Goal: Transaction & Acquisition: Obtain resource

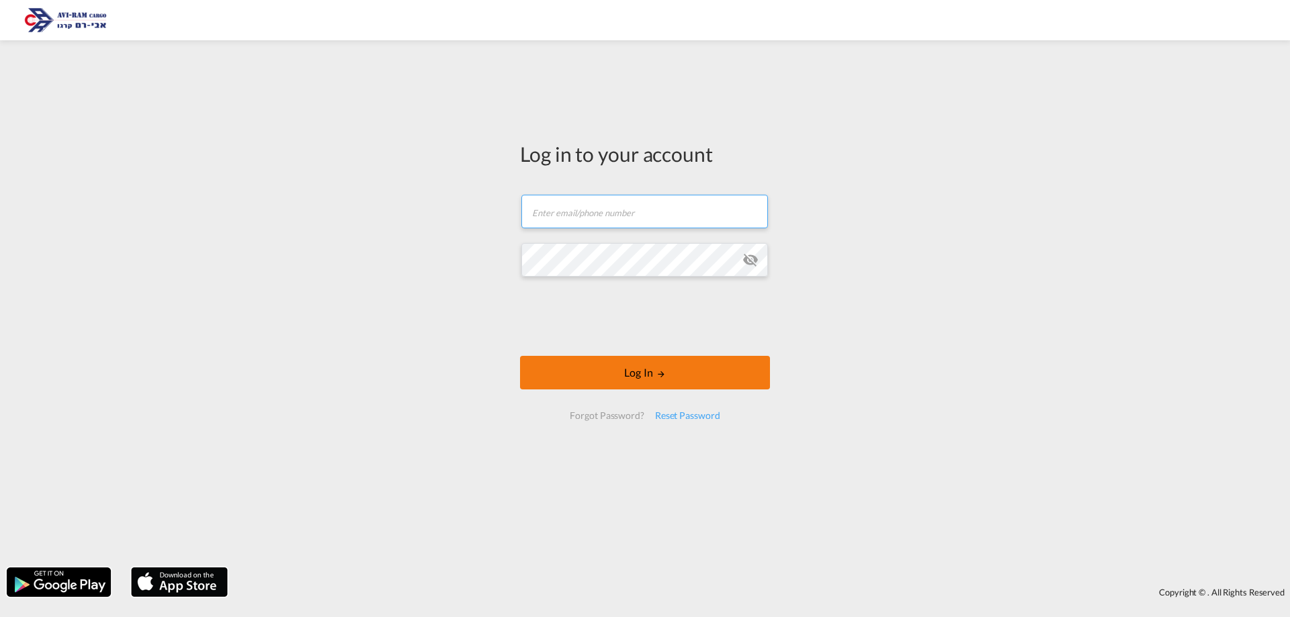
type input "[EMAIL_ADDRESS][DOMAIN_NAME]"
click at [588, 380] on button "Log In" at bounding box center [645, 373] width 250 height 34
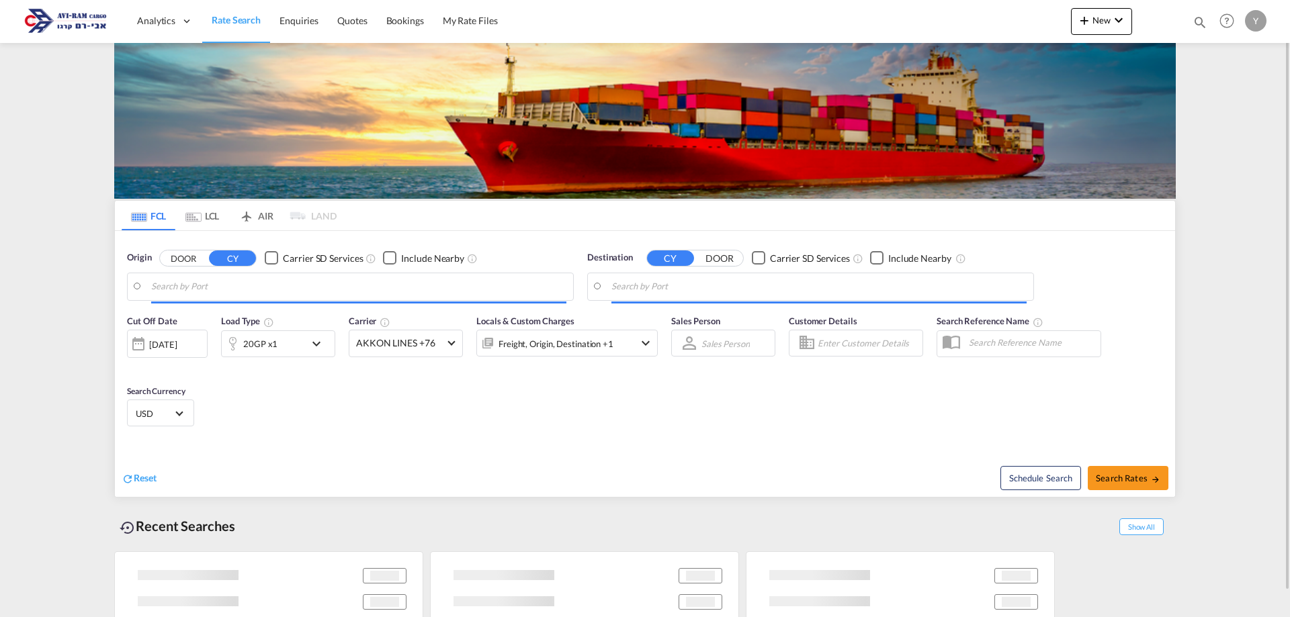
type input "[GEOGRAPHIC_DATA], NLRTM"
type input "[GEOGRAPHIC_DATA], [GEOGRAPHIC_DATA]"
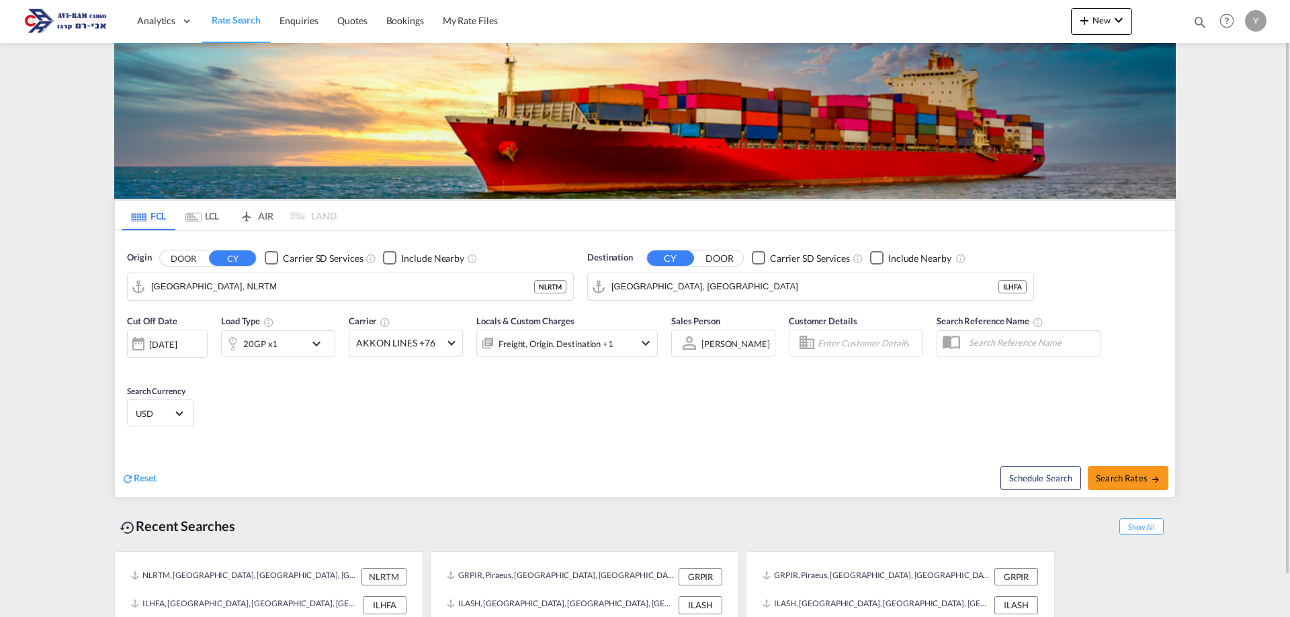
click at [208, 216] on md-tab-item "LCL" at bounding box center [202, 216] width 54 height 30
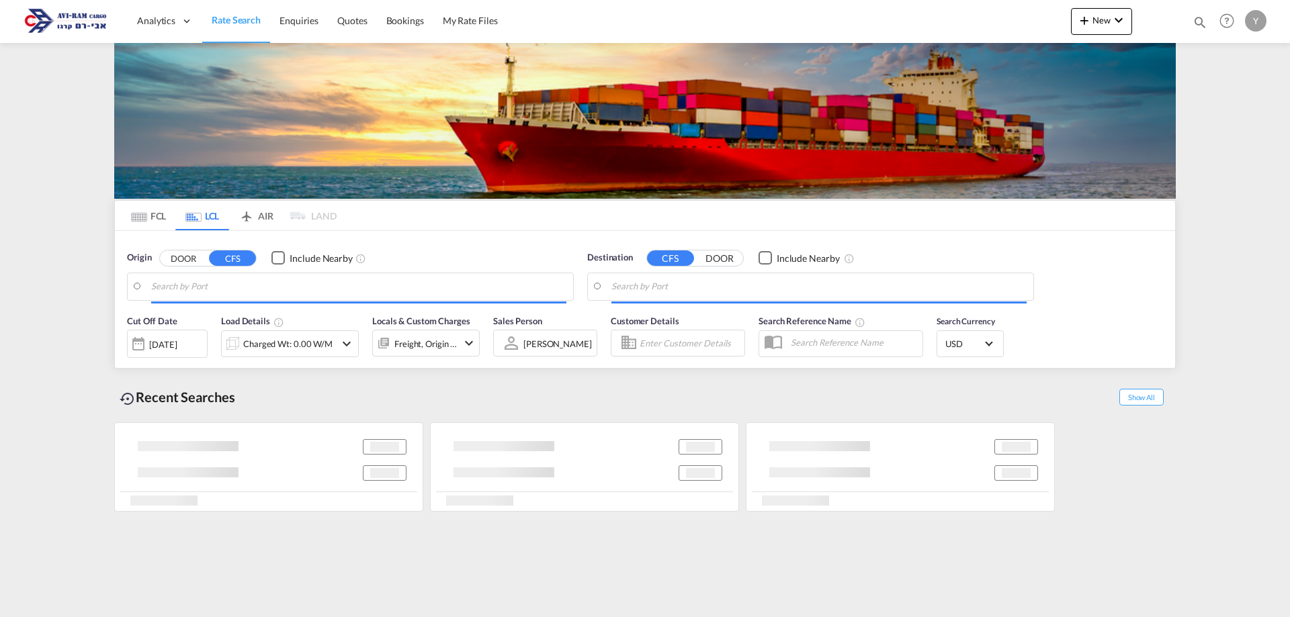
click at [195, 294] on input "Search by Port" at bounding box center [358, 287] width 415 height 20
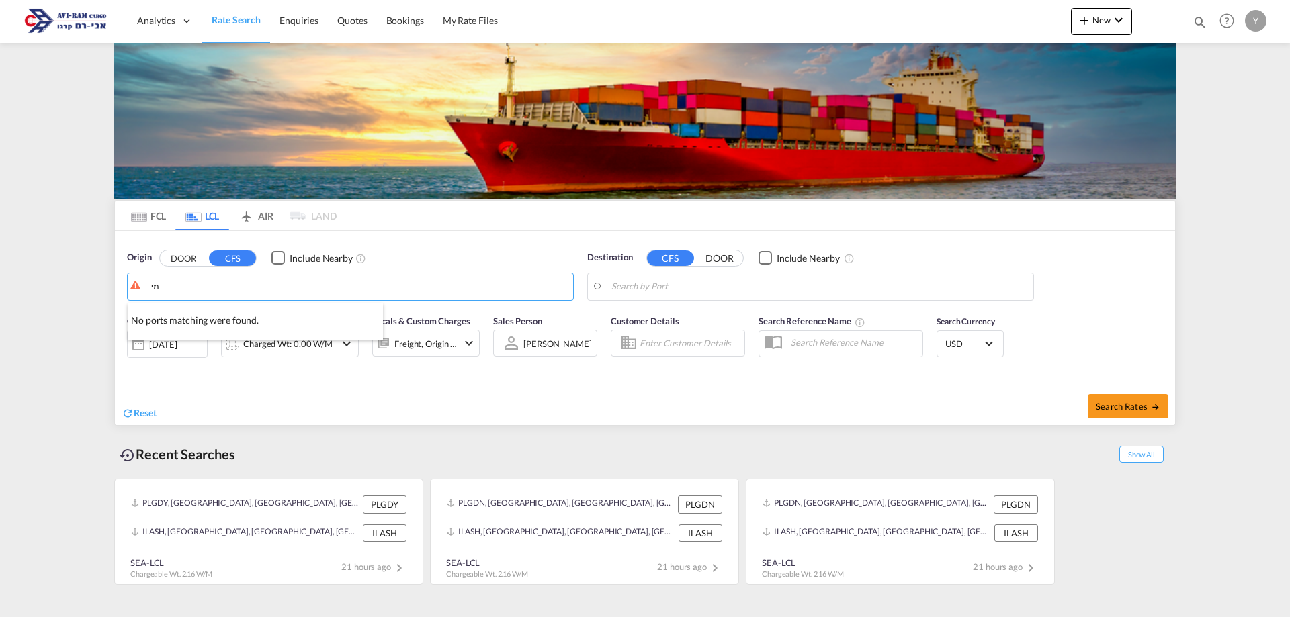
type input "מ"
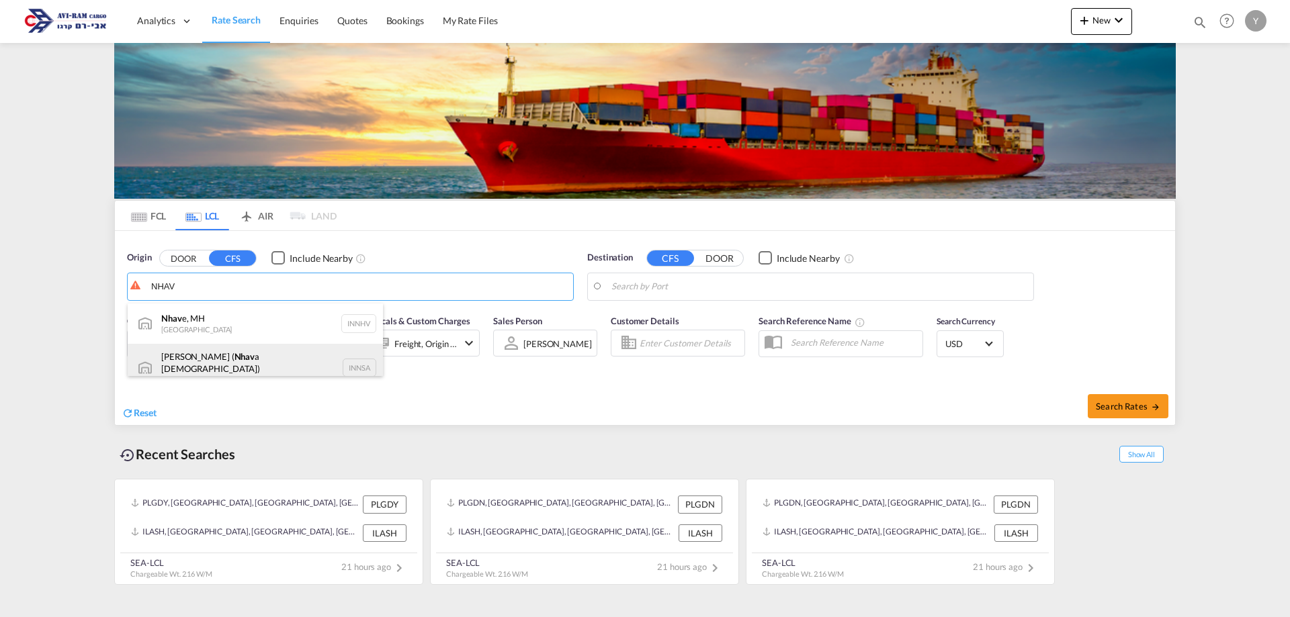
click at [204, 367] on div "[PERSON_NAME] ( Nhav a Sheva) [GEOGRAPHIC_DATA] INNSA" at bounding box center [255, 368] width 255 height 48
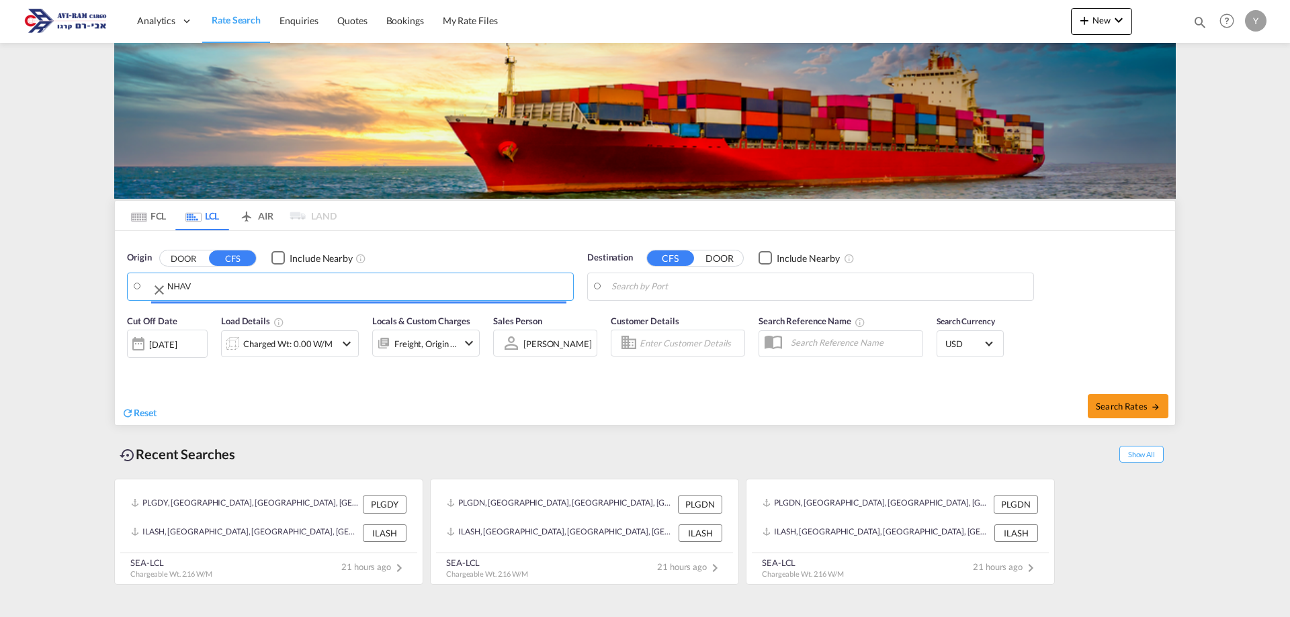
type input "[PERSON_NAME] ([PERSON_NAME]), [GEOGRAPHIC_DATA]"
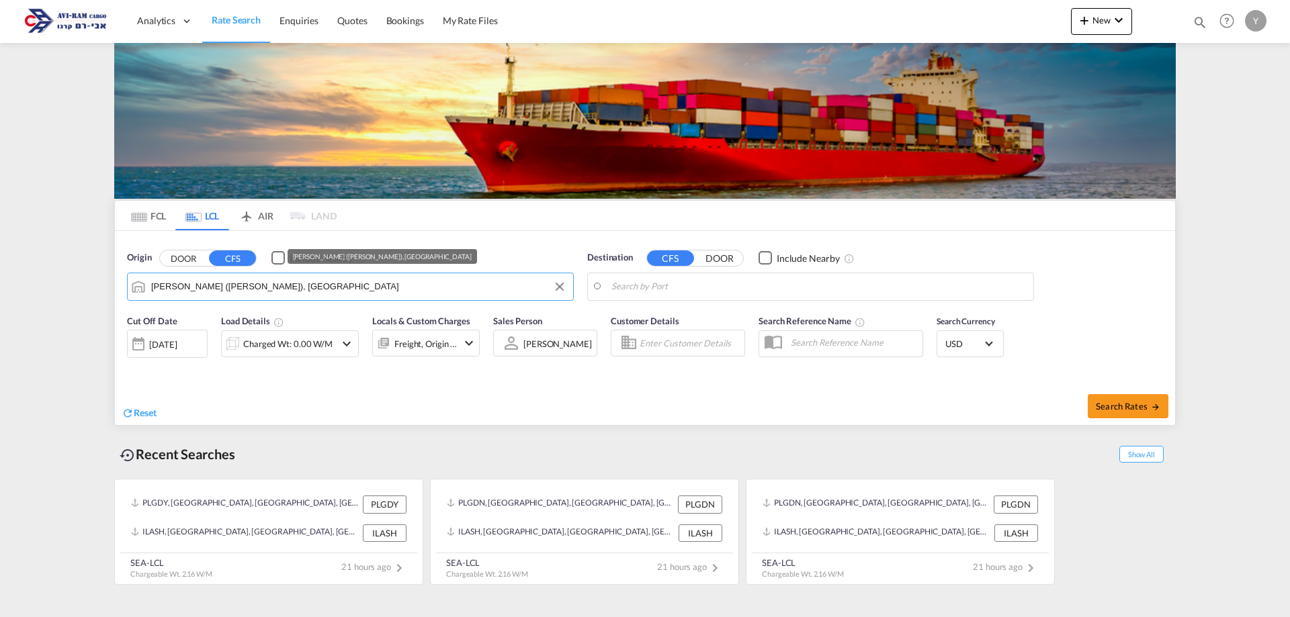
click at [343, 283] on input "[PERSON_NAME] ([PERSON_NAME]), [GEOGRAPHIC_DATA]" at bounding box center [358, 287] width 415 height 20
click at [667, 265] on button "CFS" at bounding box center [670, 258] width 47 height 15
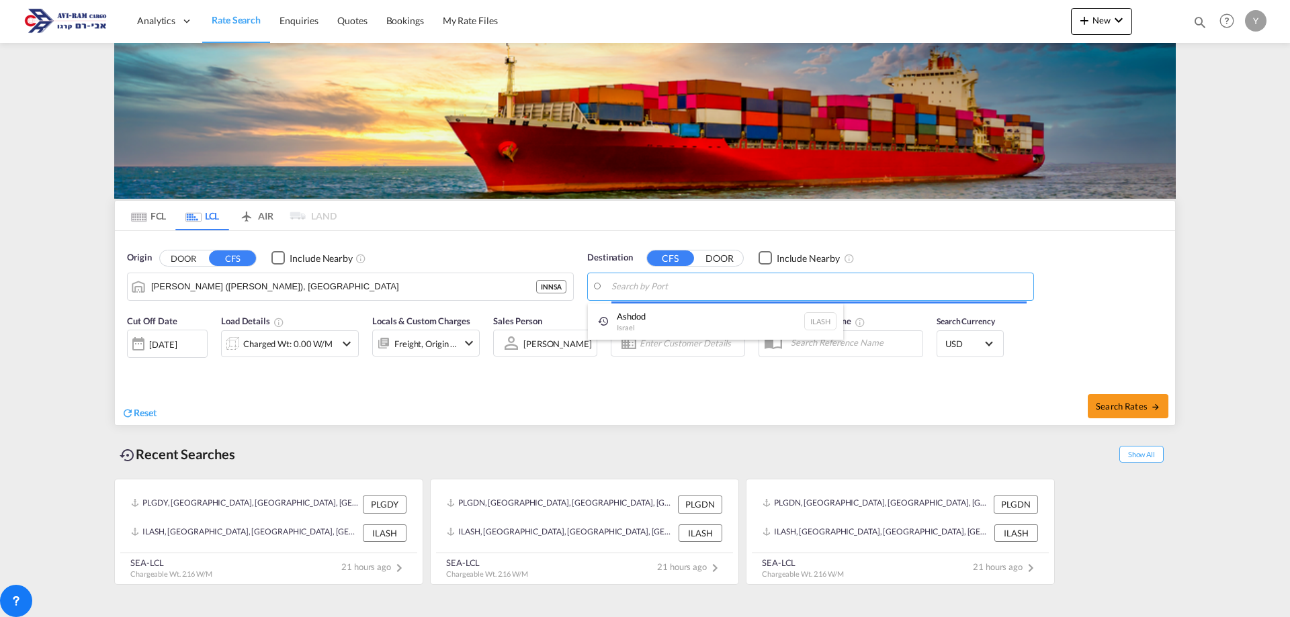
click at [623, 290] on body "Analytics Dashboard Rate Search Enquiries Quotes Bookings" at bounding box center [645, 308] width 1290 height 617
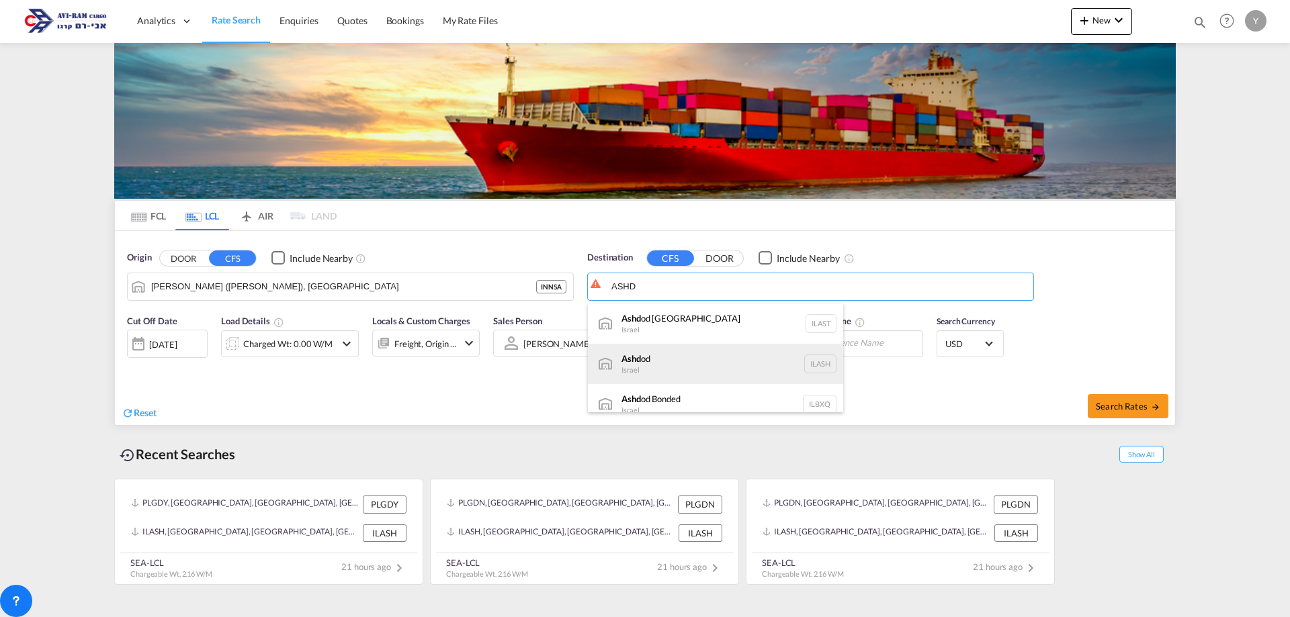
click at [631, 359] on div "Ashd od [GEOGRAPHIC_DATA] [GEOGRAPHIC_DATA]" at bounding box center [715, 364] width 255 height 40
type input "Ashdod, ILASH"
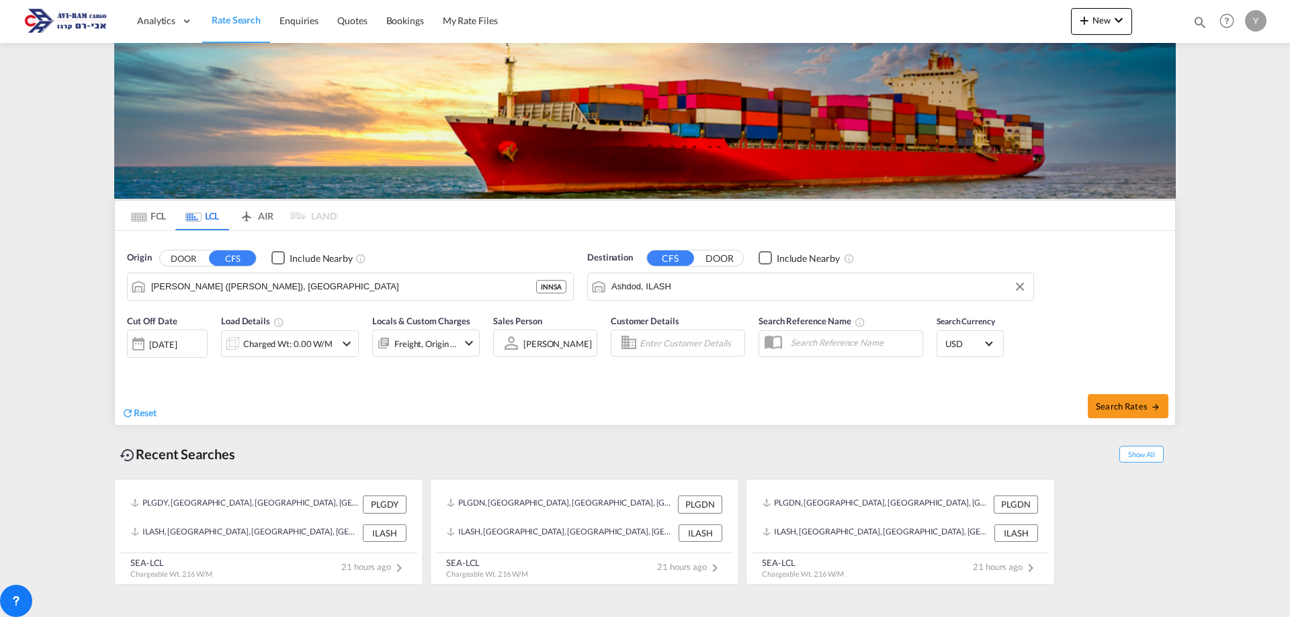
click at [157, 349] on div "[DATE]" at bounding box center [163, 345] width 28 height 12
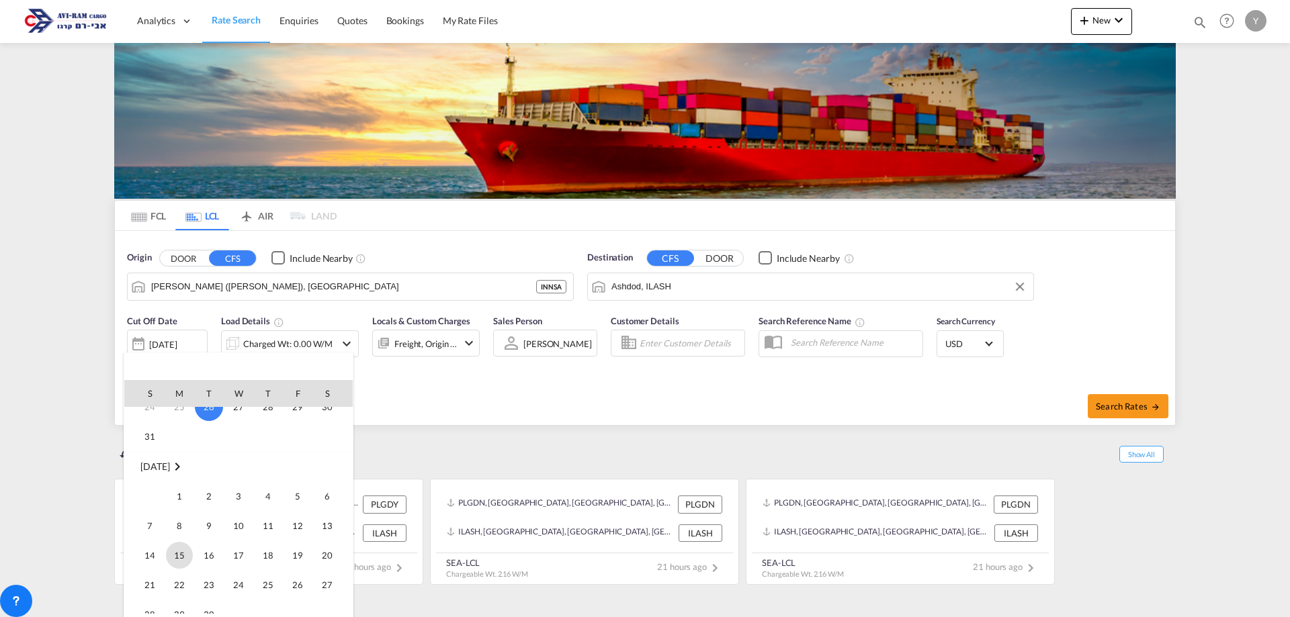
scroll to position [134, 0]
click at [184, 506] on span "1" at bounding box center [179, 495] width 27 height 27
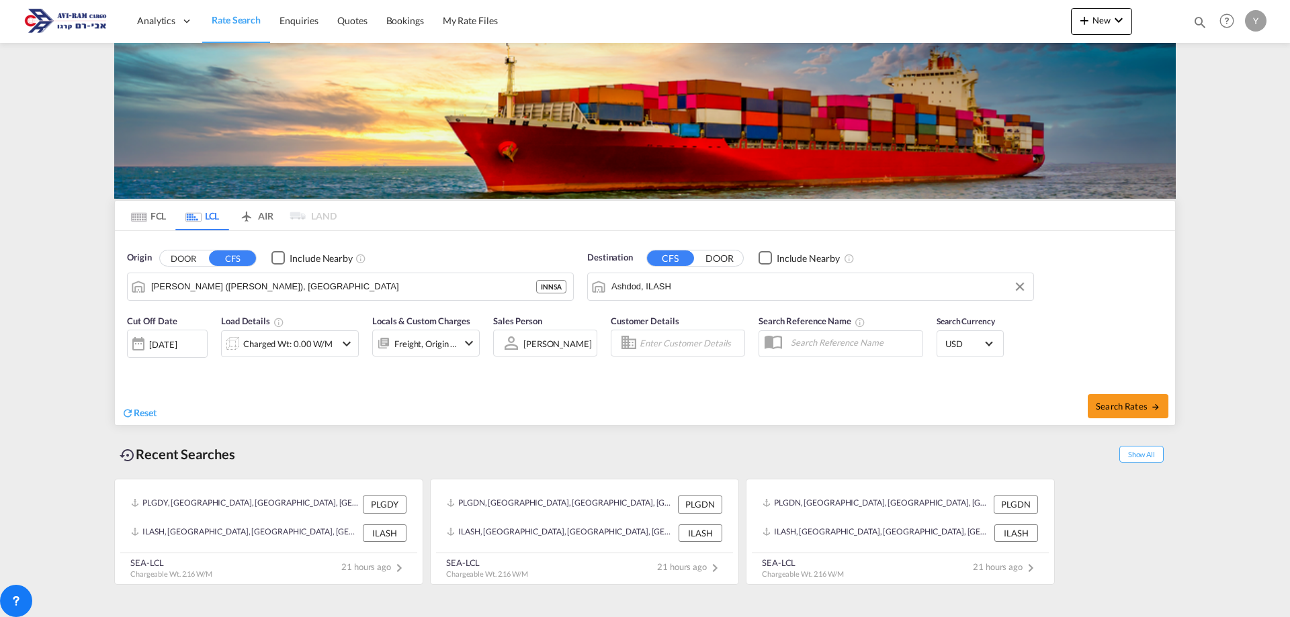
click at [334, 351] on div "Charged Wt: 0.00 W/M" at bounding box center [279, 343] width 114 height 27
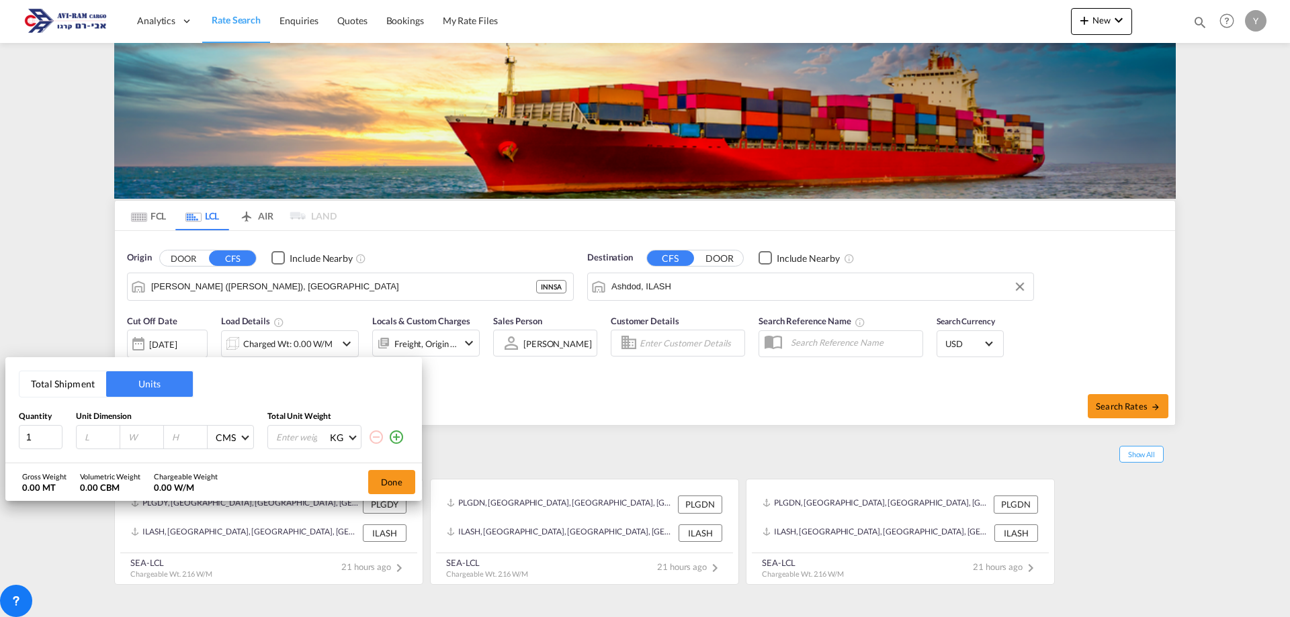
click at [43, 388] on button "Total Shipment" at bounding box center [62, 384] width 87 height 26
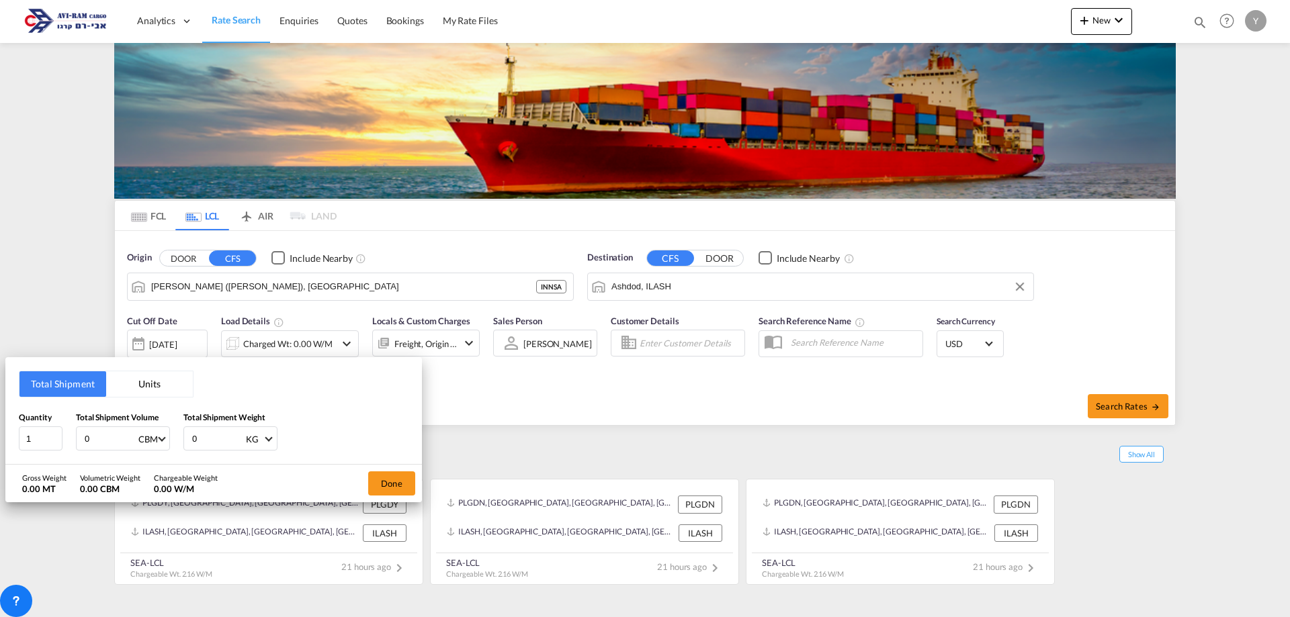
click at [150, 386] on button "Units" at bounding box center [149, 384] width 87 height 26
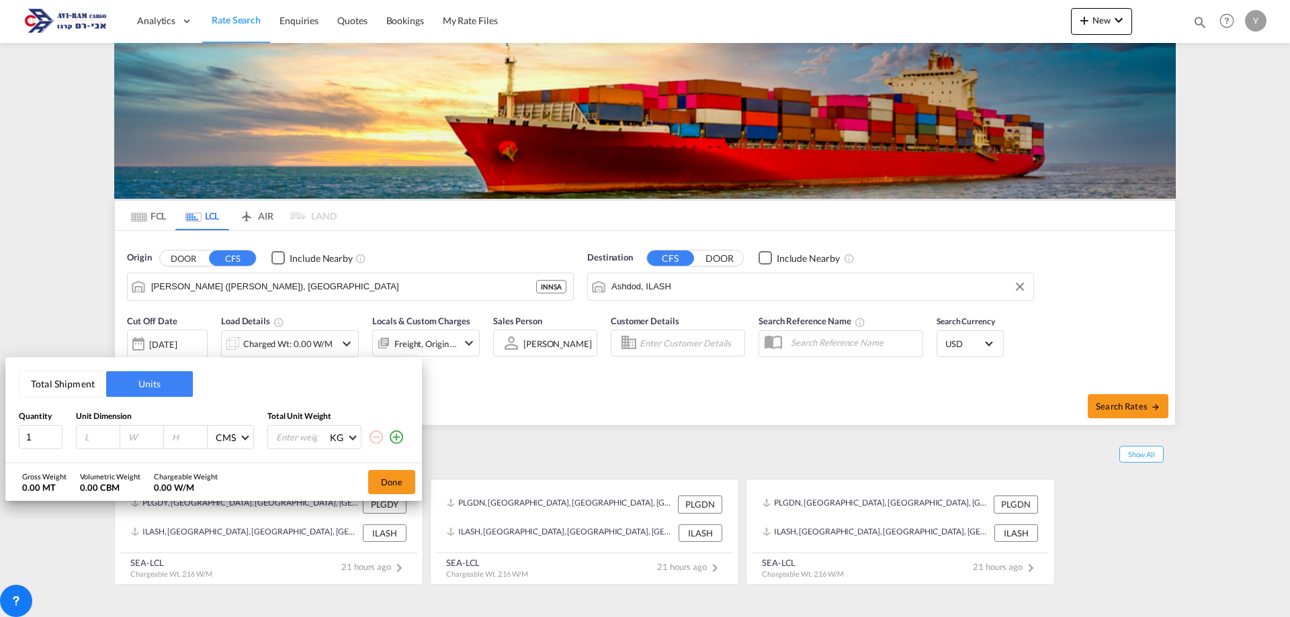
click at [98, 438] on input "number" at bounding box center [101, 437] width 36 height 12
type input "120"
type input "100"
type input "150"
type input "250"
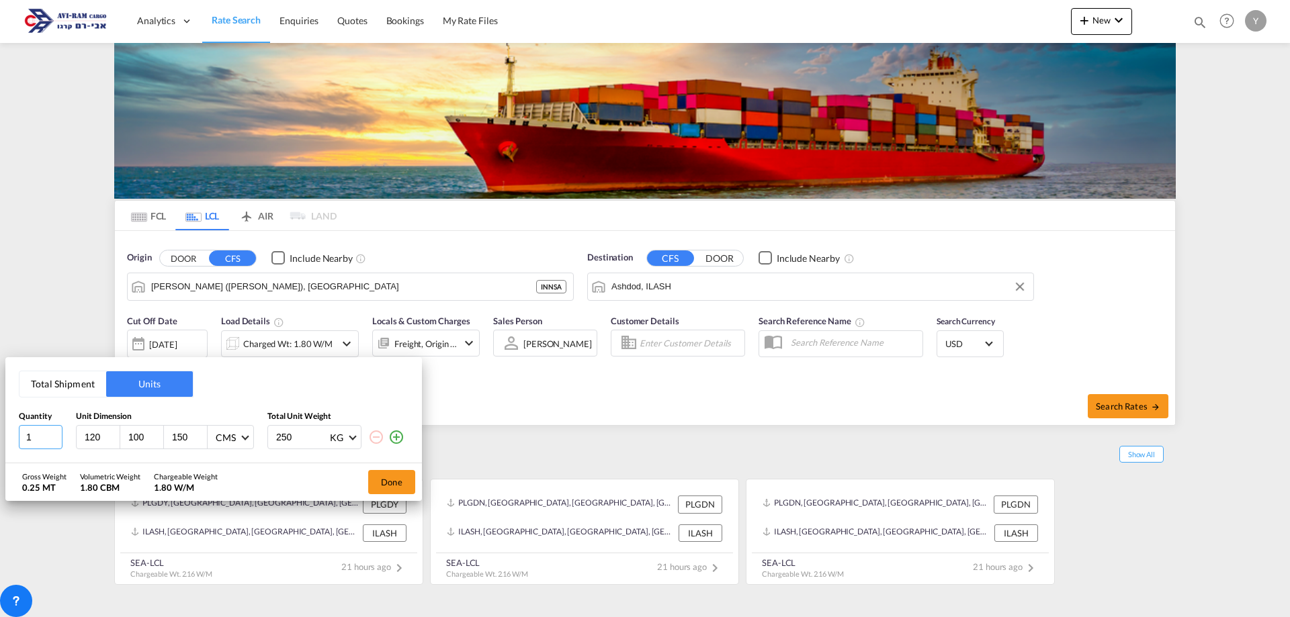
drag, startPoint x: 30, startPoint y: 442, endPoint x: 5, endPoint y: 446, distance: 25.8
click at [5, 446] on div "Total Shipment Units Quantity Unit Dimension Total Unit Weight 1 120 100 150 CM…" at bounding box center [645, 308] width 1290 height 617
type input "4"
click at [381, 484] on button "Done" at bounding box center [391, 482] width 47 height 24
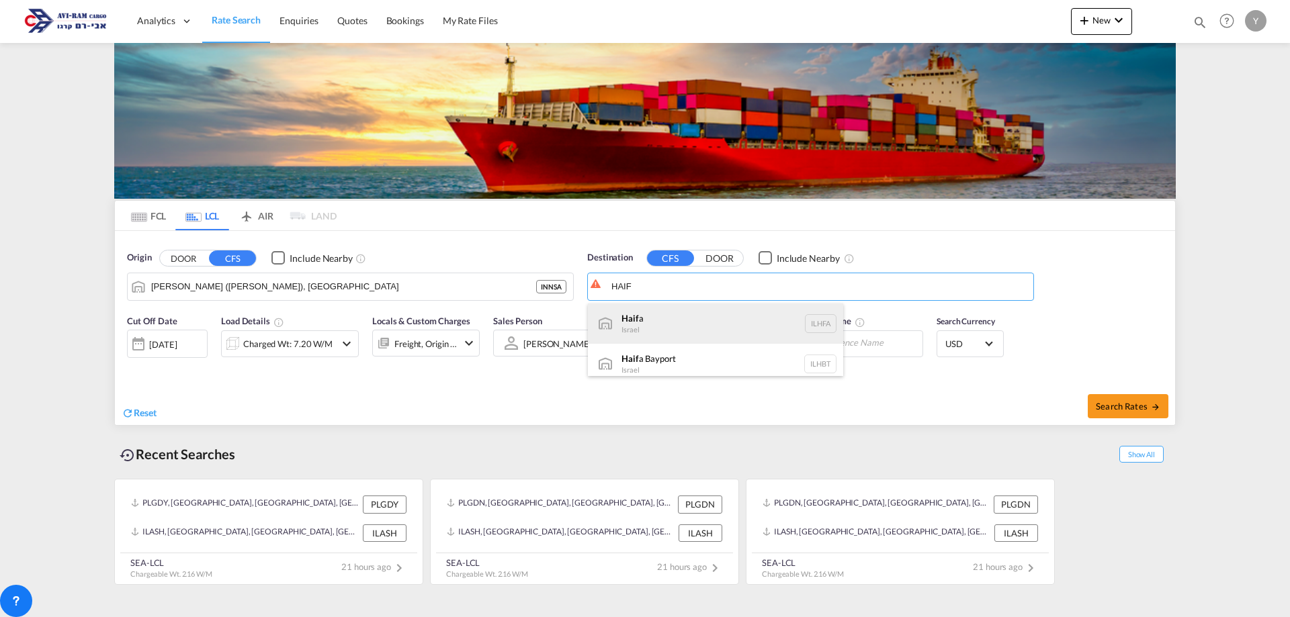
click at [694, 320] on div "Haif a [GEOGRAPHIC_DATA] ILHFA" at bounding box center [715, 324] width 255 height 40
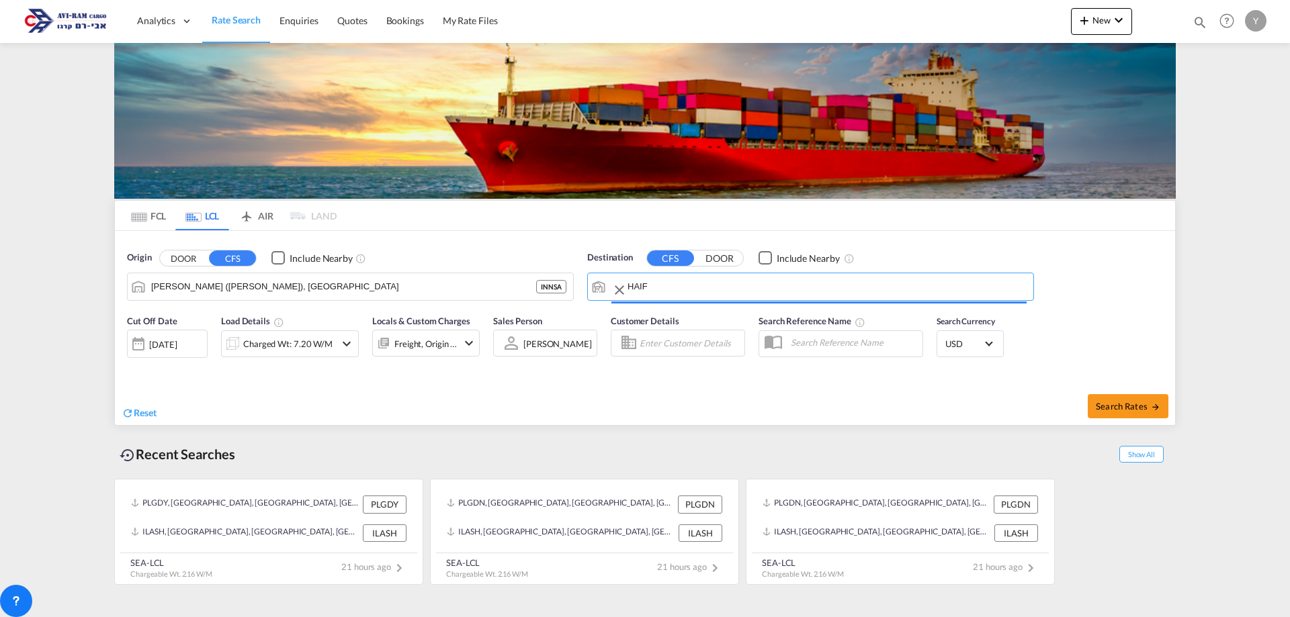
type input "[GEOGRAPHIC_DATA], [GEOGRAPHIC_DATA]"
click at [1125, 410] on span "Search Rates" at bounding box center [1128, 406] width 64 height 11
type input "INNSA to ILHFA / [DATE]"
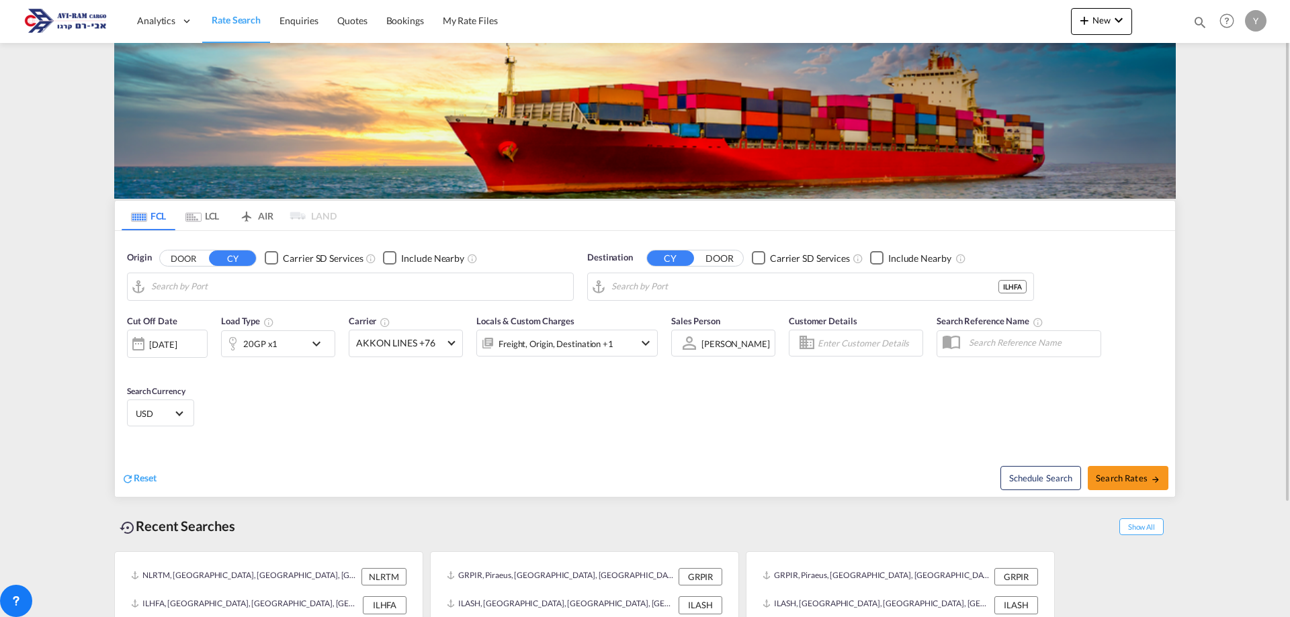
type input "[GEOGRAPHIC_DATA], NLRTM"
type input "[GEOGRAPHIC_DATA], [GEOGRAPHIC_DATA]"
click at [253, 292] on input "[GEOGRAPHIC_DATA], NLRTM" at bounding box center [358, 287] width 415 height 20
click at [195, 215] on md-icon "Use the left and right arrow keys to navigate between tabs" at bounding box center [193, 217] width 16 height 10
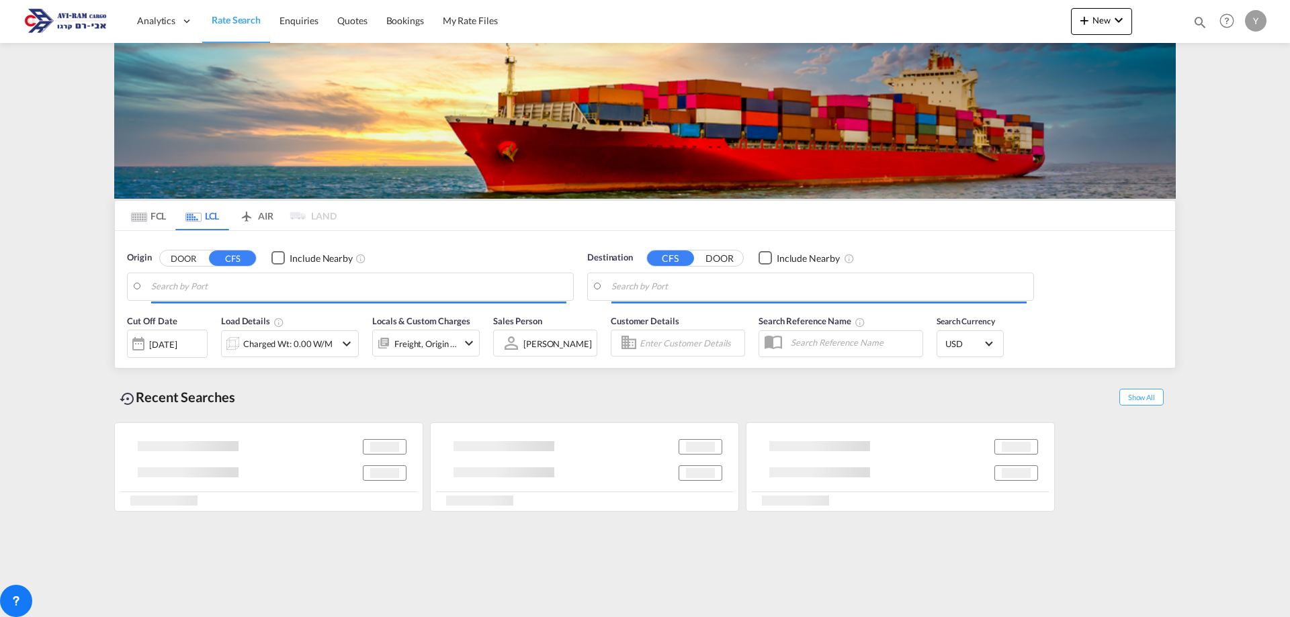
type input "[PERSON_NAME] ([PERSON_NAME]), [GEOGRAPHIC_DATA]"
type input "[GEOGRAPHIC_DATA], [GEOGRAPHIC_DATA]"
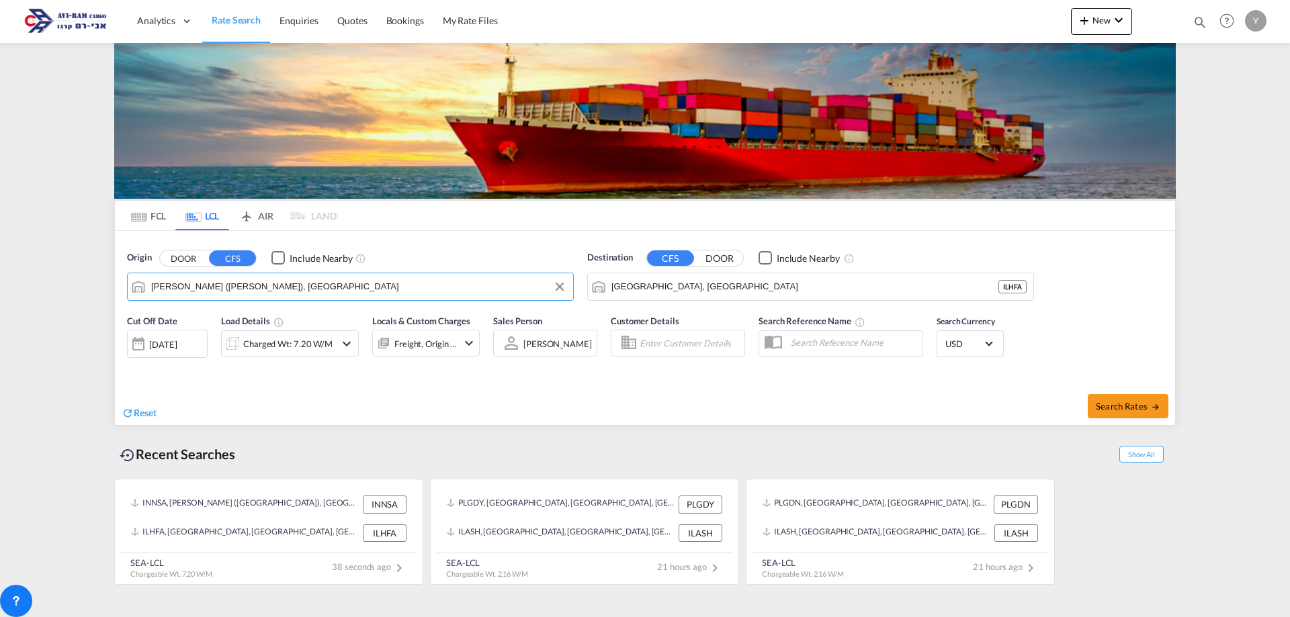
click at [304, 288] on input "[PERSON_NAME] ([PERSON_NAME]), [GEOGRAPHIC_DATA]" at bounding box center [358, 287] width 415 height 20
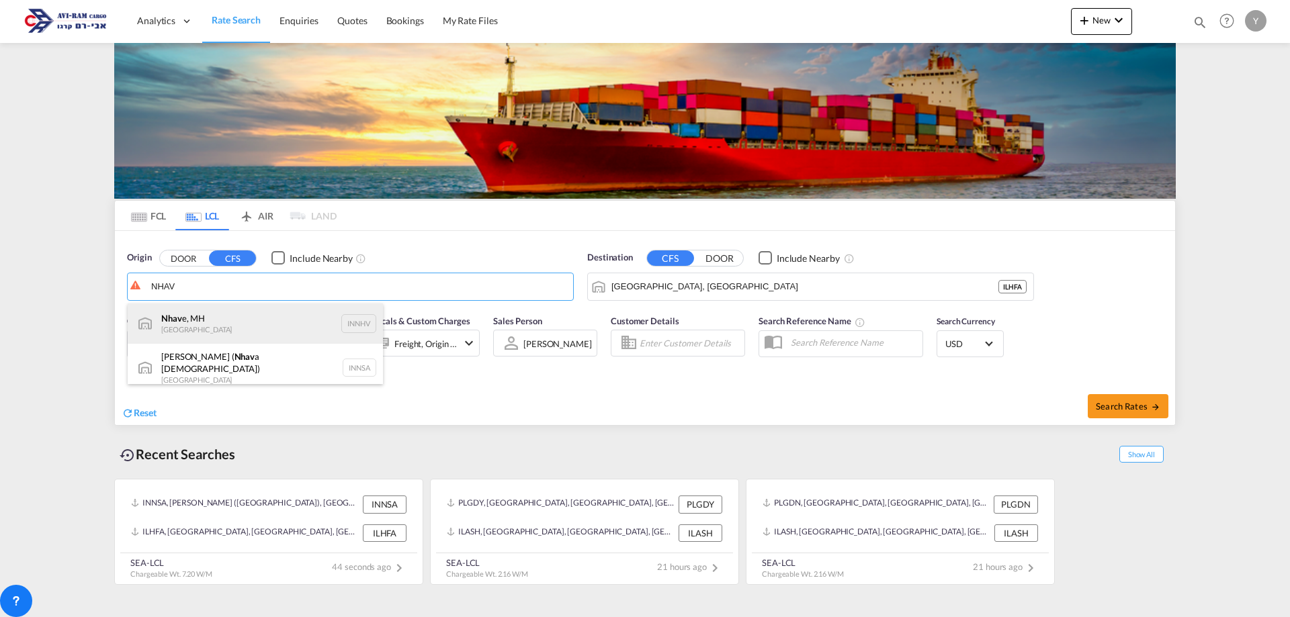
click at [196, 330] on div "Nhav e, MH India INNHV" at bounding box center [255, 324] width 255 height 40
type input "Nhave, MH, INNHV"
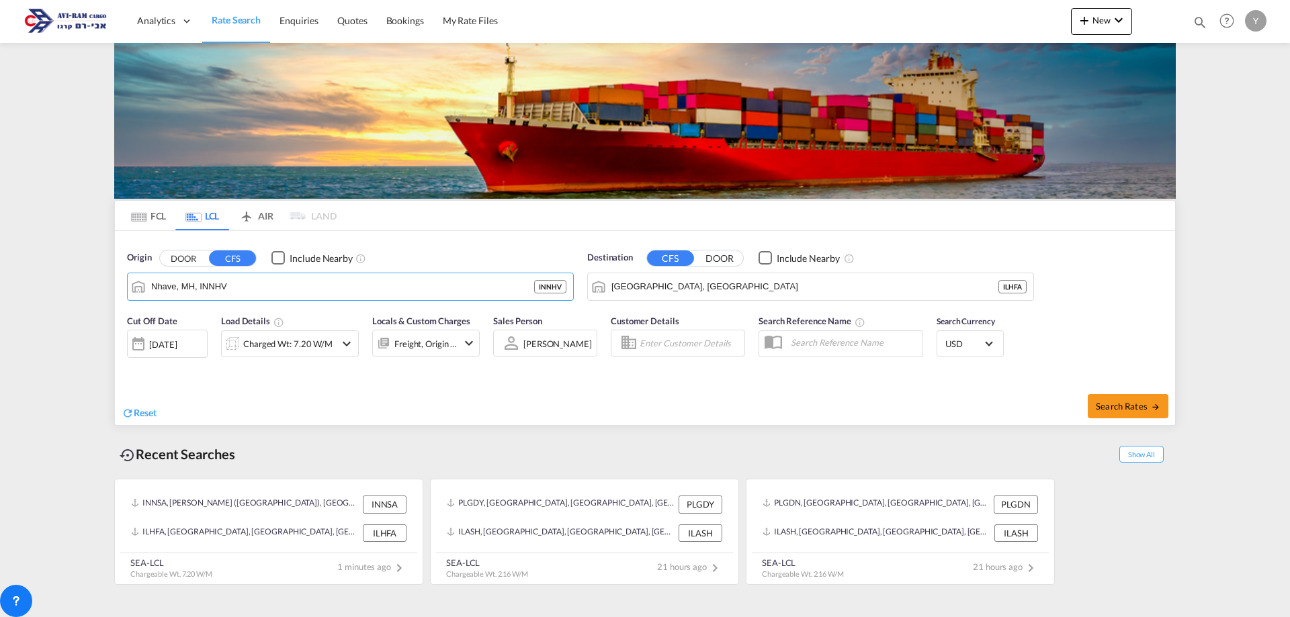
click at [176, 343] on div "[DATE]" at bounding box center [163, 345] width 28 height 12
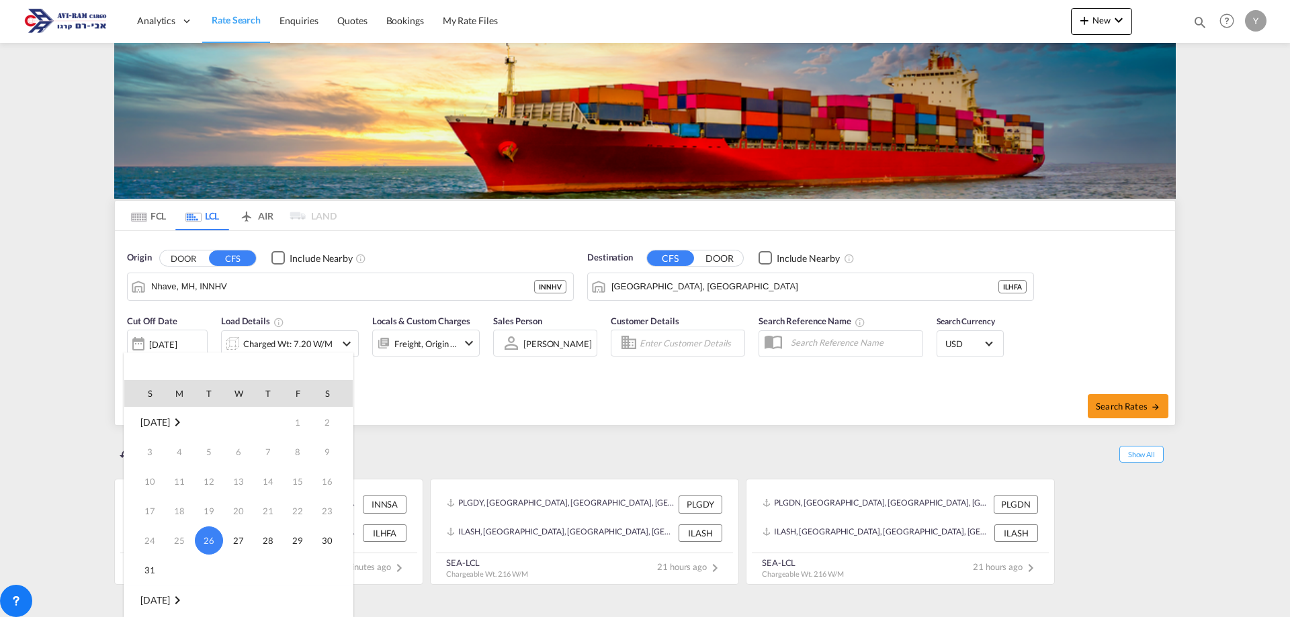
scroll to position [67, 0]
click at [181, 554] on span "1" at bounding box center [179, 562] width 27 height 27
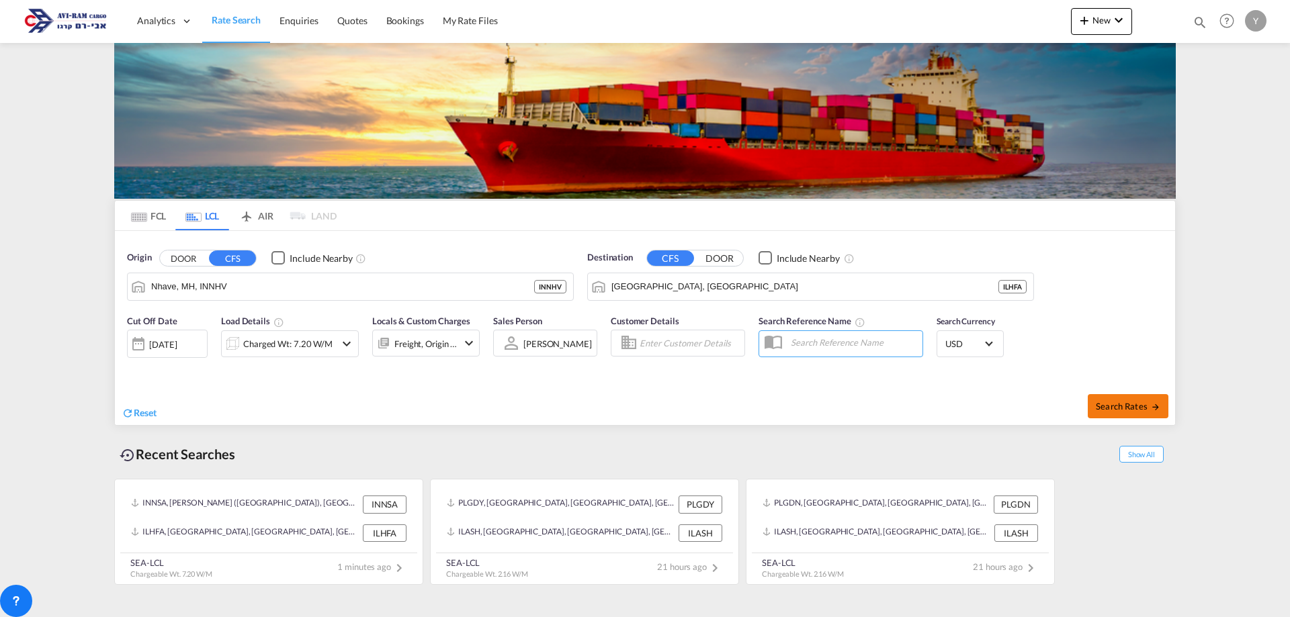
click at [1145, 406] on span "Search Rates" at bounding box center [1128, 406] width 64 height 11
type input "INNHV to ILHFA / [DATE]"
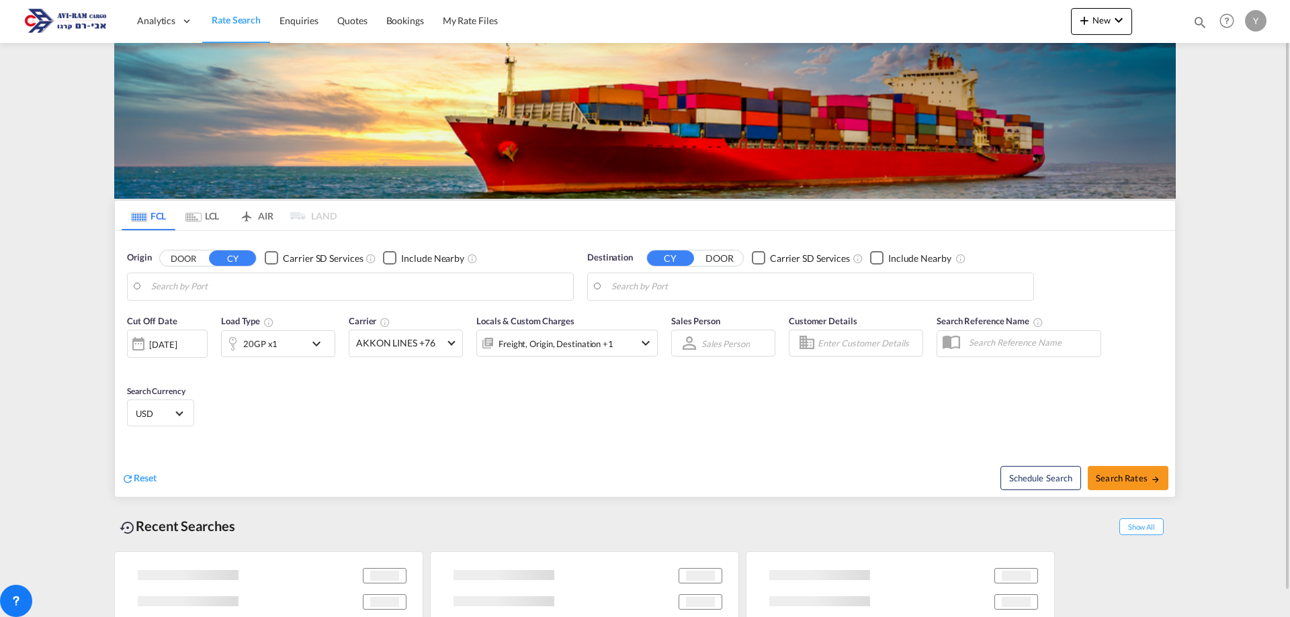
type input "[GEOGRAPHIC_DATA], NLRTM"
type input "[GEOGRAPHIC_DATA], [GEOGRAPHIC_DATA]"
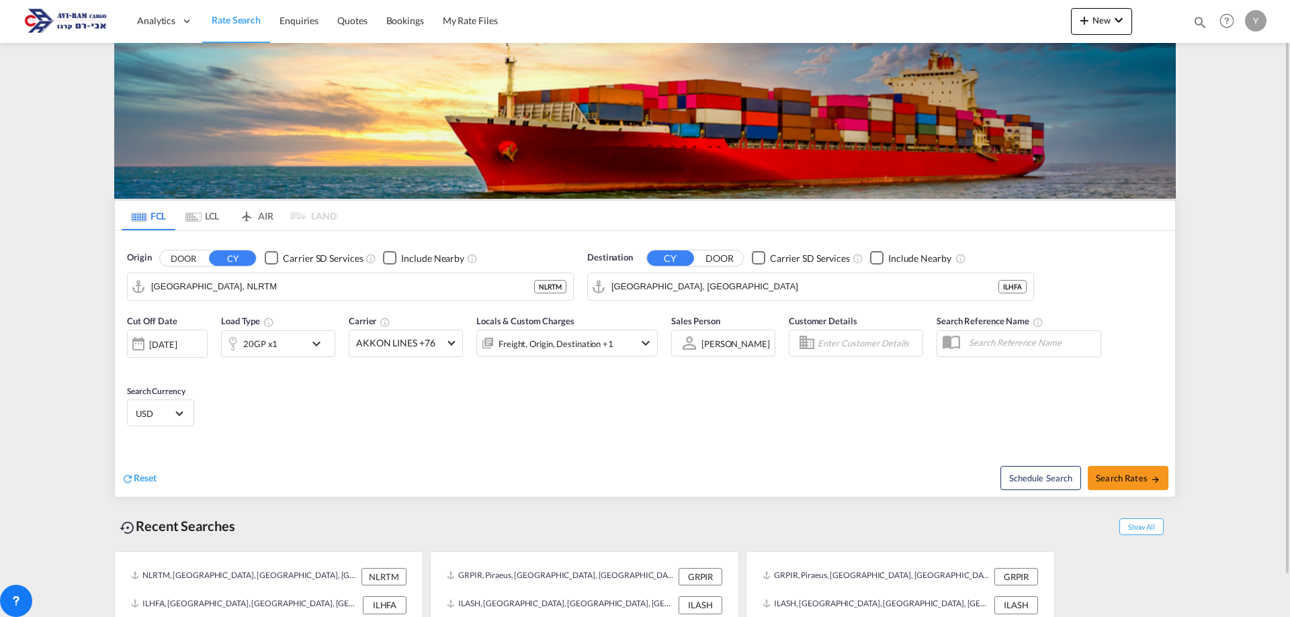
click at [581, 395] on div "Cut Off Date [DATE] [DATE] Load Type 20GP x1 Carrier AKKON LINES +76 Online Rat…" at bounding box center [645, 373] width 1060 height 131
click at [208, 214] on md-tab-item "LCL" at bounding box center [202, 216] width 54 height 30
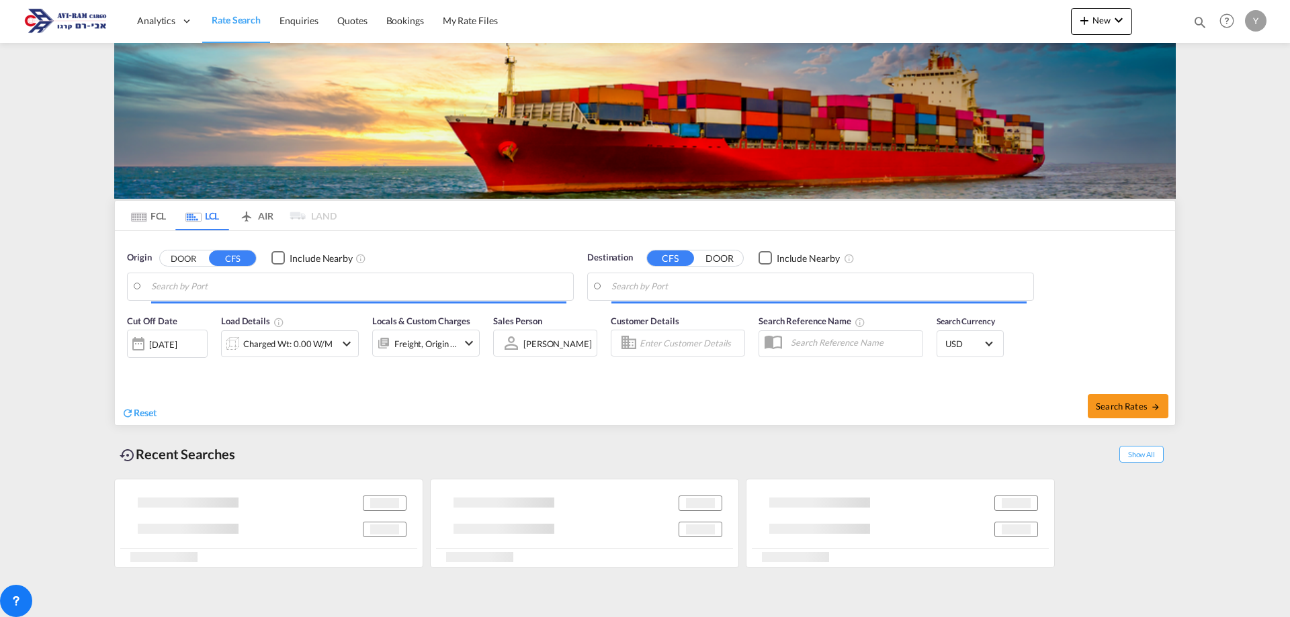
type input "Nhave, MH, INNHV"
type input "[GEOGRAPHIC_DATA], [GEOGRAPHIC_DATA]"
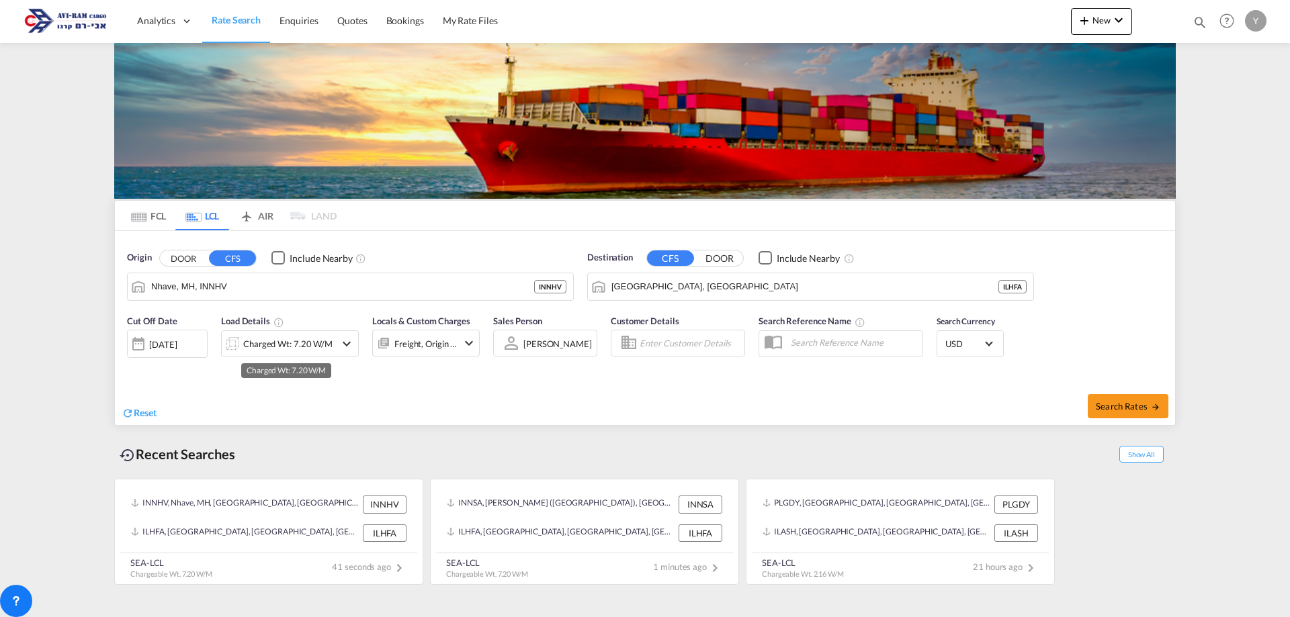
click at [317, 344] on div "Charged Wt: 7.20 W/M" at bounding box center [287, 344] width 89 height 19
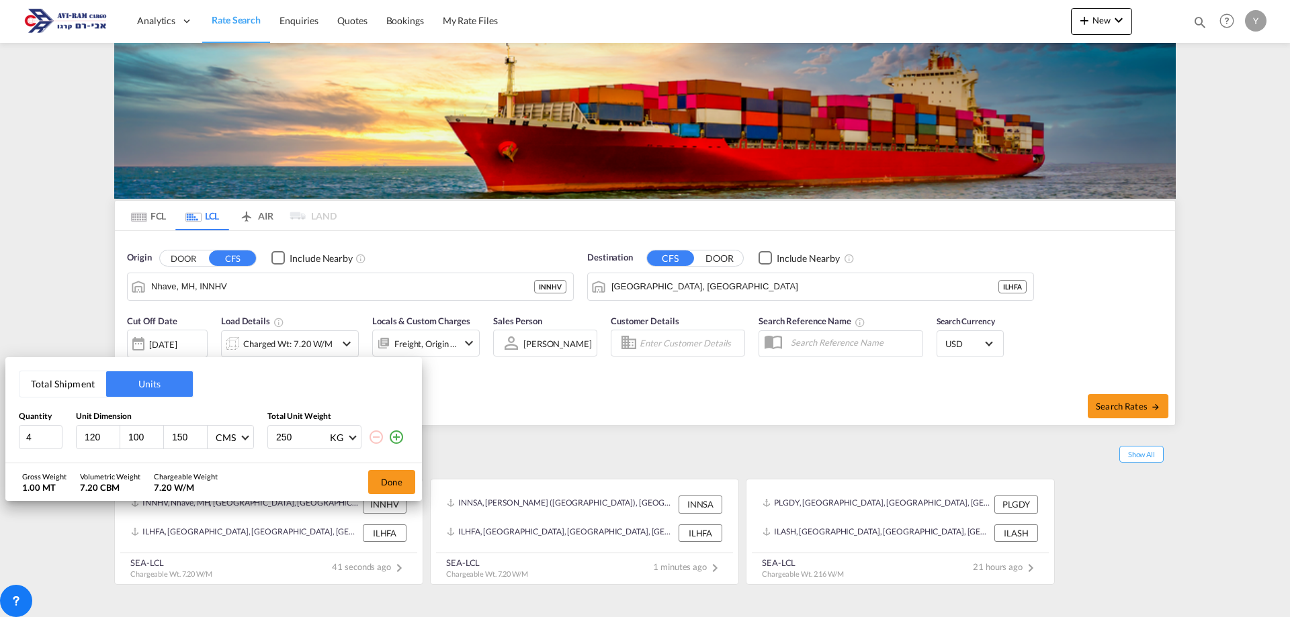
click at [50, 382] on button "Total Shipment" at bounding box center [62, 384] width 87 height 26
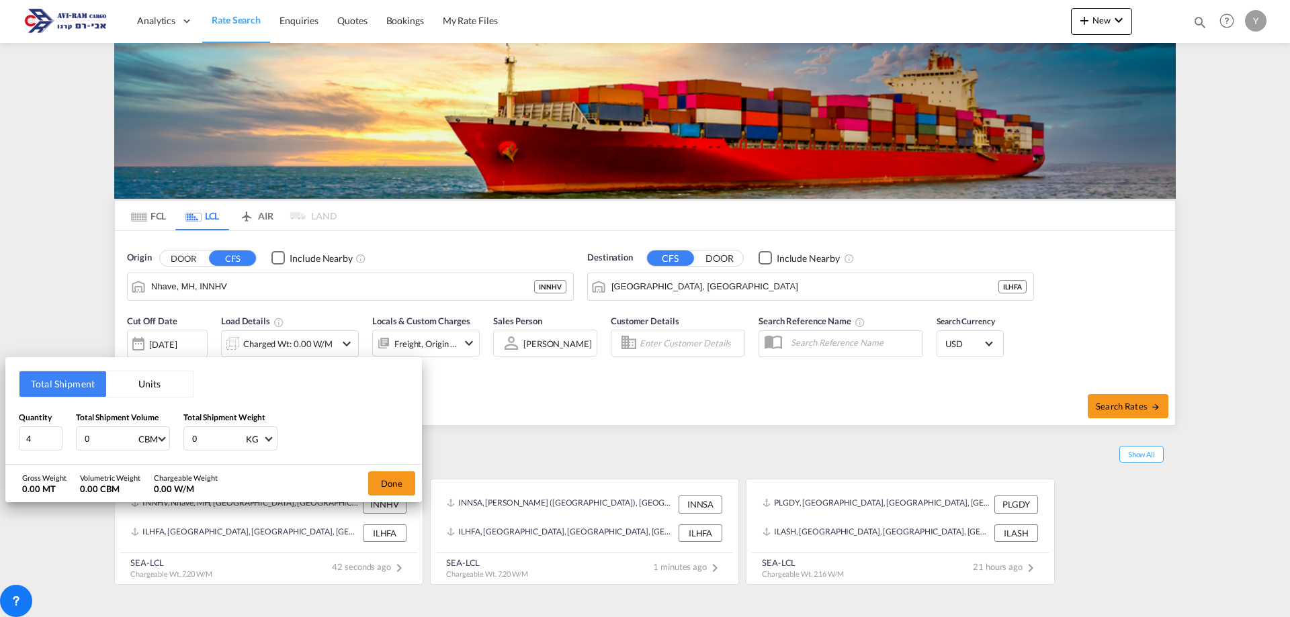
click at [123, 444] on input "0" at bounding box center [110, 438] width 54 height 23
drag, startPoint x: 100, startPoint y: 441, endPoint x: 67, endPoint y: 445, distance: 33.8
click at [67, 445] on div "Quantity 4 Total Shipment Volume 0 CBM CBM CFT Total Shipment Weight 0 KG KG LB" at bounding box center [214, 431] width 390 height 40
type input "7.2"
drag, startPoint x: 207, startPoint y: 435, endPoint x: 194, endPoint y: 438, distance: 13.0
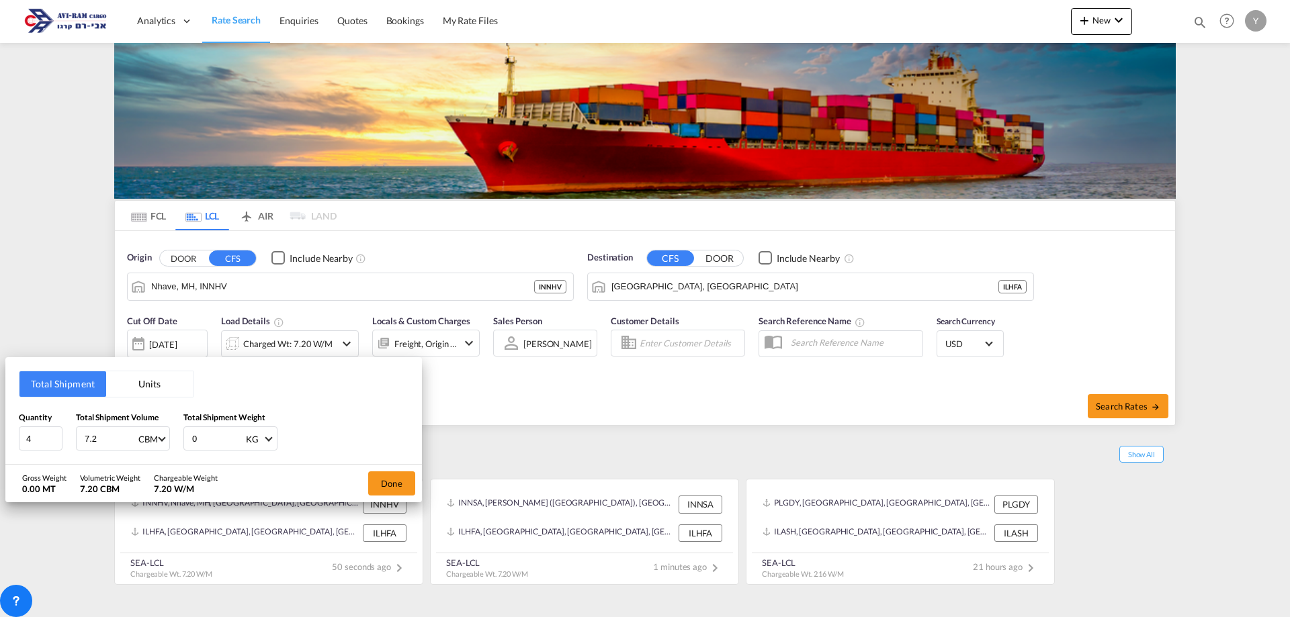
click at [194, 438] on input "0" at bounding box center [218, 438] width 54 height 23
type input "1000"
click at [399, 488] on button "Done" at bounding box center [391, 484] width 47 height 24
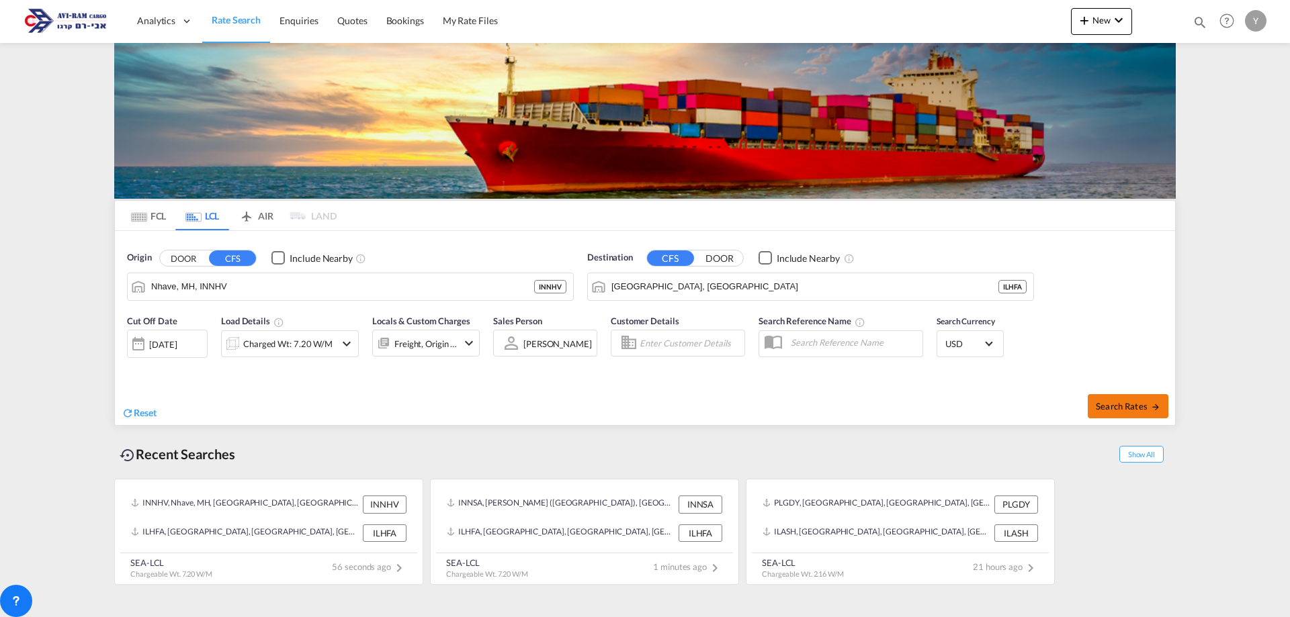
click at [1141, 406] on span "Search Rates" at bounding box center [1128, 406] width 64 height 11
type input "INNHV to ILHFA / [DATE]"
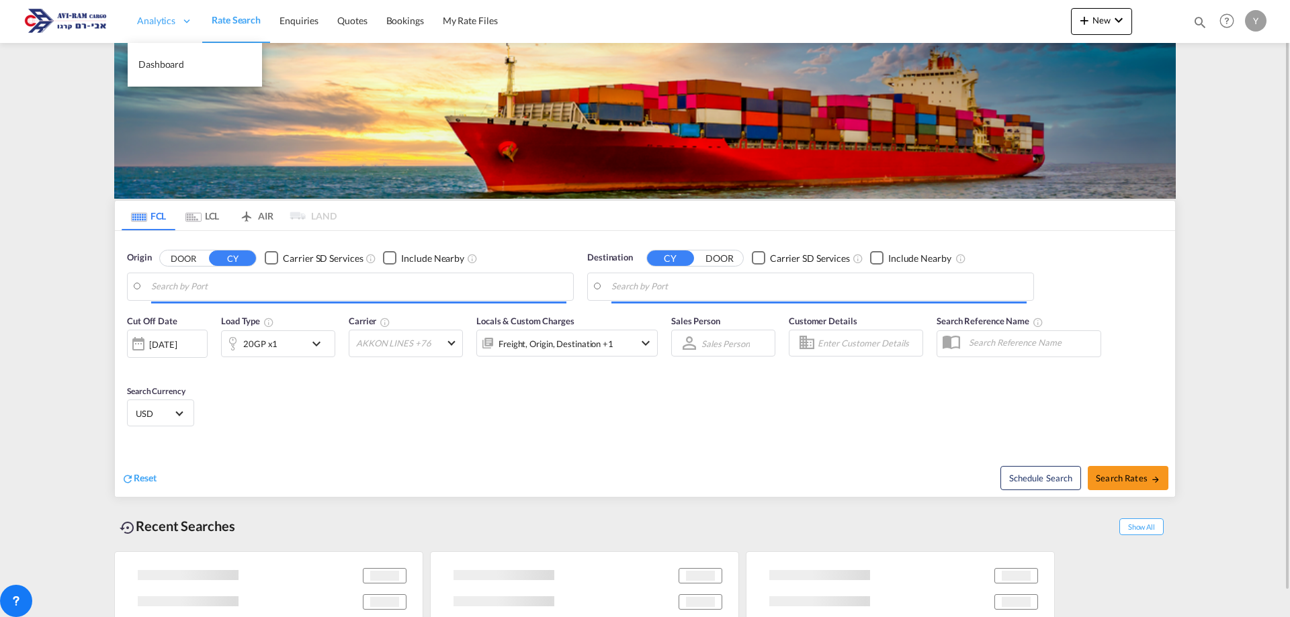
type input "[GEOGRAPHIC_DATA], NLRTM"
type input "[GEOGRAPHIC_DATA], [GEOGRAPHIC_DATA]"
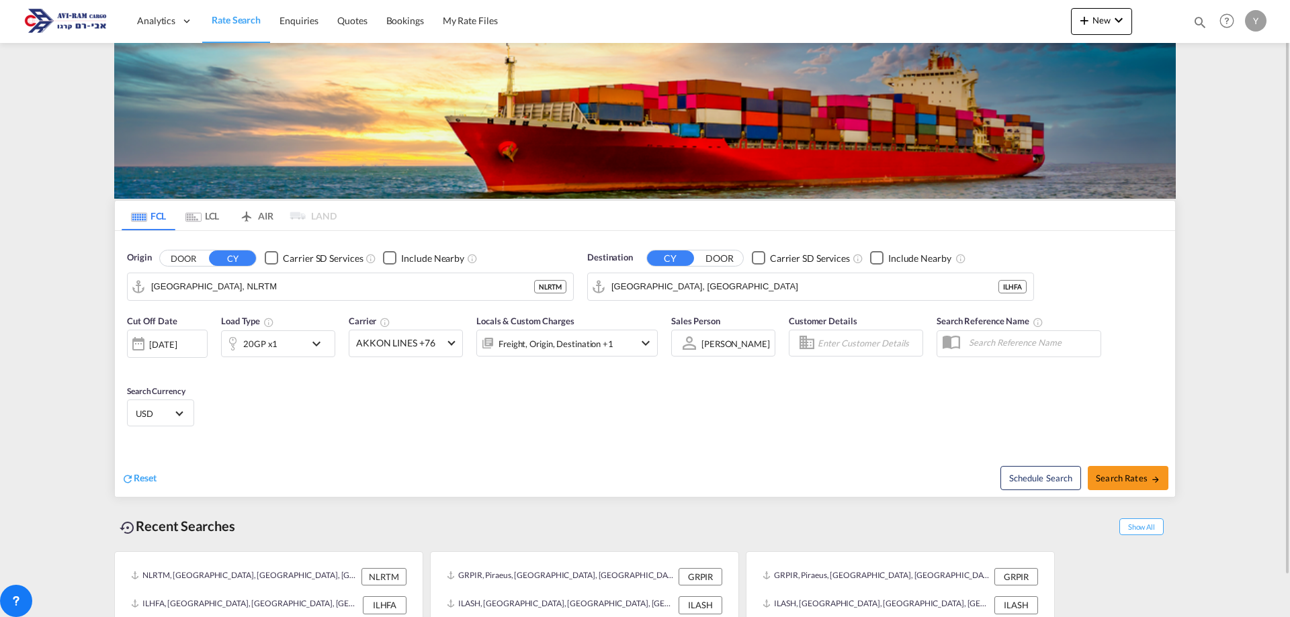
click at [206, 225] on md-tab-item "LCL" at bounding box center [202, 216] width 54 height 30
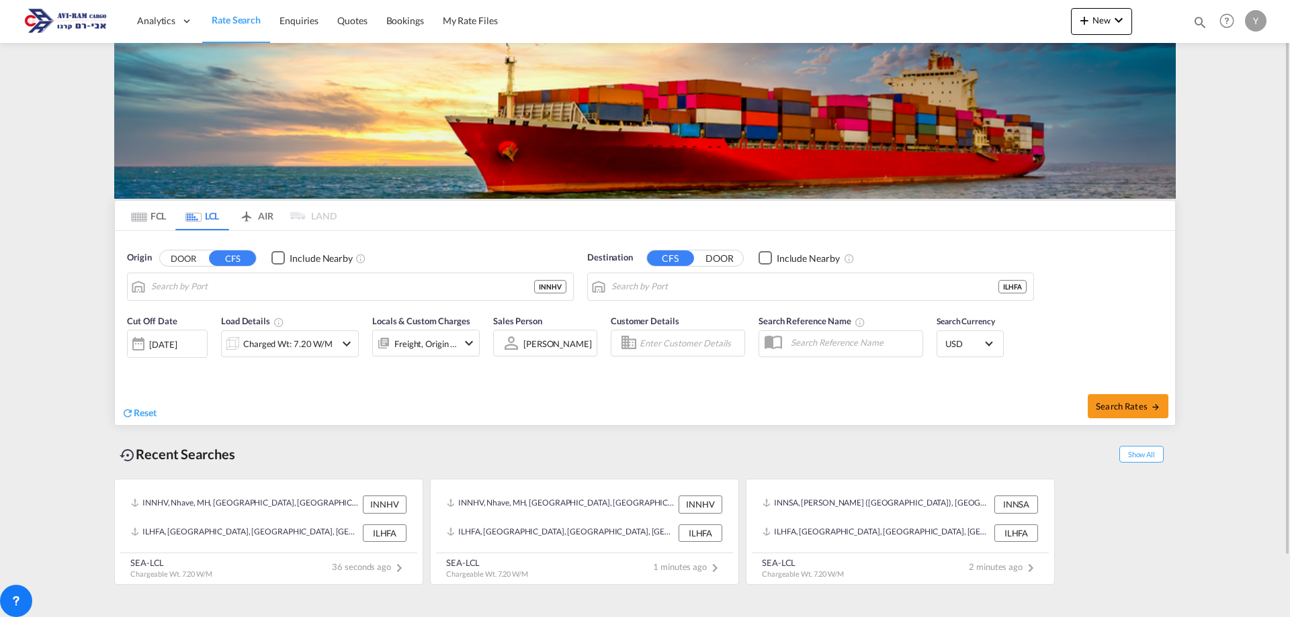
type input "Nhave, MH, INNHV"
type input "[GEOGRAPHIC_DATA], [GEOGRAPHIC_DATA]"
click at [315, 349] on div "Charged Wt: 7.20 W/M" at bounding box center [287, 344] width 89 height 19
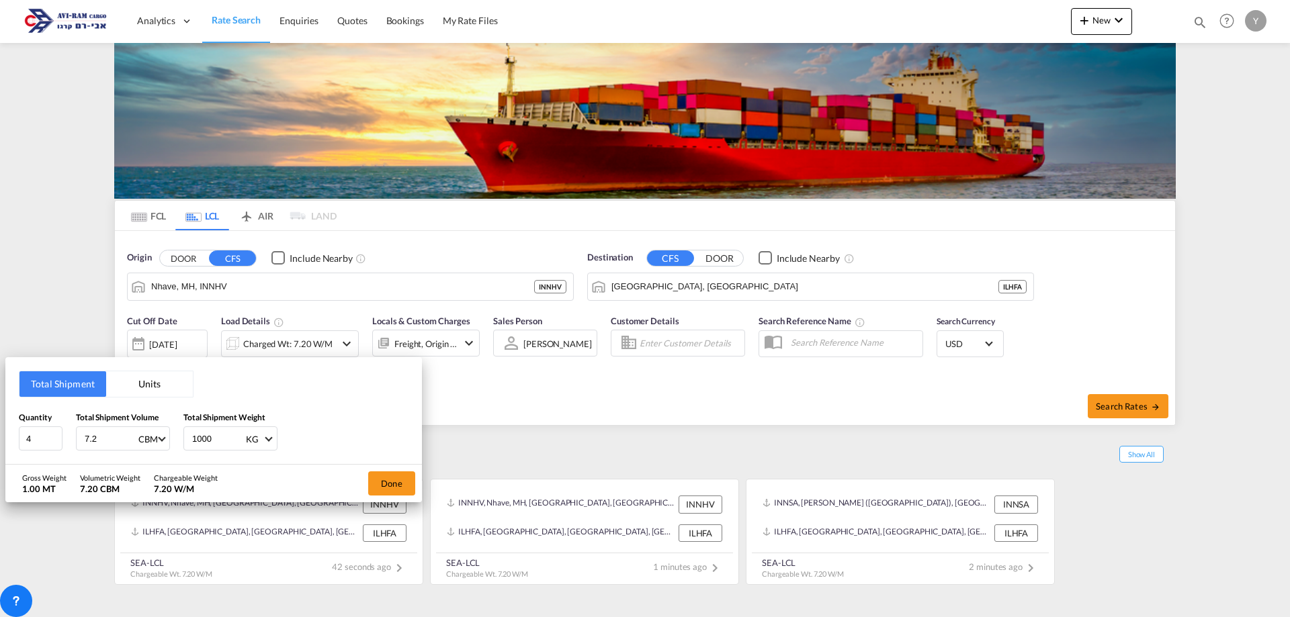
click at [144, 388] on button "Units" at bounding box center [149, 384] width 87 height 26
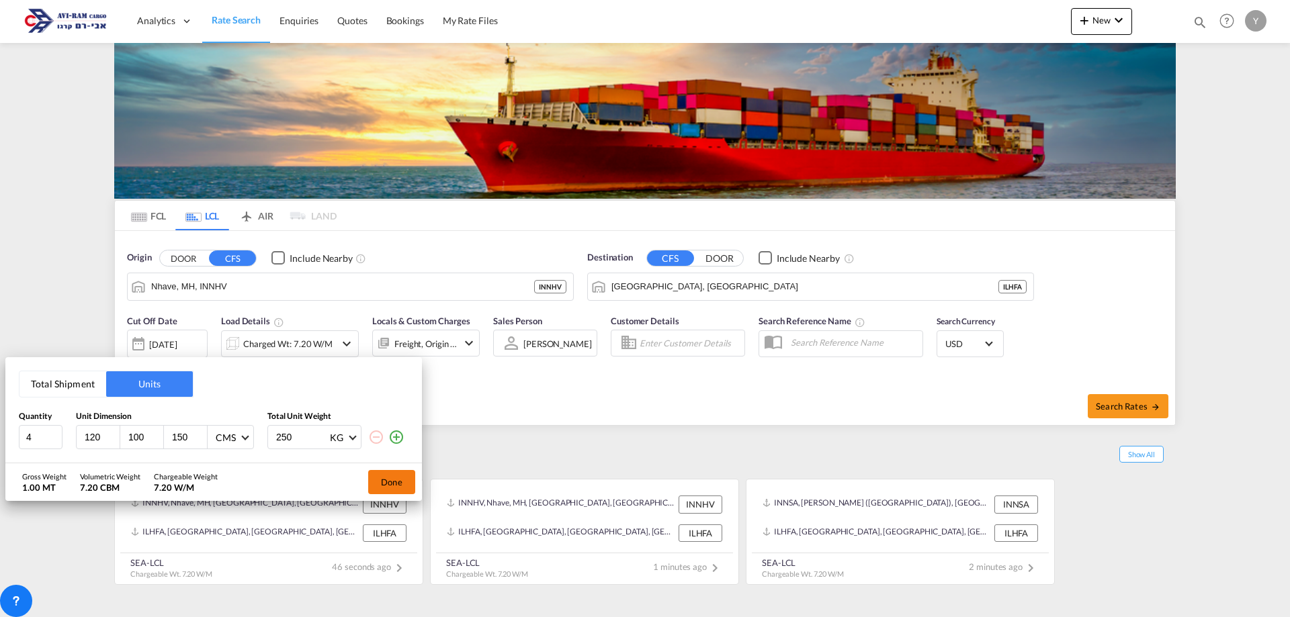
click at [380, 472] on button "Done" at bounding box center [391, 482] width 47 height 24
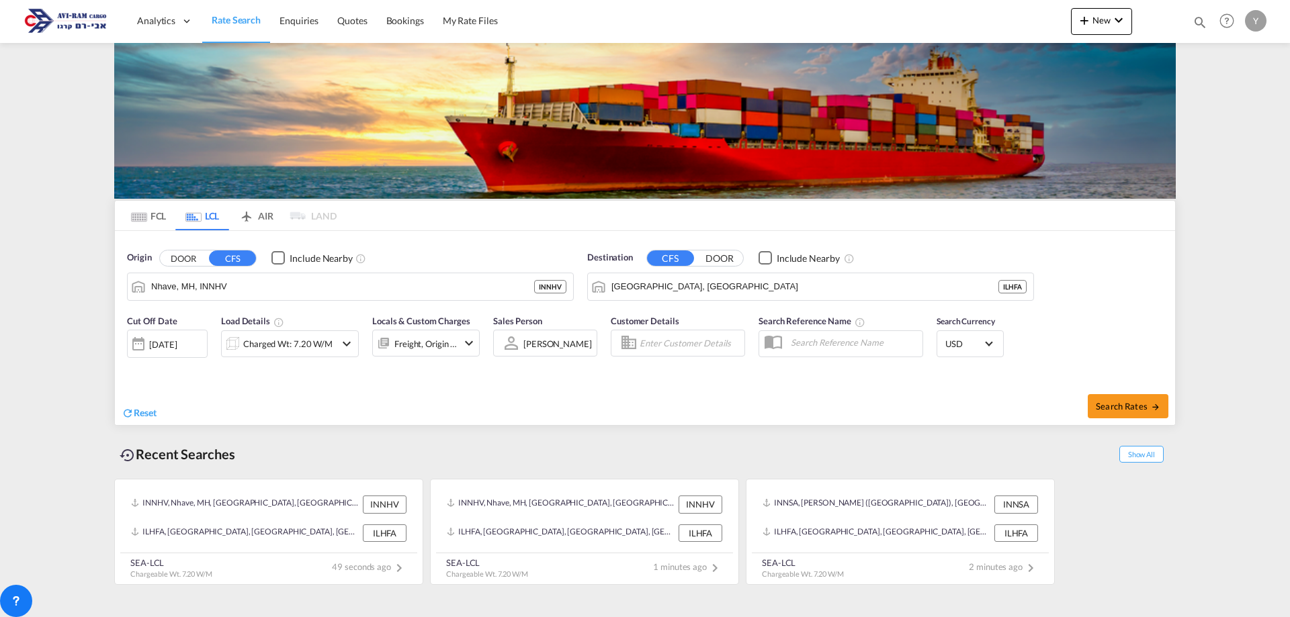
click at [177, 343] on div "[DATE]" at bounding box center [163, 345] width 28 height 12
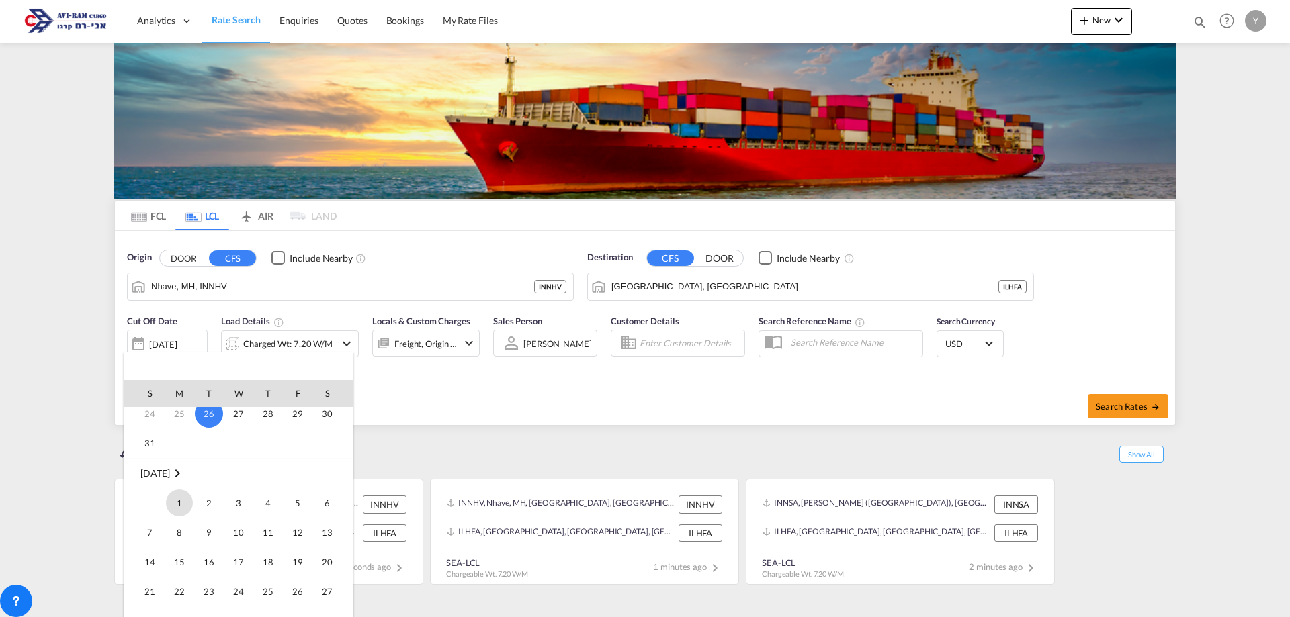
scroll to position [134, 0]
click at [183, 497] on span "1" at bounding box center [179, 495] width 27 height 27
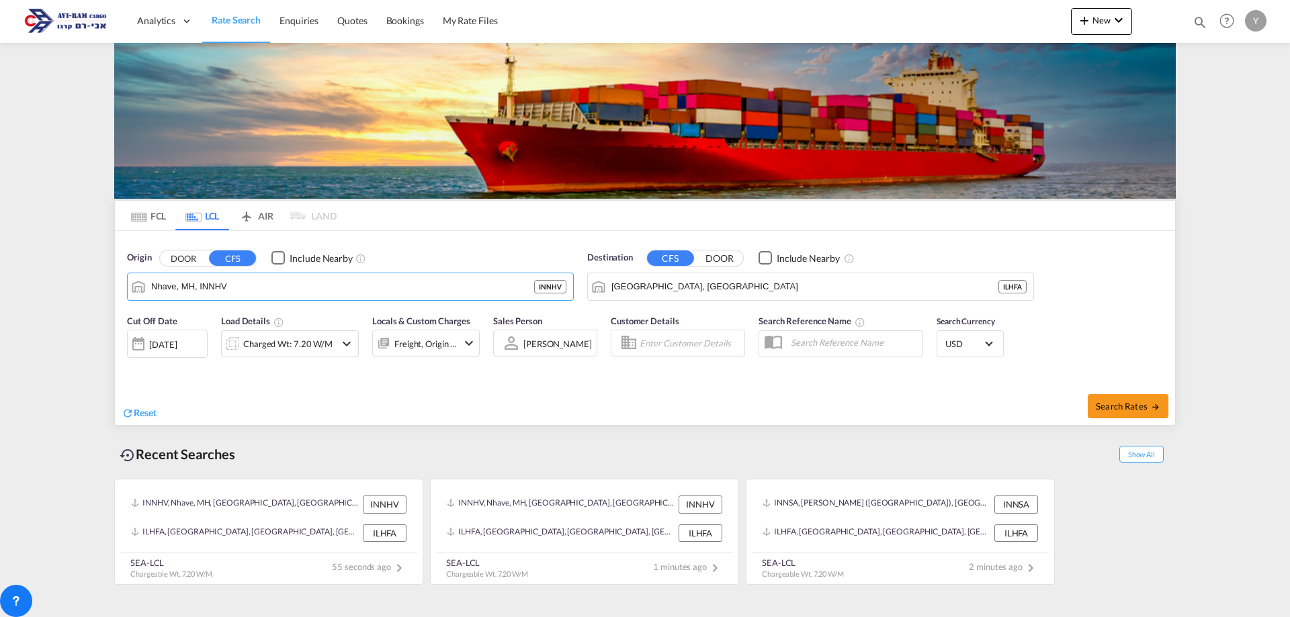
drag, startPoint x: 212, startPoint y: 294, endPoint x: 27, endPoint y: 318, distance: 186.9
click at [27, 318] on md-content "Analytics Dashboard Rate Search Enquiries Quotes Bookings" at bounding box center [645, 308] width 1290 height 617
click at [236, 287] on input "Nhave, MH, INNHV" at bounding box center [358, 287] width 415 height 20
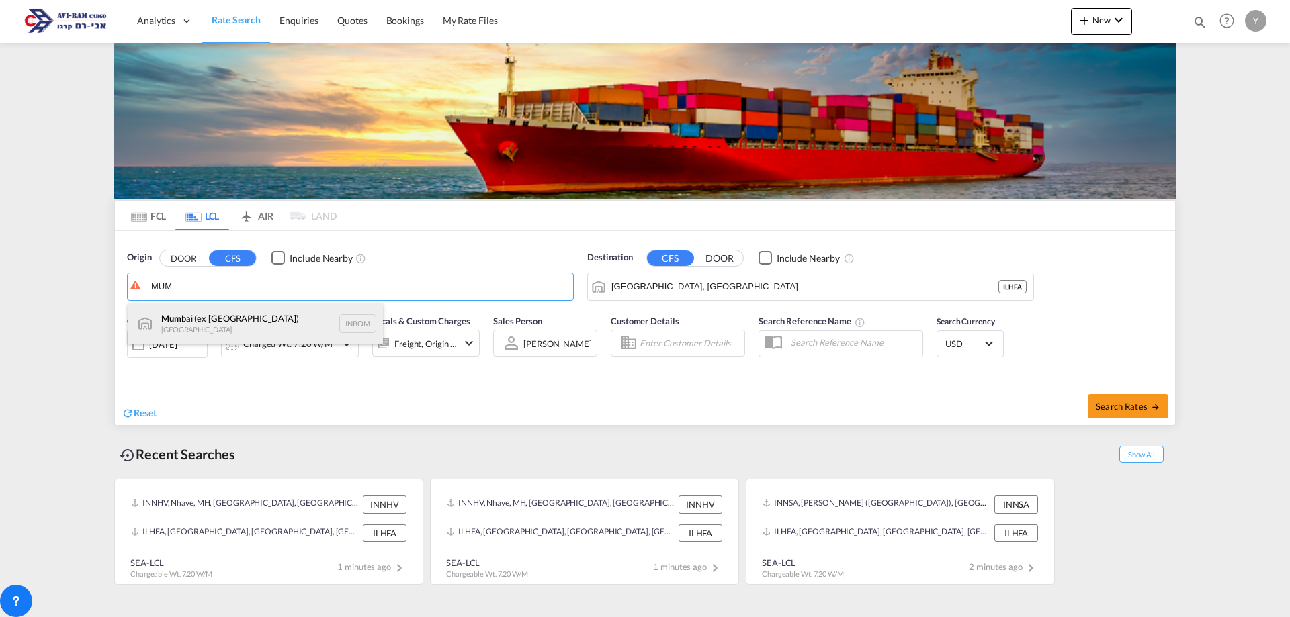
click at [181, 330] on div "Mum bai (ex [GEOGRAPHIC_DATA]) [GEOGRAPHIC_DATA] INBOM" at bounding box center [255, 324] width 255 height 40
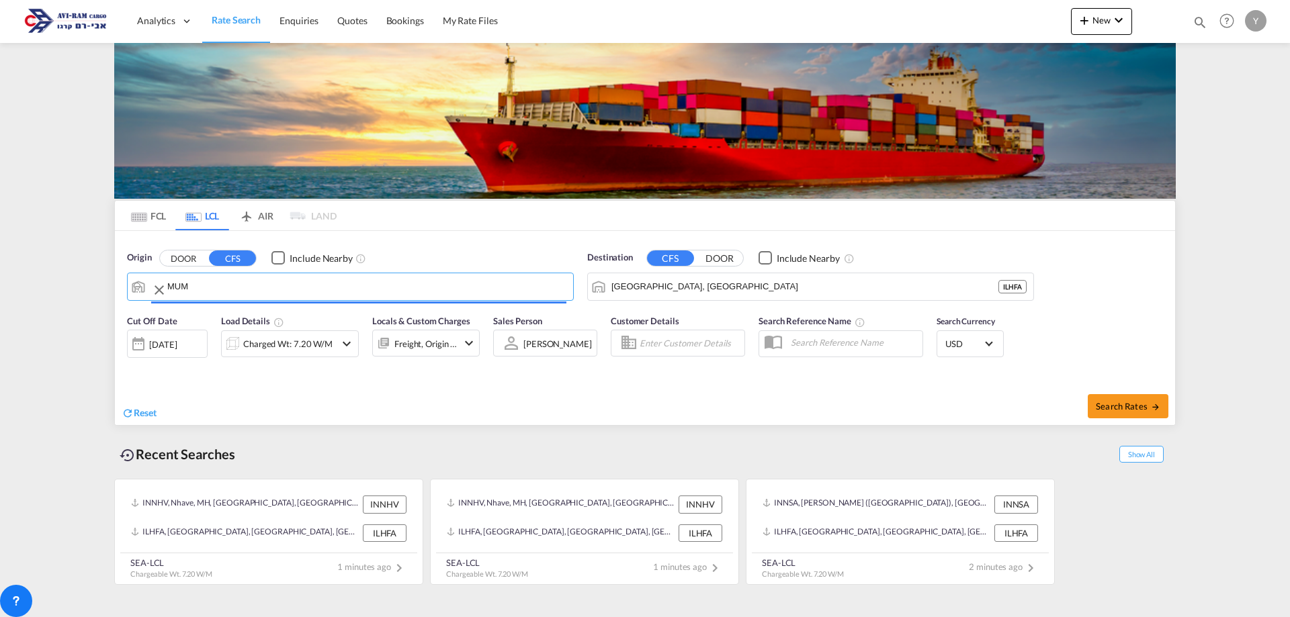
type input "[GEOGRAPHIC_DATA] (ex [GEOGRAPHIC_DATA]), INBOM"
click at [1121, 409] on span "Search Rates" at bounding box center [1128, 406] width 64 height 11
type input "INBOM to ILHFA / [DATE]"
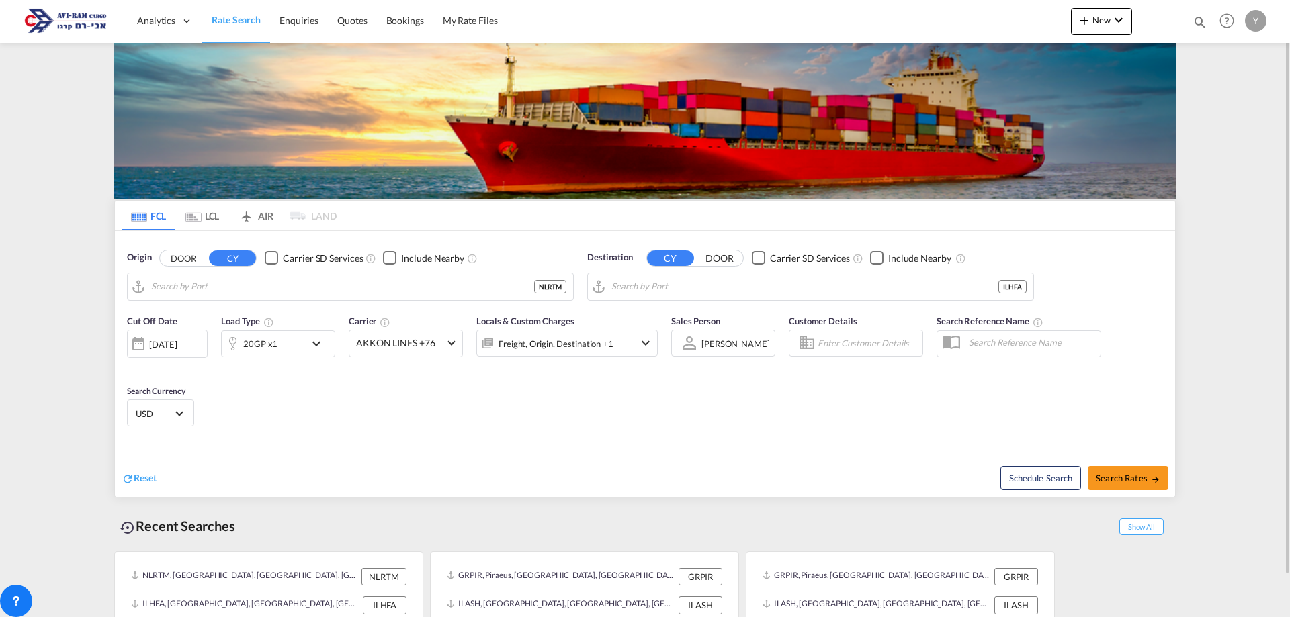
type input "[GEOGRAPHIC_DATA], NLRTM"
type input "[GEOGRAPHIC_DATA], [GEOGRAPHIC_DATA]"
click at [234, 290] on input "[GEOGRAPHIC_DATA], NLRTM" at bounding box center [358, 287] width 415 height 20
click at [211, 212] on md-tab-item "LCL" at bounding box center [202, 216] width 54 height 30
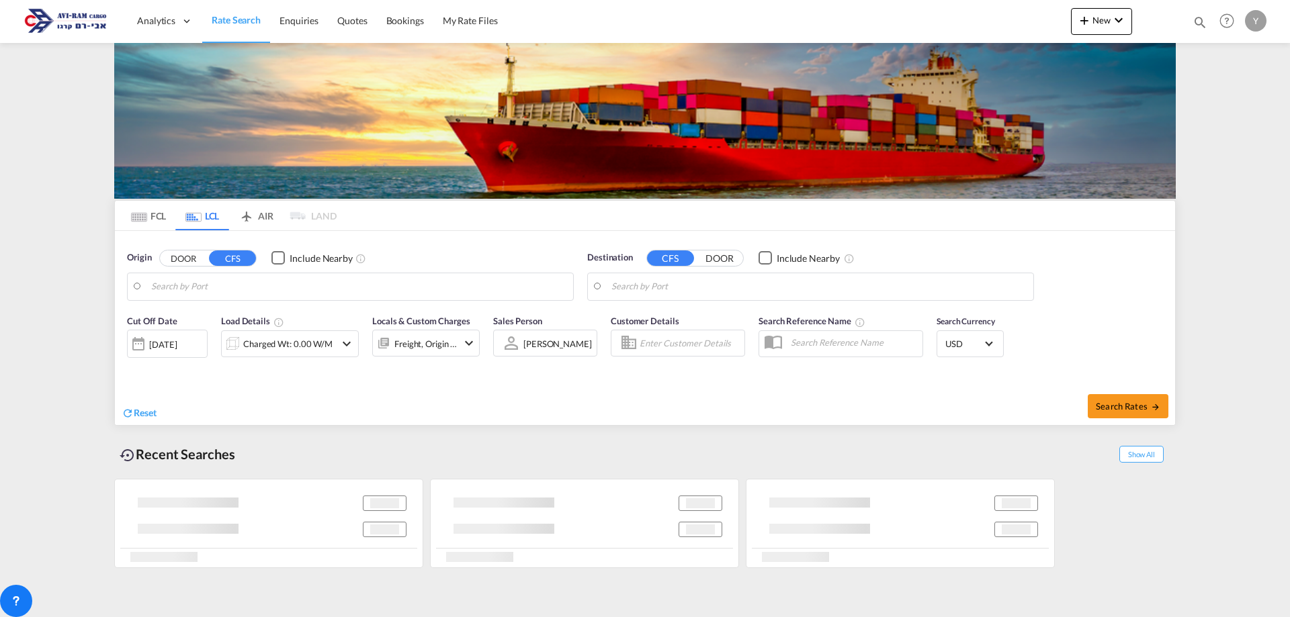
type input "[GEOGRAPHIC_DATA] (ex [GEOGRAPHIC_DATA]), INBOM"
type input "[GEOGRAPHIC_DATA], [GEOGRAPHIC_DATA]"
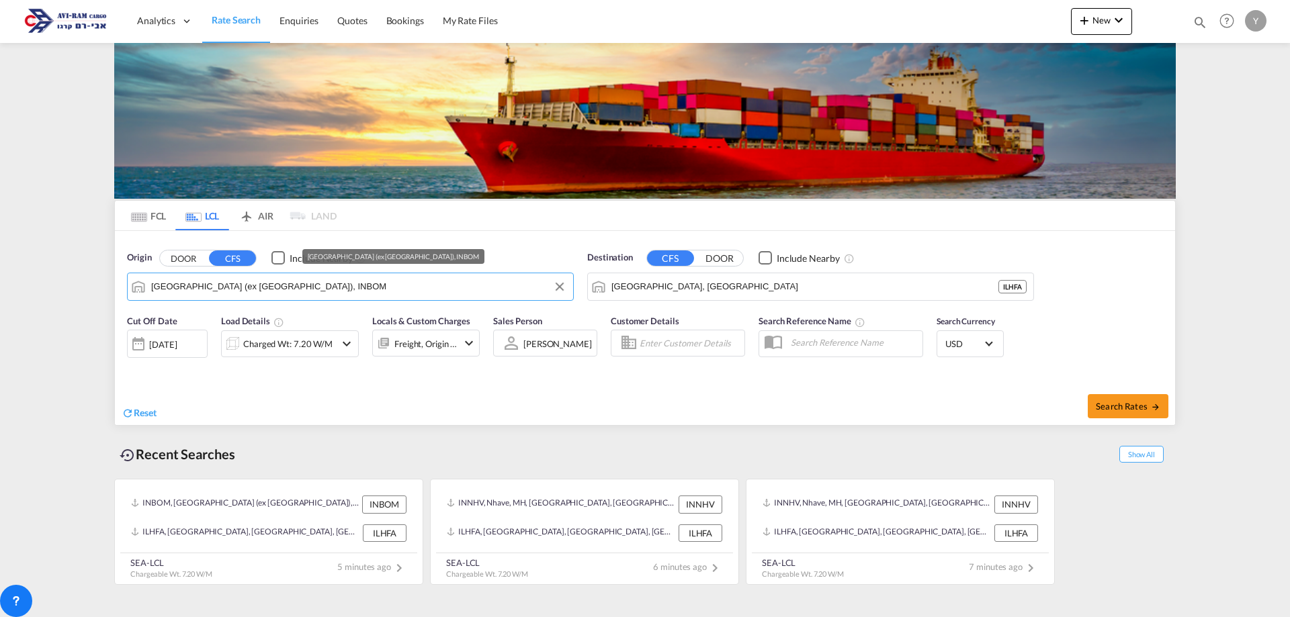
click at [277, 277] on input "[GEOGRAPHIC_DATA] (ex [GEOGRAPHIC_DATA]), INBOM" at bounding box center [358, 287] width 415 height 20
click at [264, 342] on div "Charged Wt: 7.20 W/M" at bounding box center [287, 344] width 89 height 19
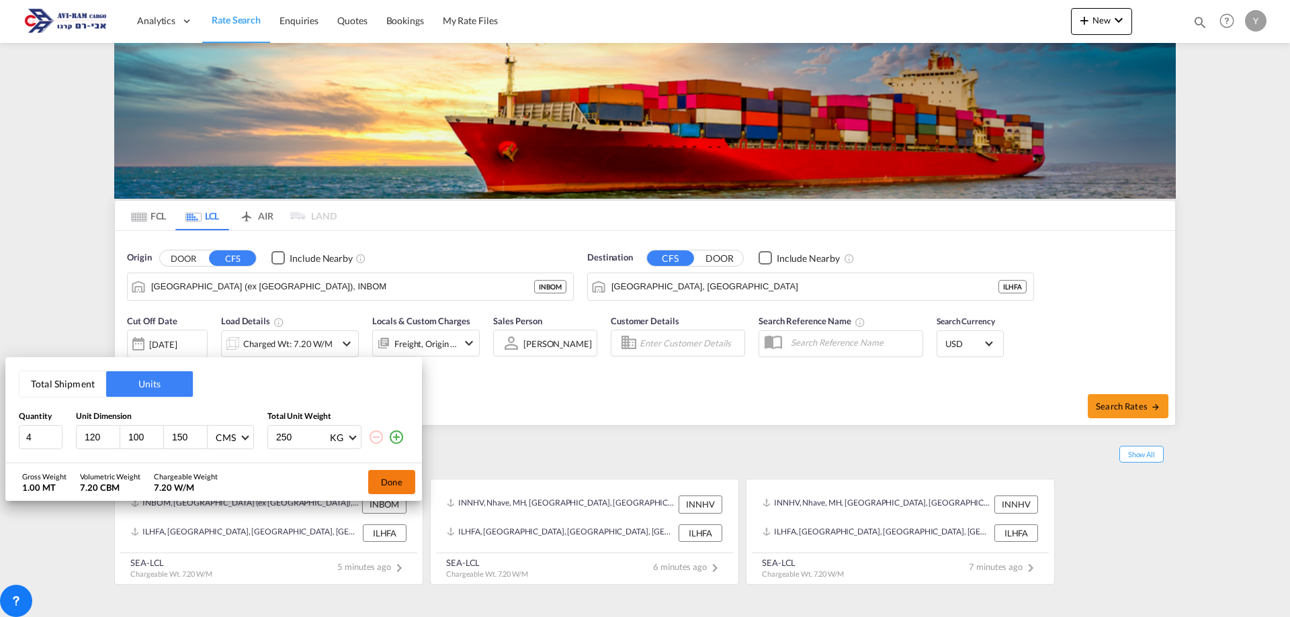
click at [390, 485] on button "Done" at bounding box center [391, 482] width 47 height 24
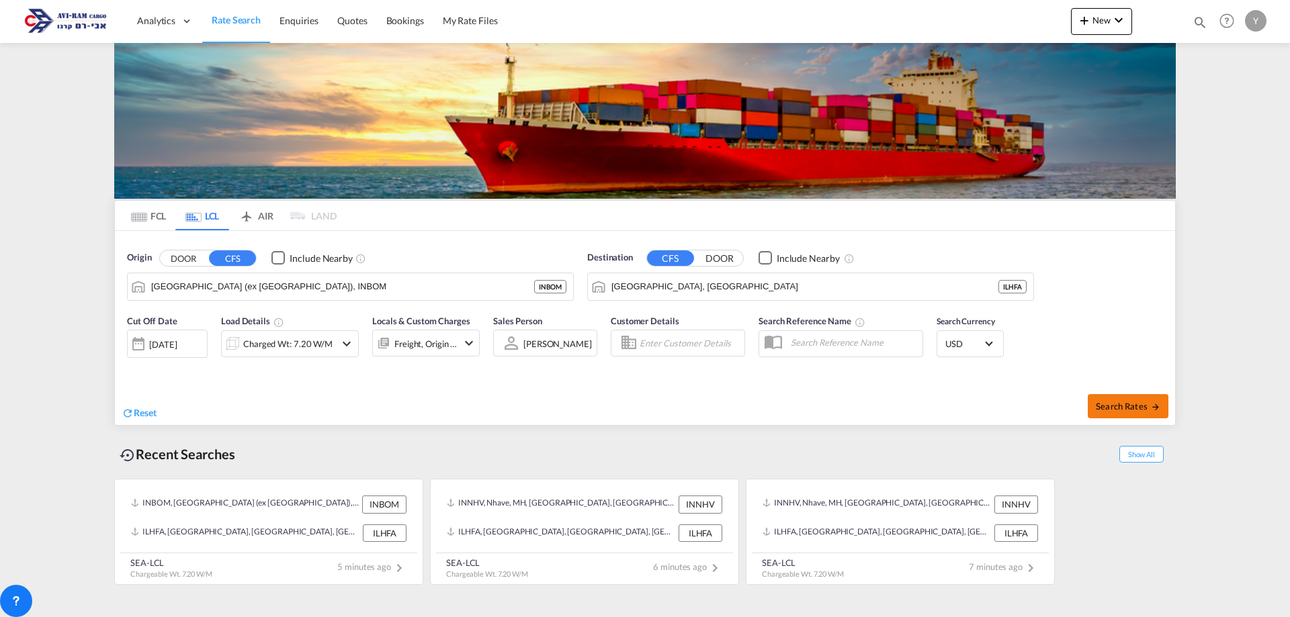
click at [1153, 408] on md-icon "icon-arrow-right" at bounding box center [1155, 406] width 9 height 9
type input "INBOM to ILHFA / [DATE]"
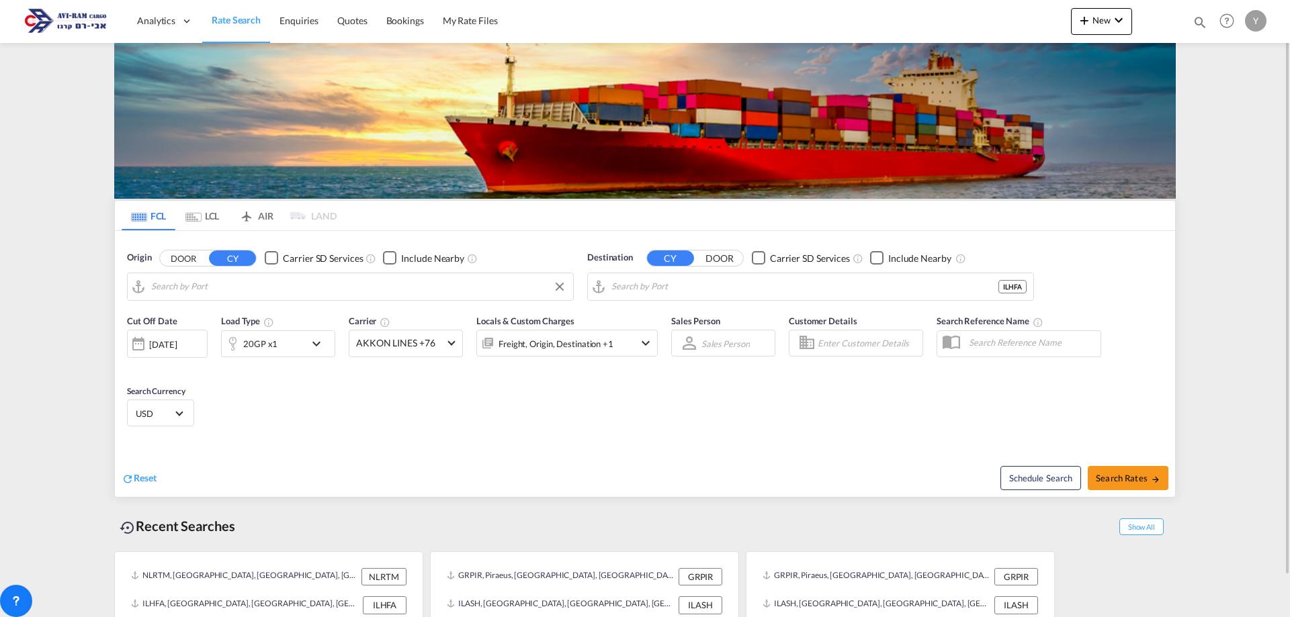
type input "[GEOGRAPHIC_DATA], NLRTM"
type input "[GEOGRAPHIC_DATA], [GEOGRAPHIC_DATA]"
click at [217, 222] on md-tab-item "LCL" at bounding box center [202, 216] width 54 height 30
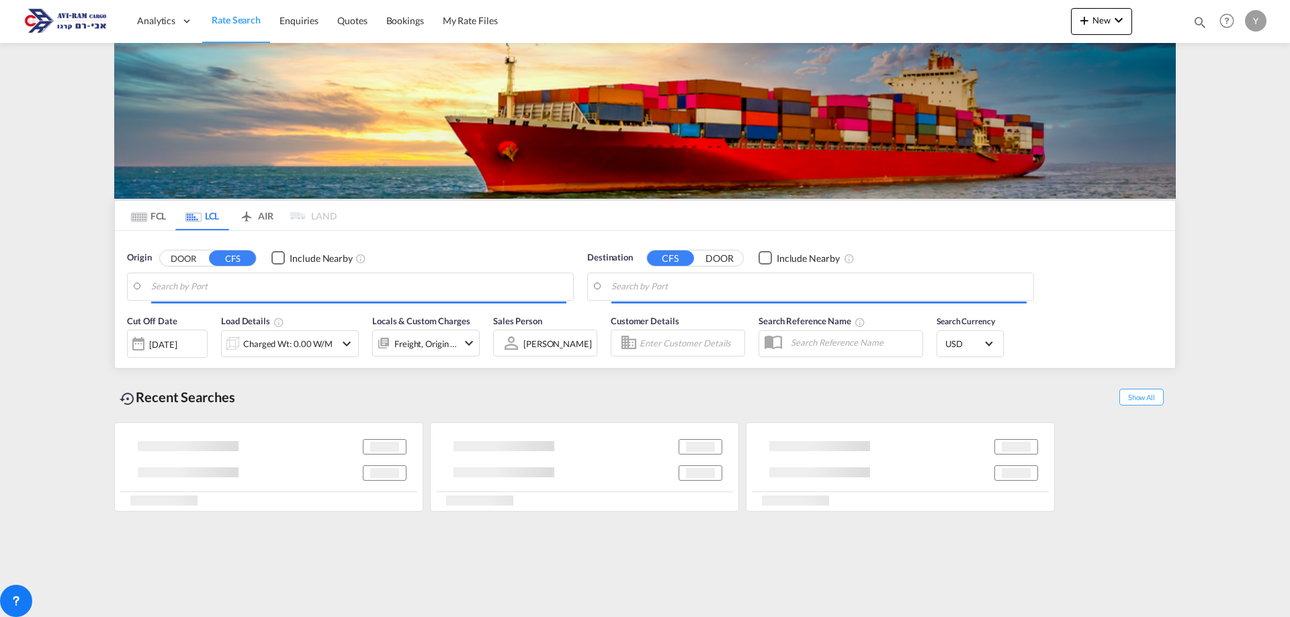
type input "[GEOGRAPHIC_DATA] (ex [GEOGRAPHIC_DATA]), INBOM"
type input "[GEOGRAPHIC_DATA], [GEOGRAPHIC_DATA]"
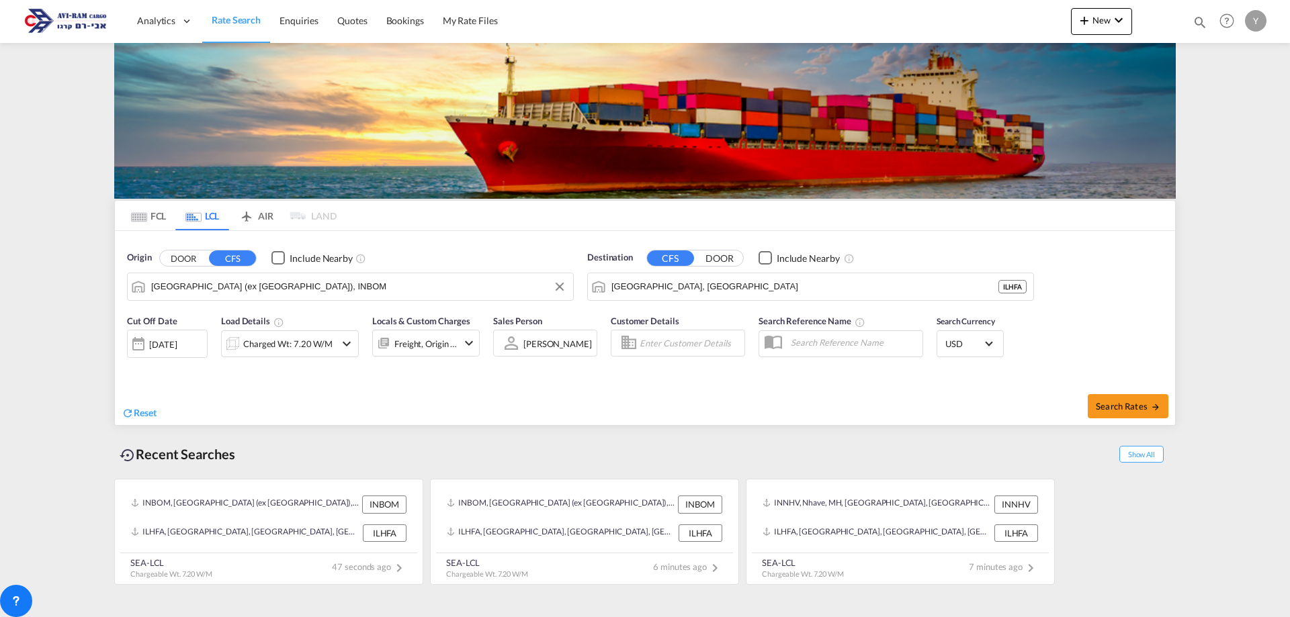
click at [287, 293] on input "[GEOGRAPHIC_DATA] (ex [GEOGRAPHIC_DATA]), INBOM" at bounding box center [358, 287] width 415 height 20
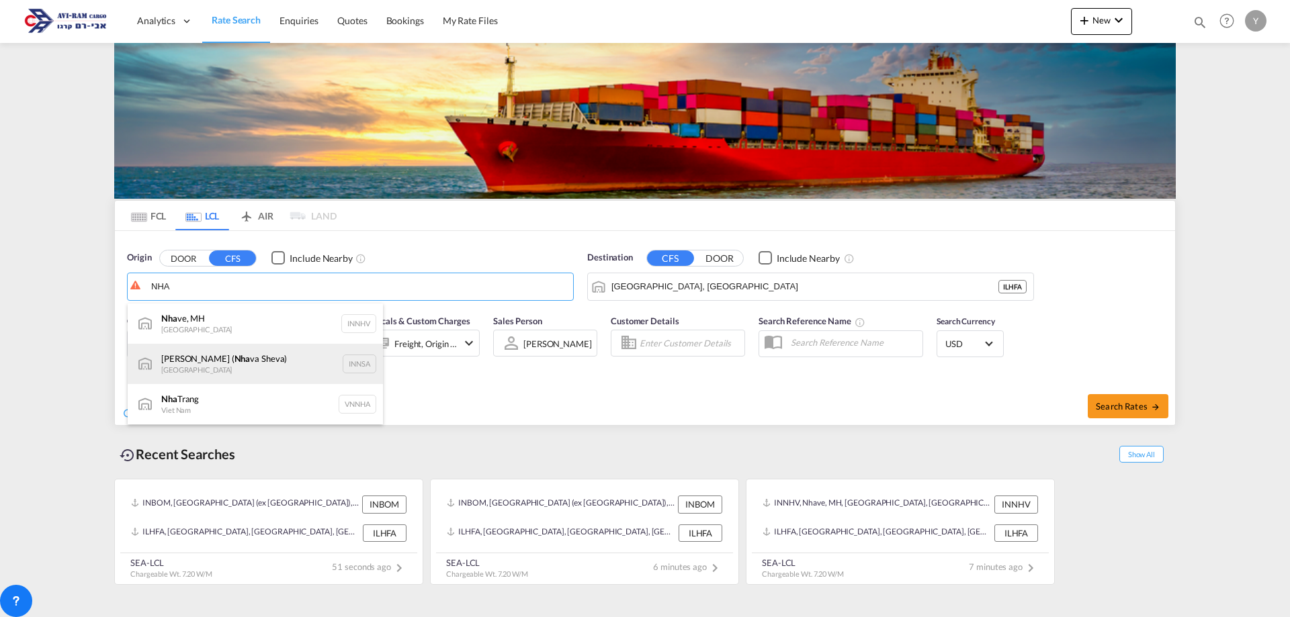
click at [200, 368] on div "[PERSON_NAME] ( [GEOGRAPHIC_DATA]) [GEOGRAPHIC_DATA] INNSA" at bounding box center [255, 364] width 255 height 40
type input "[PERSON_NAME] ([PERSON_NAME]), [GEOGRAPHIC_DATA]"
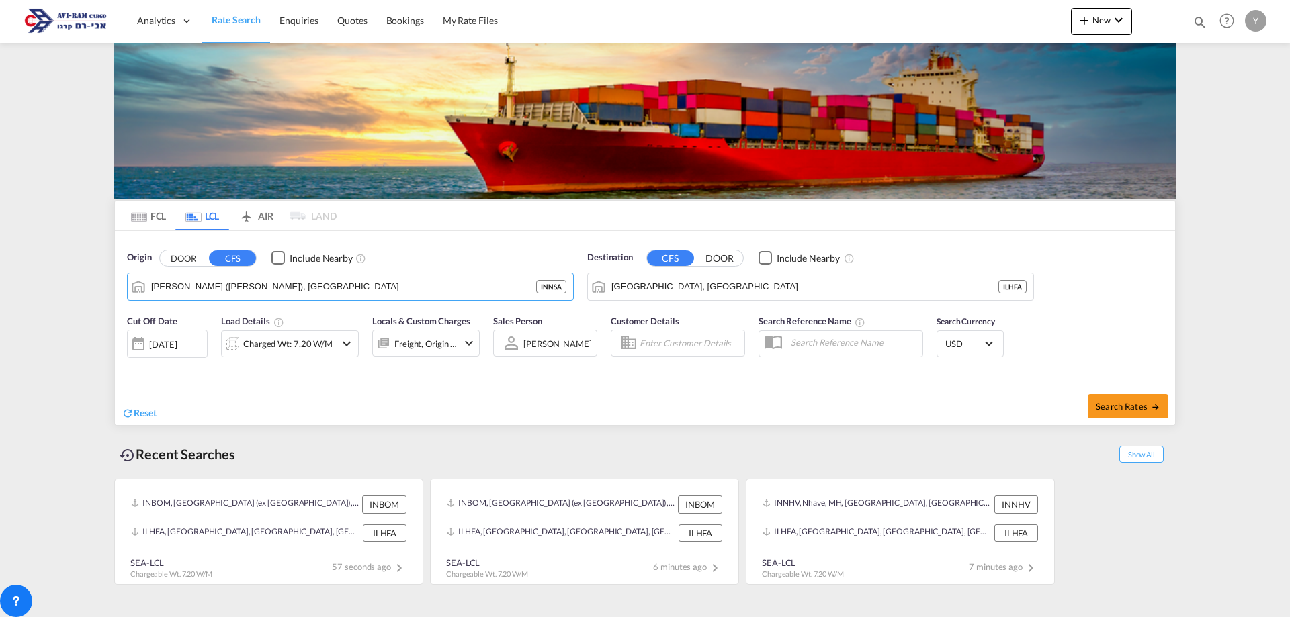
click at [1103, 418] on div "Search Rates" at bounding box center [911, 406] width 527 height 38
click at [1103, 400] on button "Search Rates" at bounding box center [1128, 406] width 81 height 24
type input "INNSA to ILHFA / [DATE]"
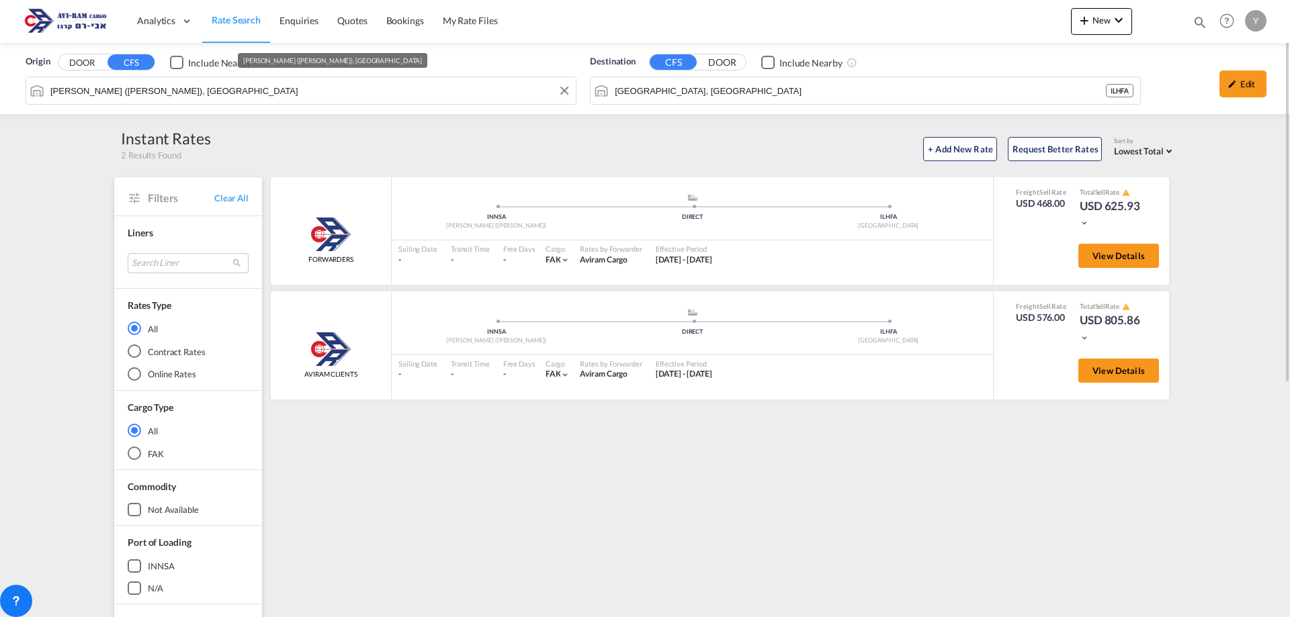
click at [261, 92] on div "Origin DOOR CFS Include Nearby [PERSON_NAME] ([GEOGRAPHIC_DATA]), INNSA Destina…" at bounding box center [645, 78] width 1290 height 71
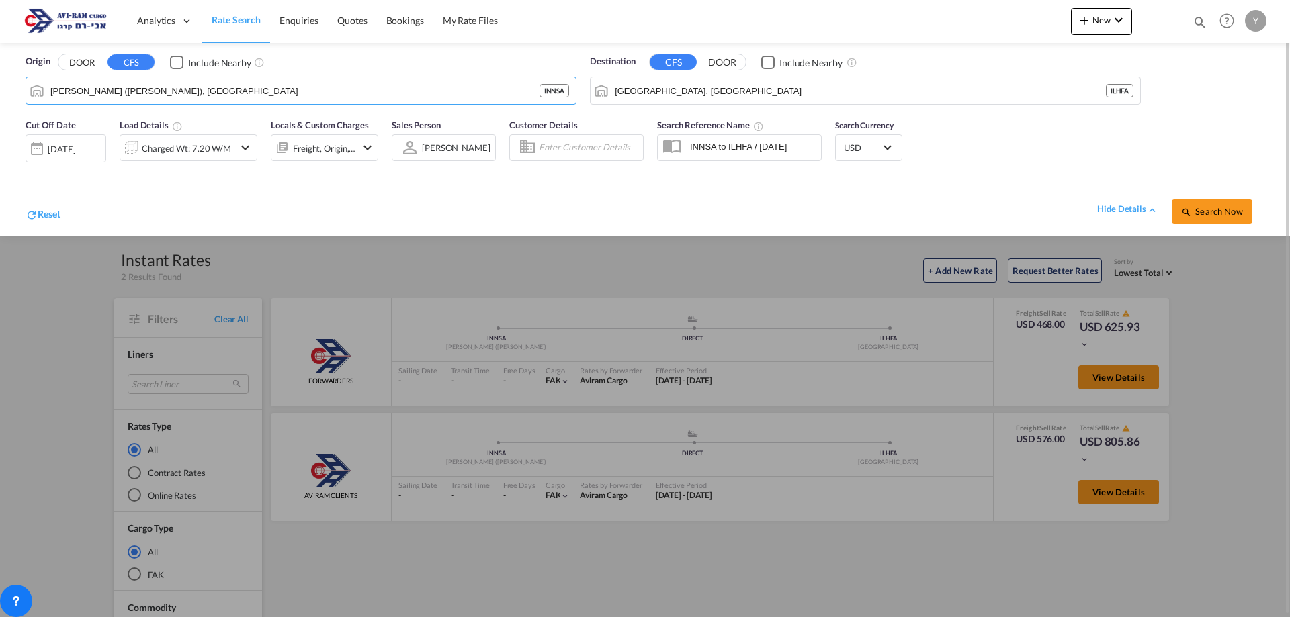
click at [42, 157] on div at bounding box center [36, 148] width 21 height 27
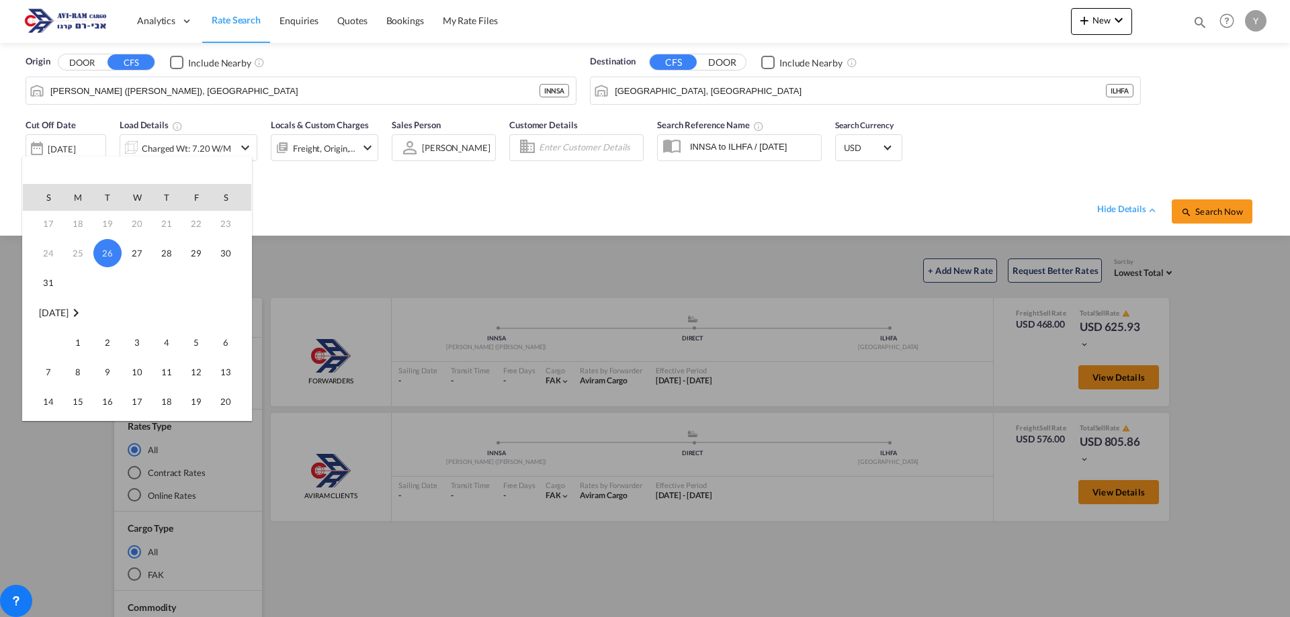
scroll to position [134, 0]
click at [75, 301] on span "1" at bounding box center [77, 299] width 27 height 27
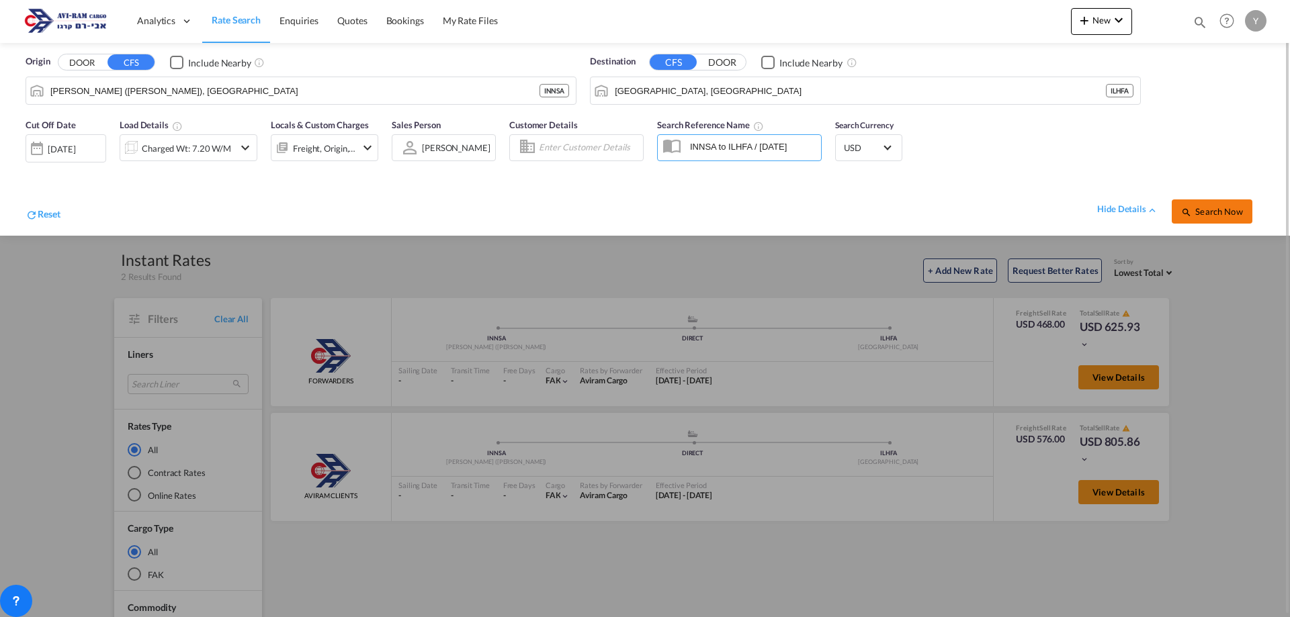
click at [1199, 209] on span "Search Now" at bounding box center [1211, 211] width 61 height 11
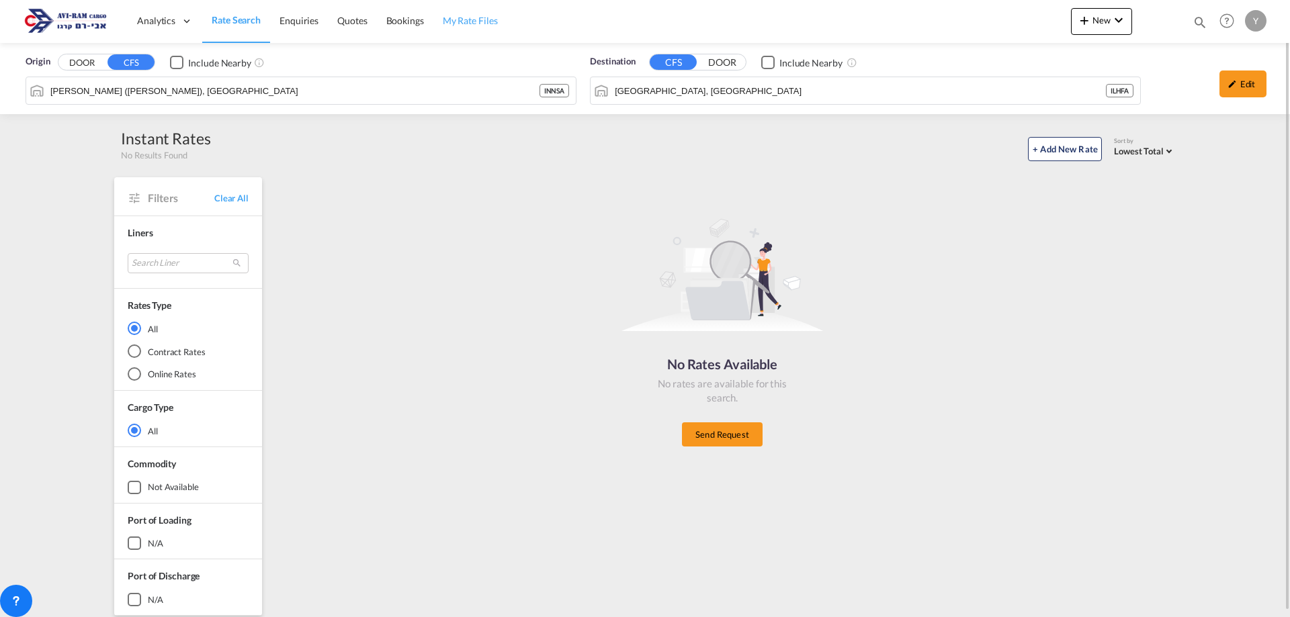
click at [444, 22] on span "My Rate Files" at bounding box center [470, 20] width 55 height 11
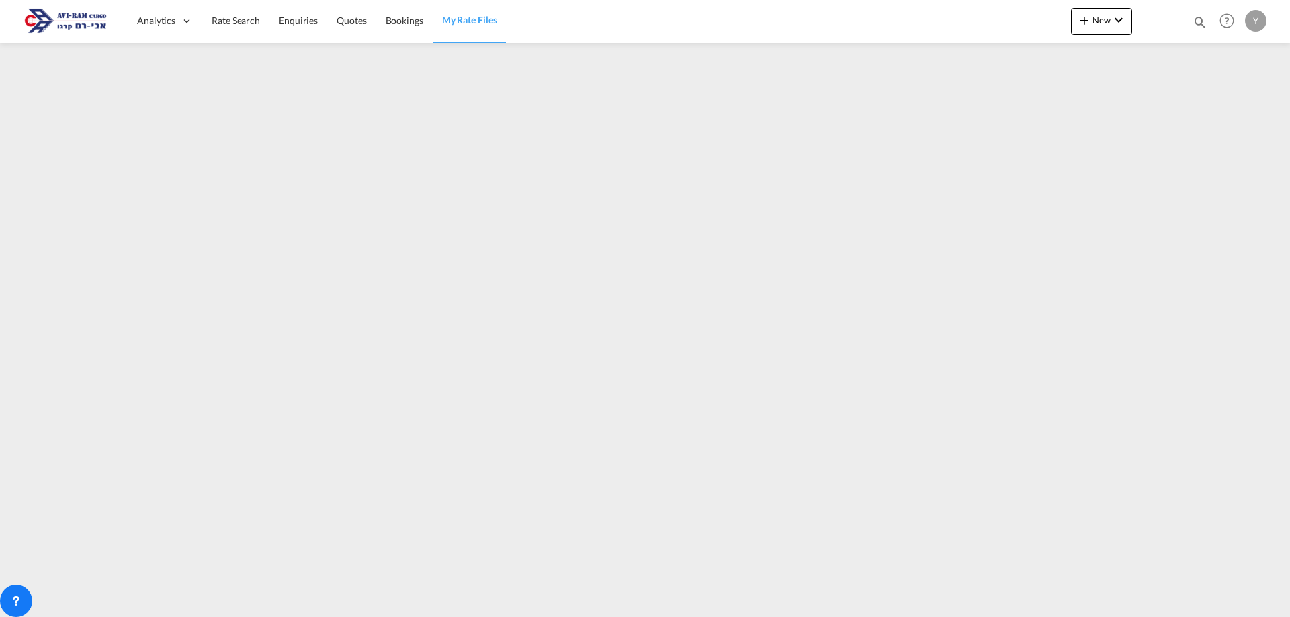
click at [475, 26] on span "My Rate Files" at bounding box center [469, 19] width 55 height 11
click at [222, 28] on link "Rate Search" at bounding box center [235, 21] width 67 height 44
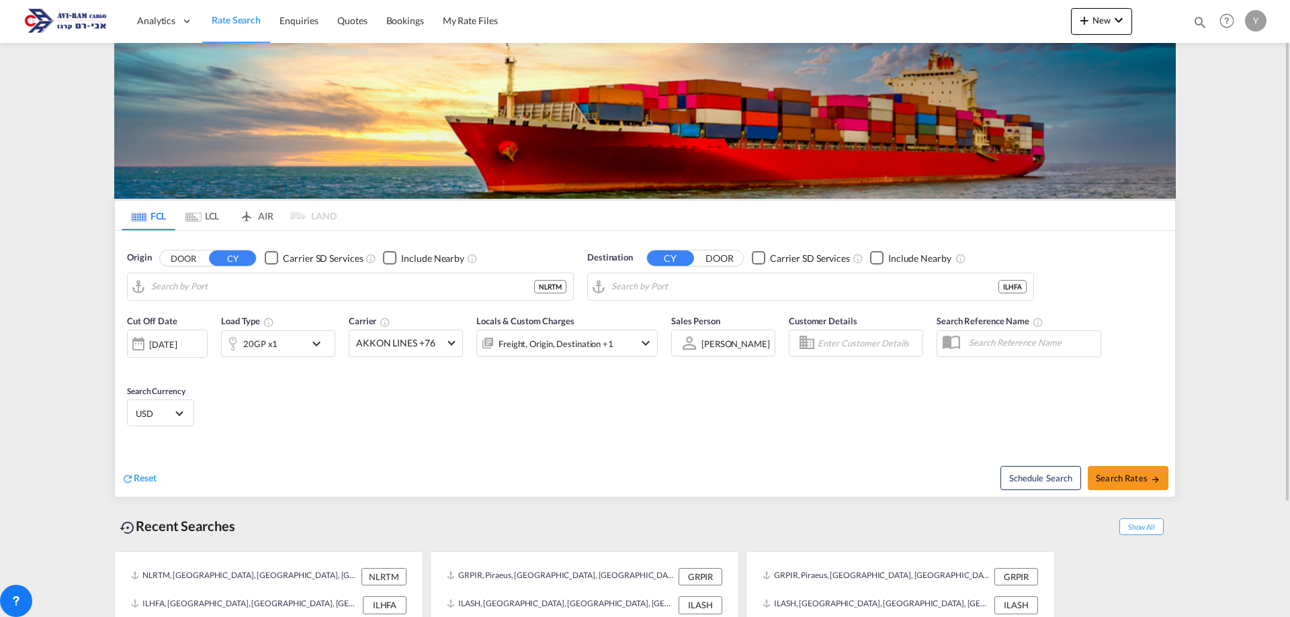
type input "[GEOGRAPHIC_DATA], NLRTM"
type input "[GEOGRAPHIC_DATA], [GEOGRAPHIC_DATA]"
click at [200, 218] on md-icon "Use the left and right arrow keys to navigate between tabs" at bounding box center [193, 217] width 16 height 10
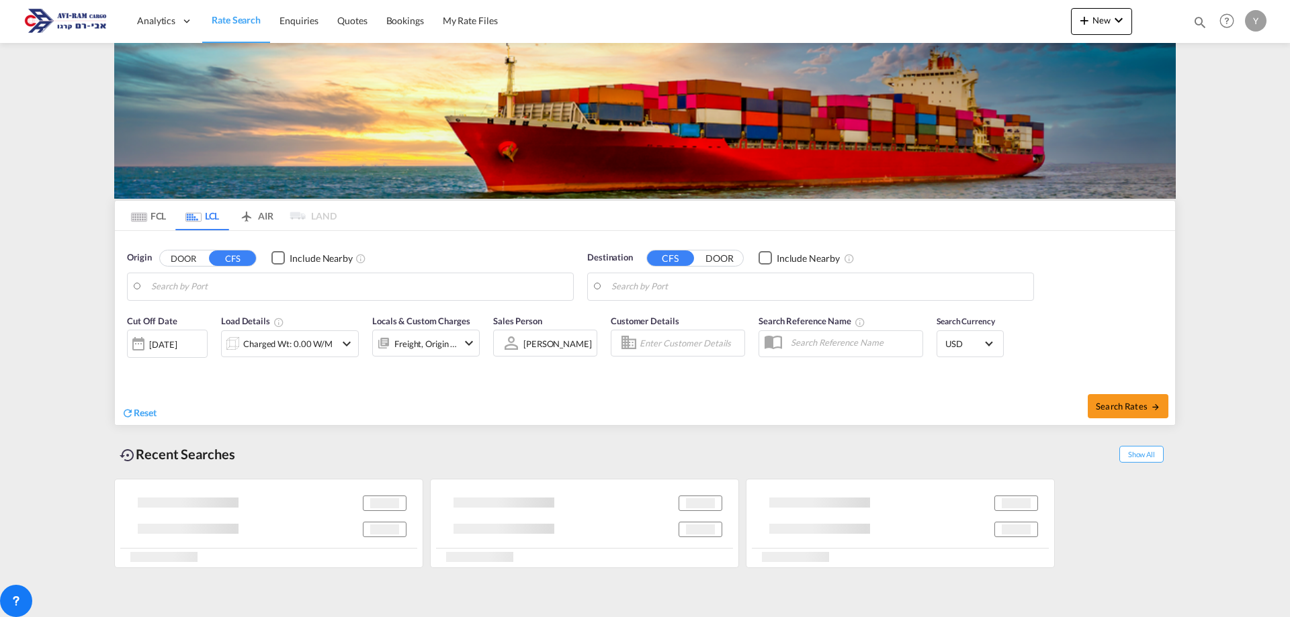
type input "[PERSON_NAME] ([PERSON_NAME]), [GEOGRAPHIC_DATA]"
type input "[GEOGRAPHIC_DATA], [GEOGRAPHIC_DATA]"
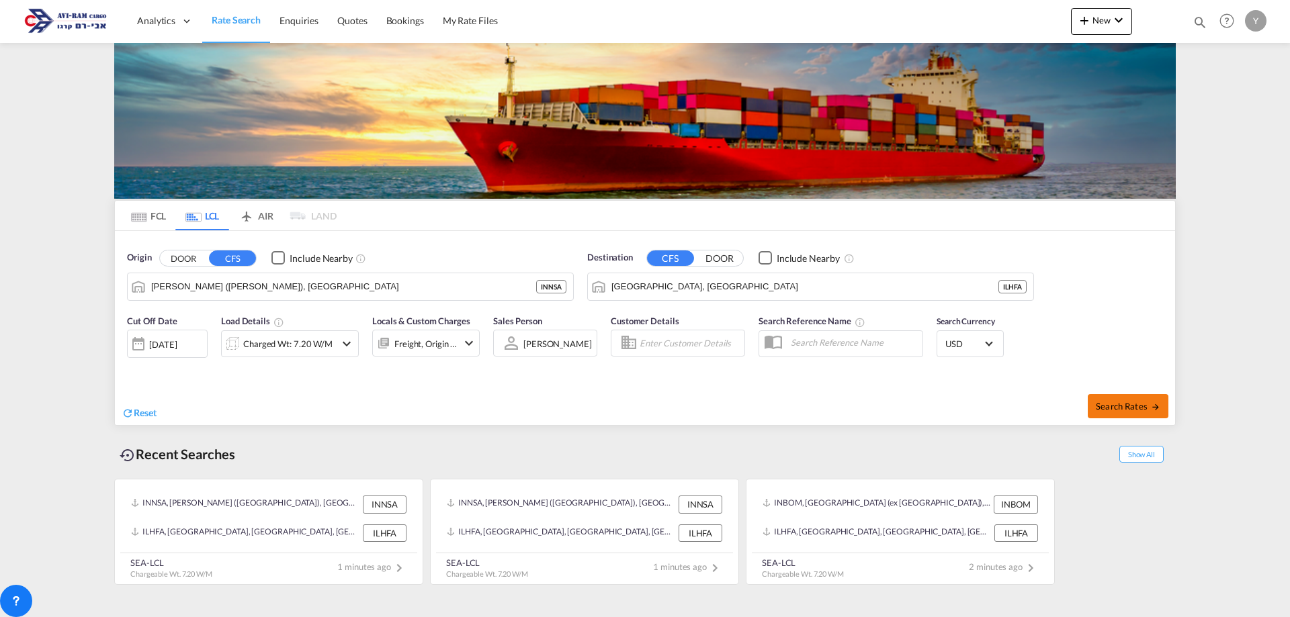
click at [1130, 398] on button "Search Rates" at bounding box center [1128, 406] width 81 height 24
type input "INNSA to ILHFA / [DATE]"
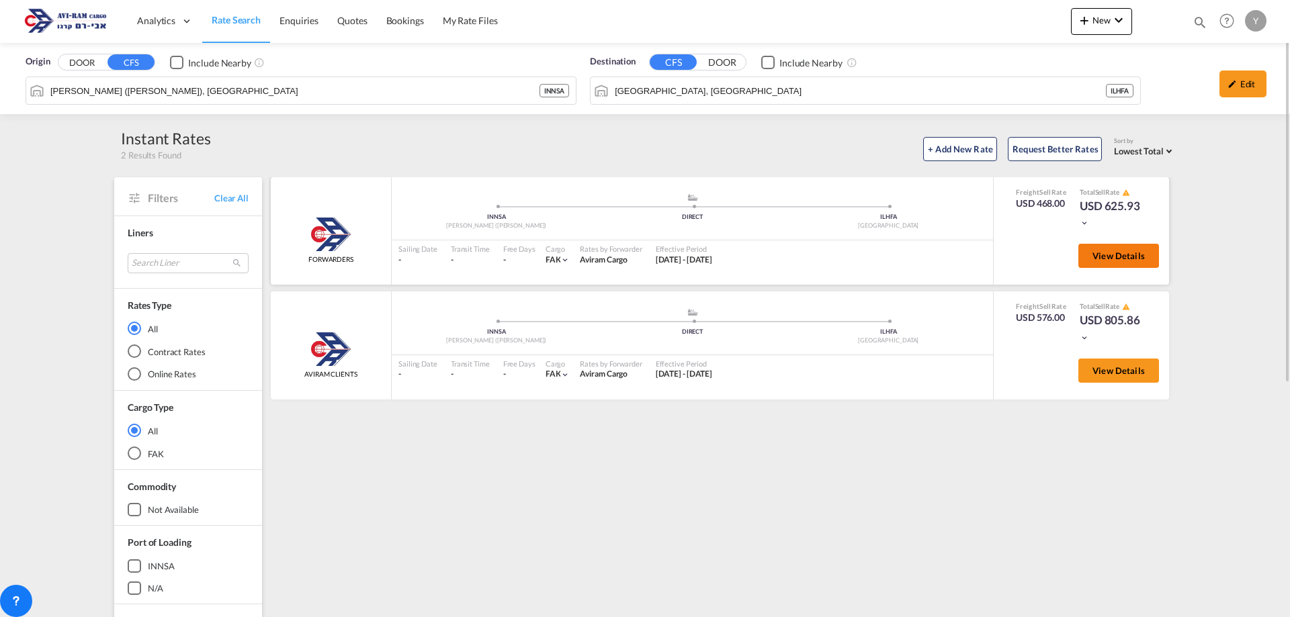
click at [1106, 261] on span "View Details" at bounding box center [1118, 256] width 52 height 11
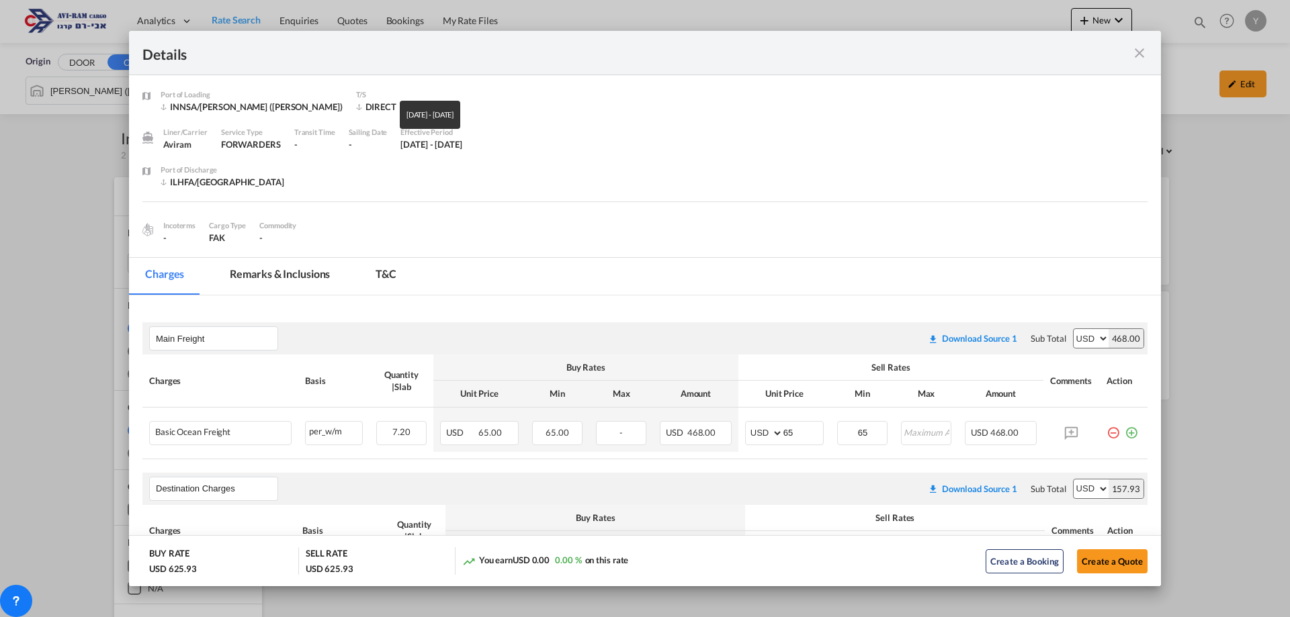
click at [423, 145] on div "[DATE] - [DATE]" at bounding box center [431, 144] width 62 height 12
click at [435, 150] on div "[DATE] - [DATE]" at bounding box center [431, 144] width 62 height 12
click at [462, 146] on div "[DATE] - [DATE]" at bounding box center [431, 144] width 62 height 12
click at [462, 128] on div "Effective Period" at bounding box center [431, 132] width 62 height 12
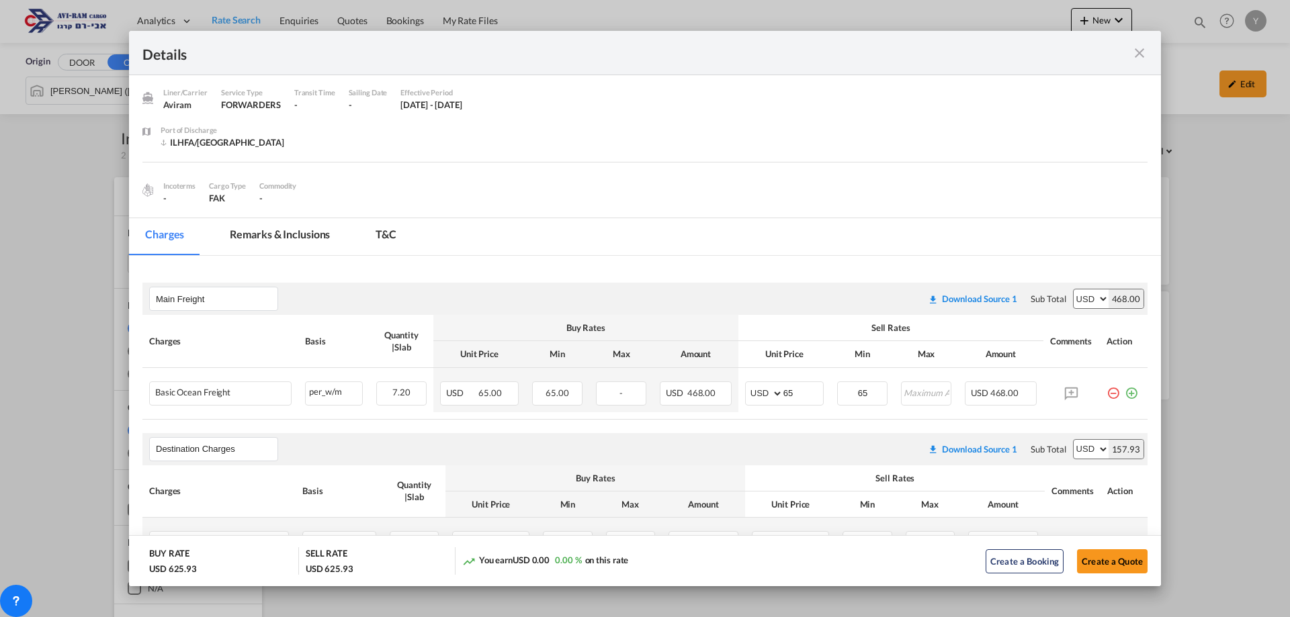
scroll to position [202, 0]
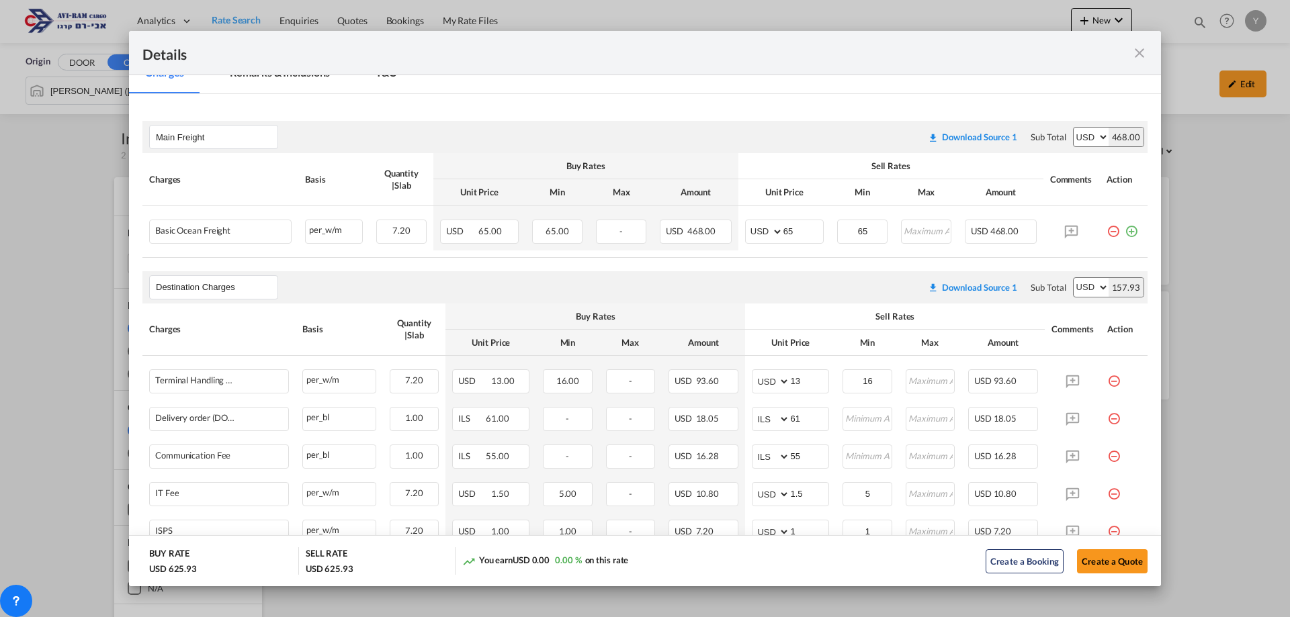
drag, startPoint x: 1118, startPoint y: 561, endPoint x: 965, endPoint y: 571, distance: 153.5
click at [1118, 561] on button "Create a Quote" at bounding box center [1112, 561] width 71 height 24
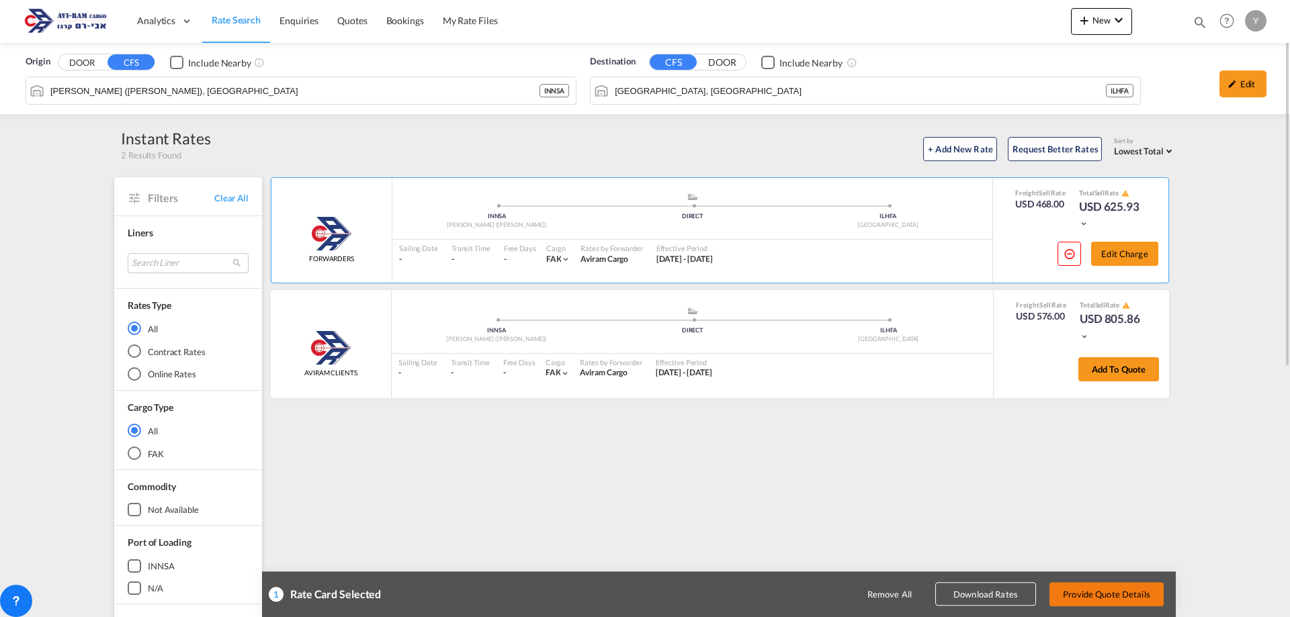
click at [1111, 599] on button "Provide Quote Details" at bounding box center [1106, 594] width 114 height 24
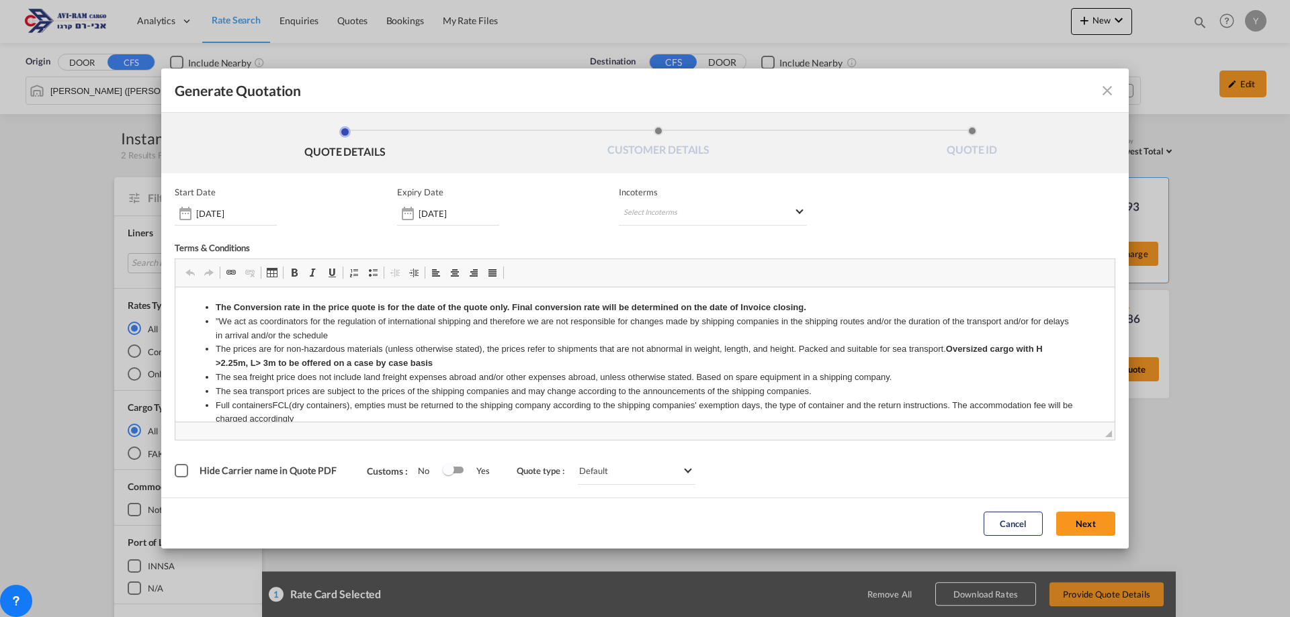
scroll to position [0, 0]
click at [706, 211] on md-select "Select Incoterms FOB - export Free on Board CIF - export Cost,Insurance and Fre…" at bounding box center [713, 214] width 188 height 24
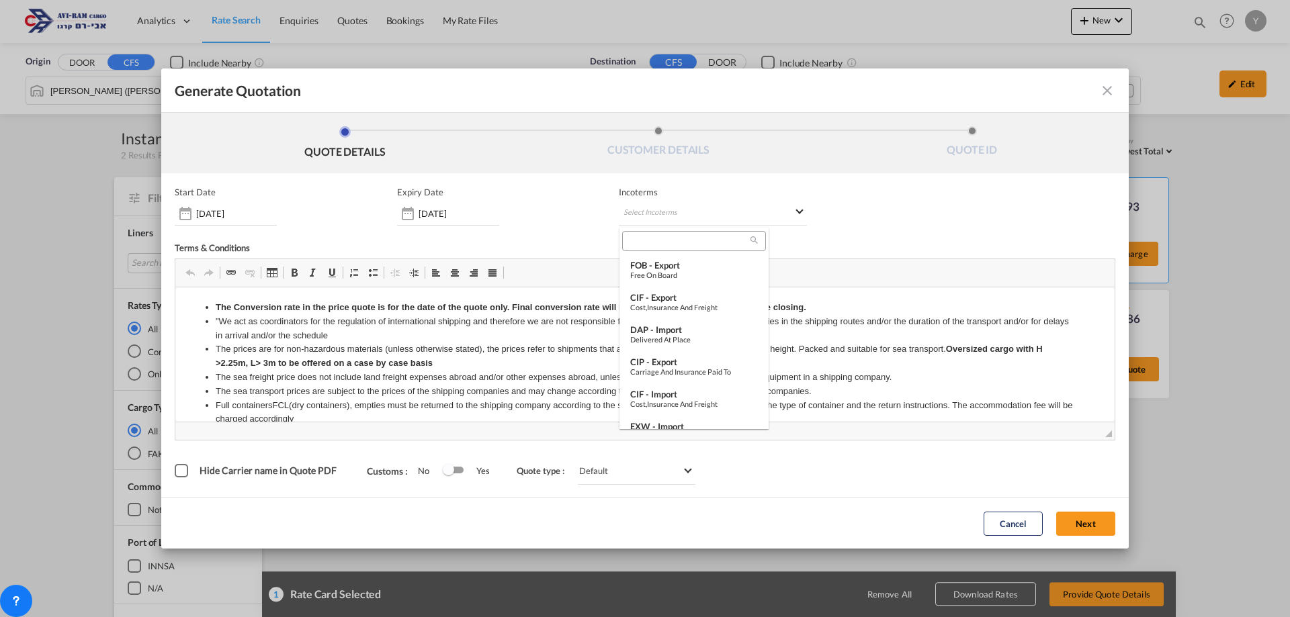
click at [445, 216] on md-backdrop at bounding box center [645, 308] width 1290 height 617
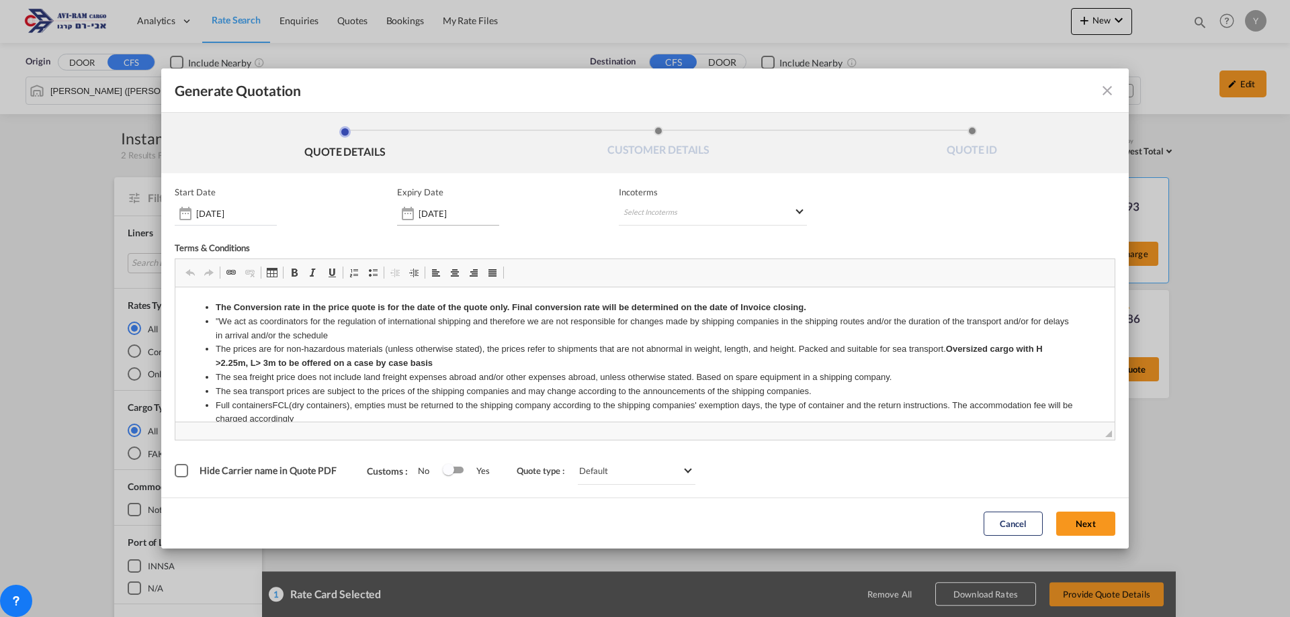
click at [416, 210] on div "Generate QuotationQUOTE ..." at bounding box center [407, 213] width 21 height 27
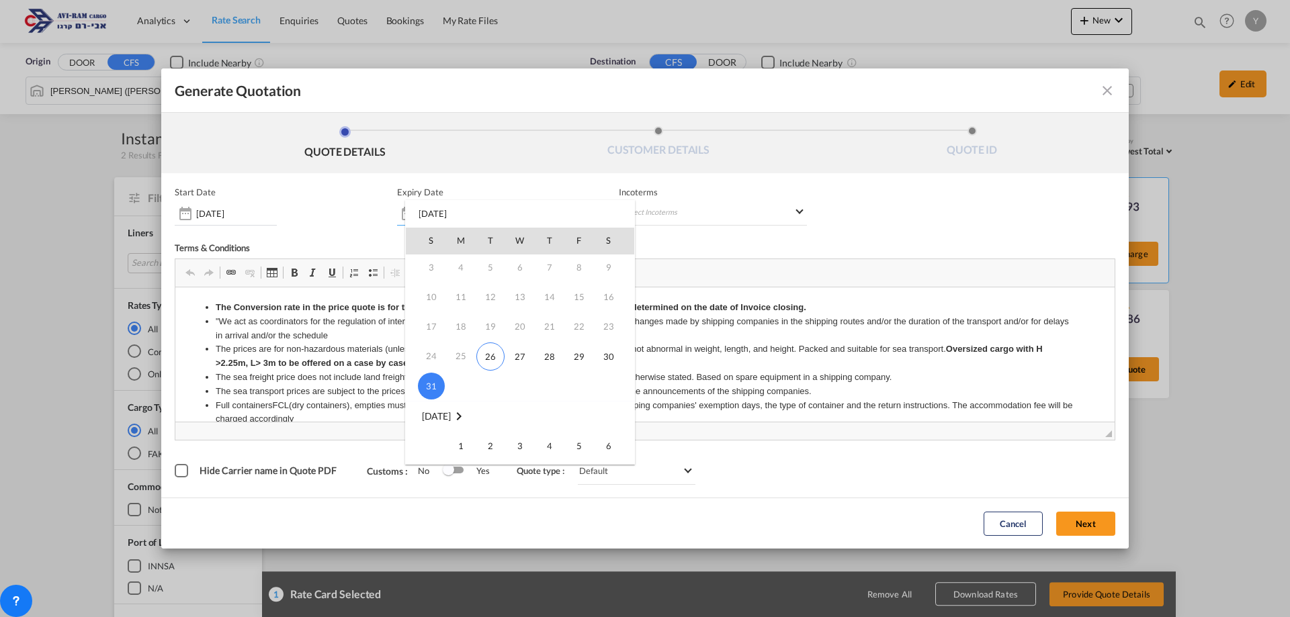
scroll to position [67, 0]
click at [462, 413] on span "1" at bounding box center [460, 410] width 27 height 27
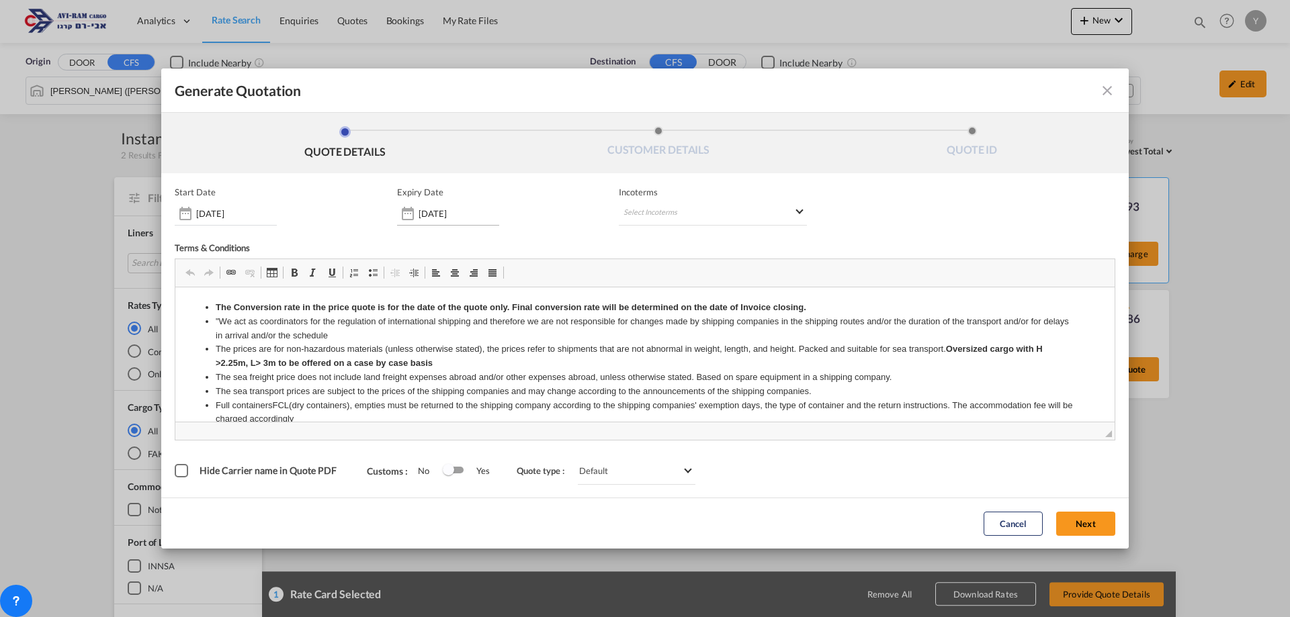
click at [416, 208] on div "Generate QuotationQUOTE ..." at bounding box center [407, 213] width 21 height 27
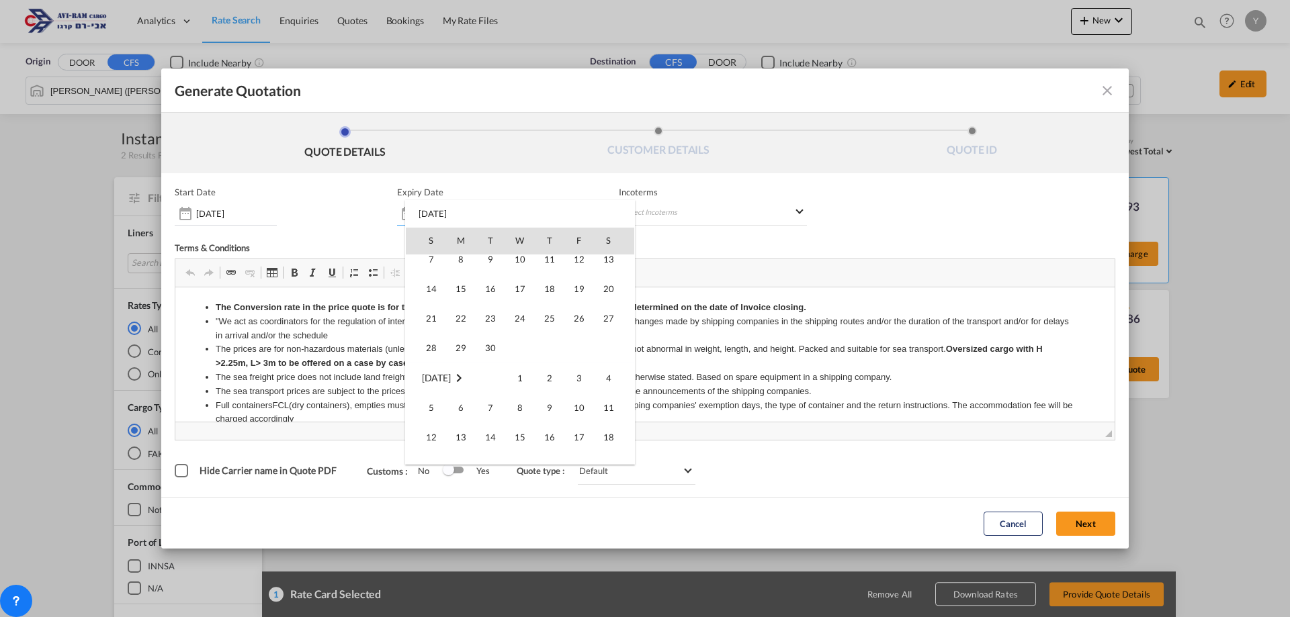
scroll to position [245, 0]
click at [484, 353] on span "30" at bounding box center [490, 350] width 27 height 27
type input "[DATE]"
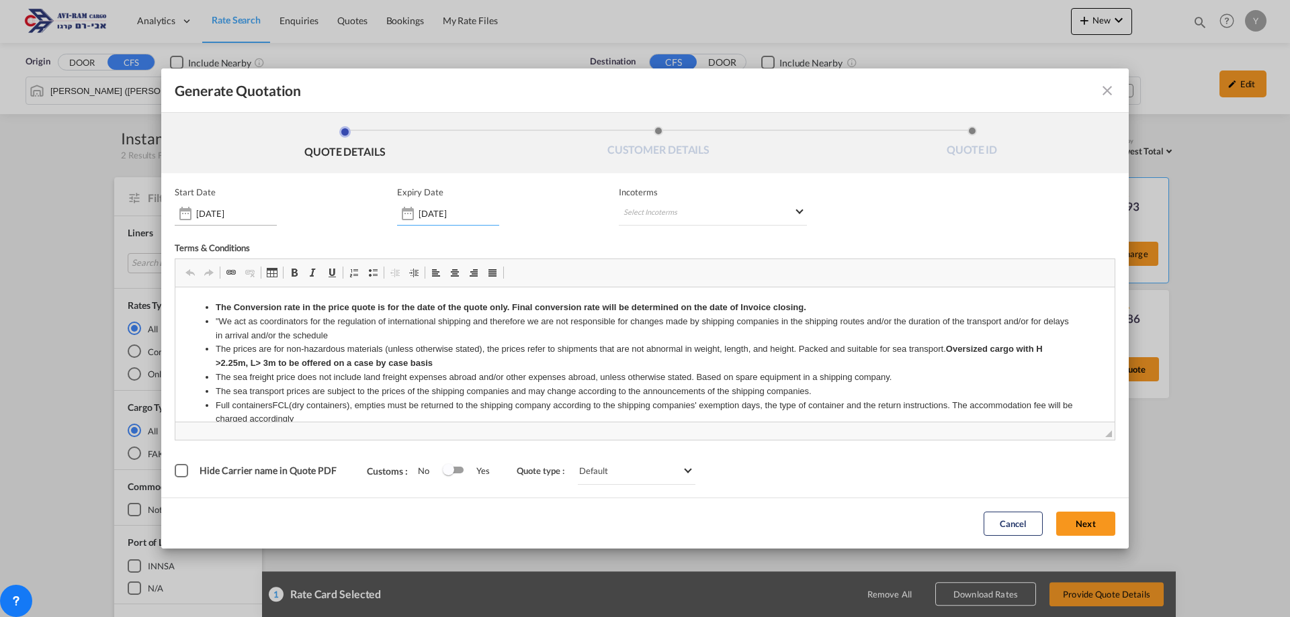
click at [232, 211] on input "[DATE]" at bounding box center [236, 213] width 81 height 11
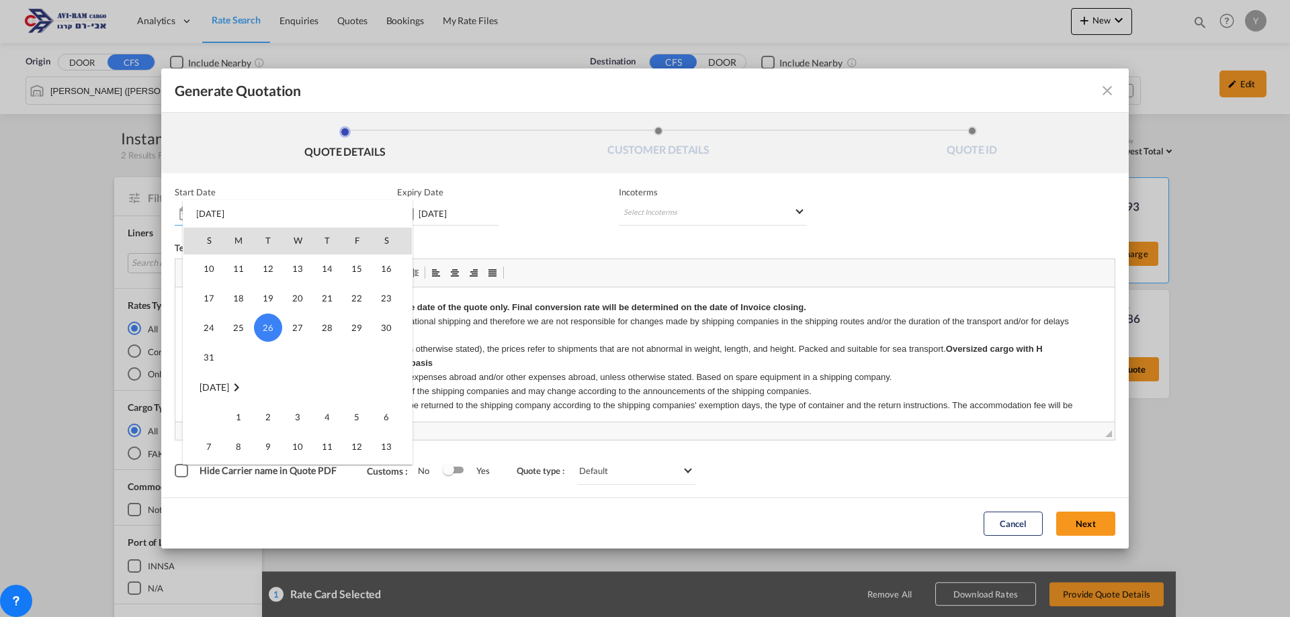
scroll to position [311047, 0]
click at [240, 410] on span "1" at bounding box center [238, 410] width 27 height 27
type input "[DATE]"
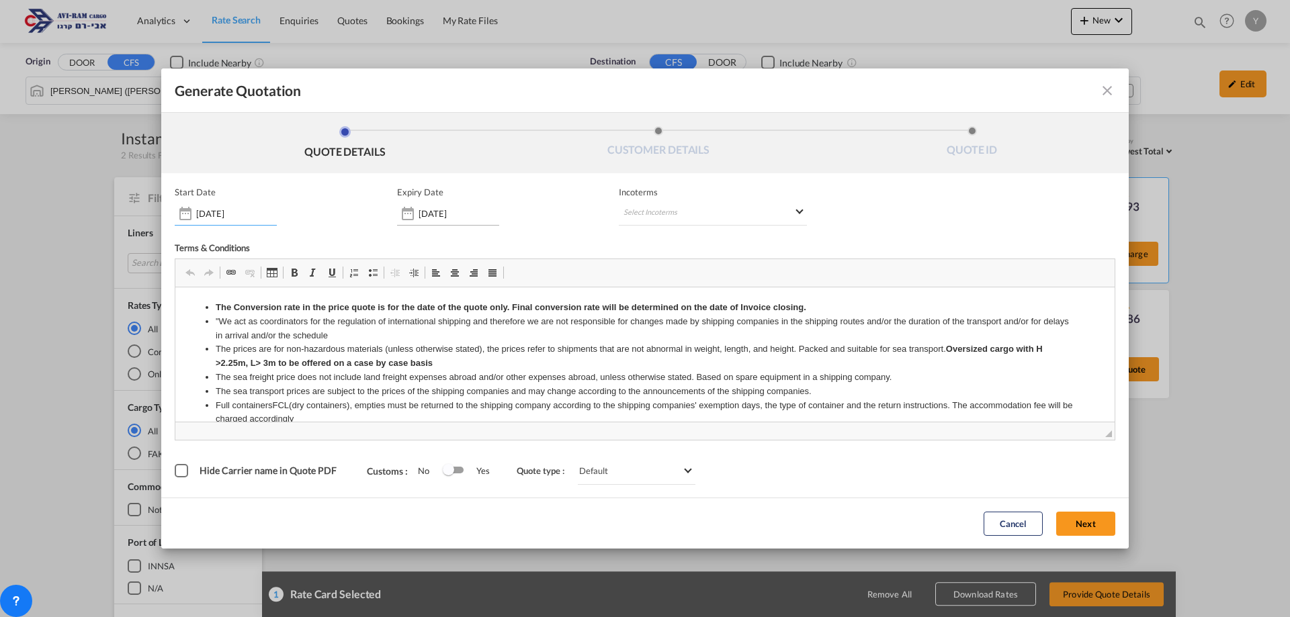
click at [434, 220] on div "[DATE]" at bounding box center [448, 214] width 102 height 24
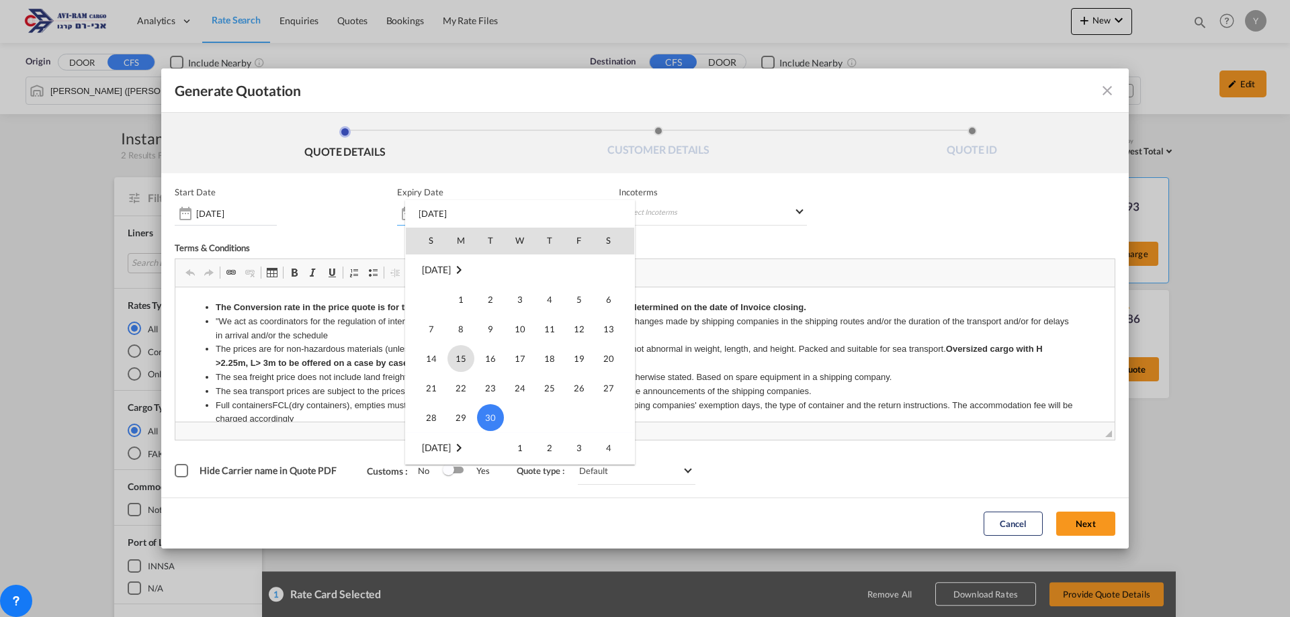
click at [453, 353] on span "15" at bounding box center [460, 358] width 27 height 27
type input "[DATE]"
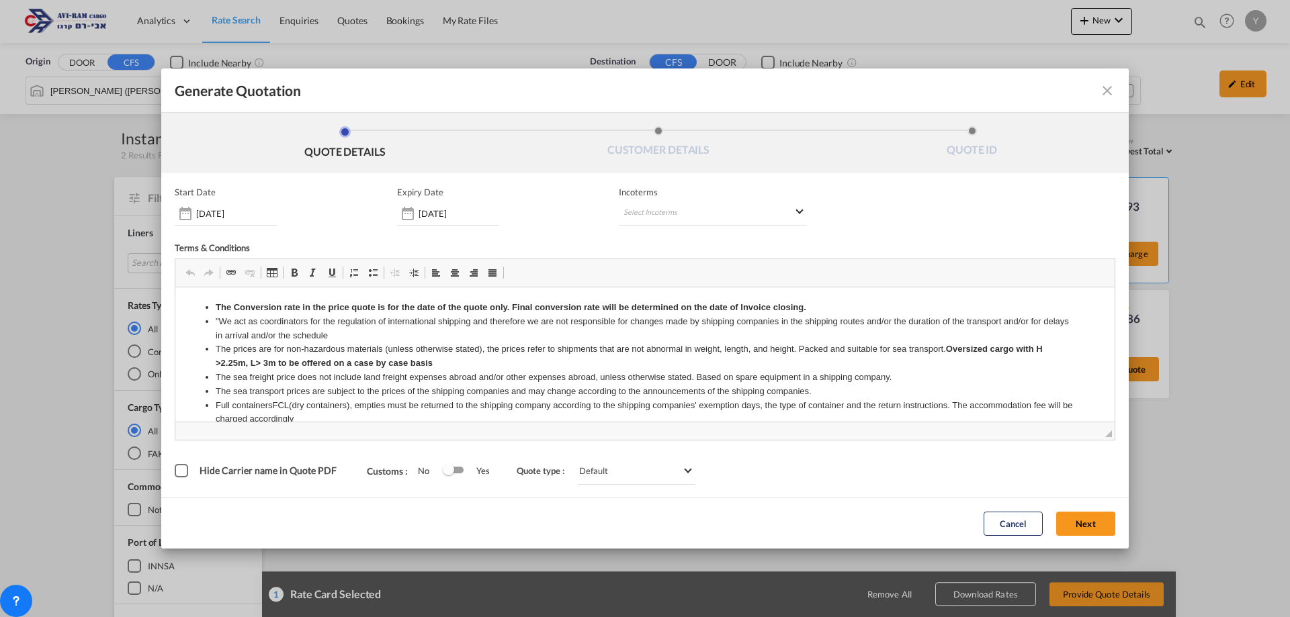
click at [740, 197] on div "Incoterms Select Incoterms -" at bounding box center [713, 206] width 188 height 39
click at [744, 216] on md-select "Select Incoterms" at bounding box center [713, 214] width 188 height 24
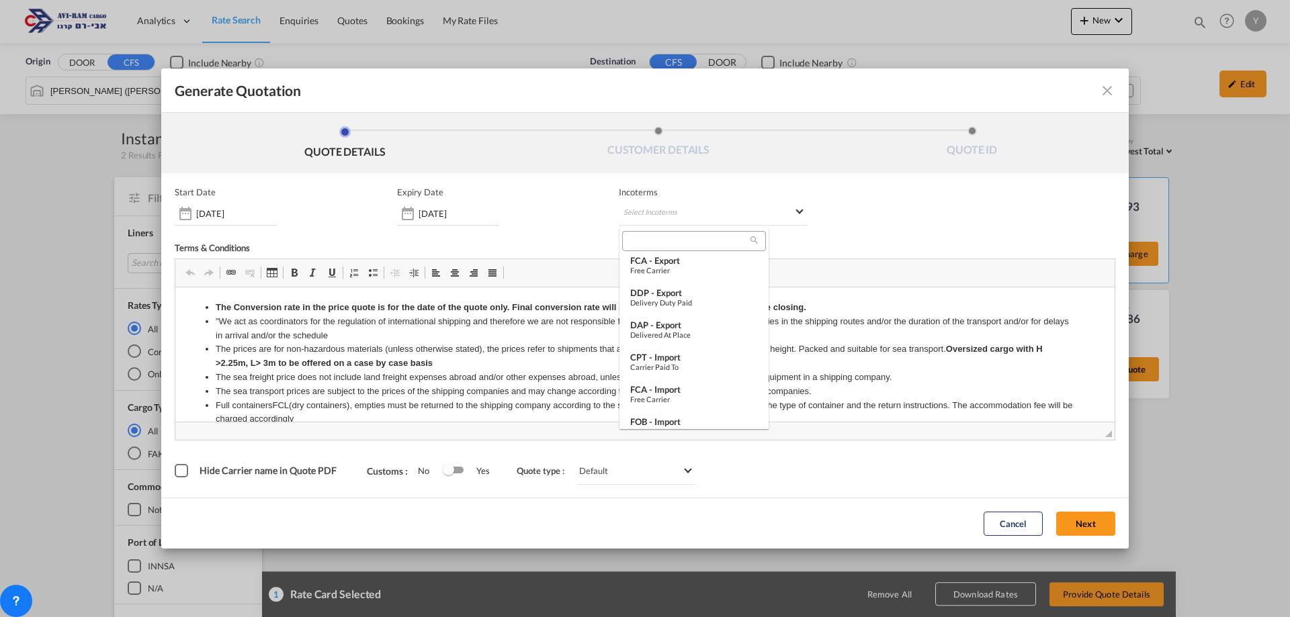
scroll to position [470, 0]
click at [669, 409] on div "FOB - import" at bounding box center [694, 407] width 128 height 11
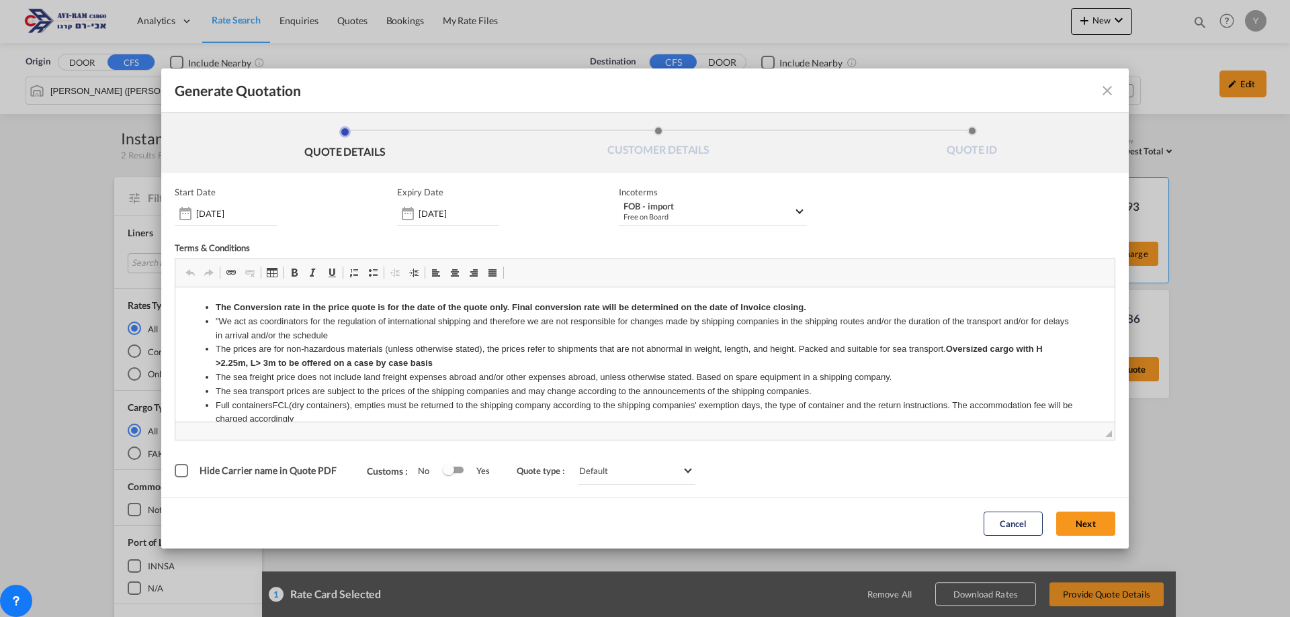
click at [1065, 521] on button "Next" at bounding box center [1085, 524] width 59 height 24
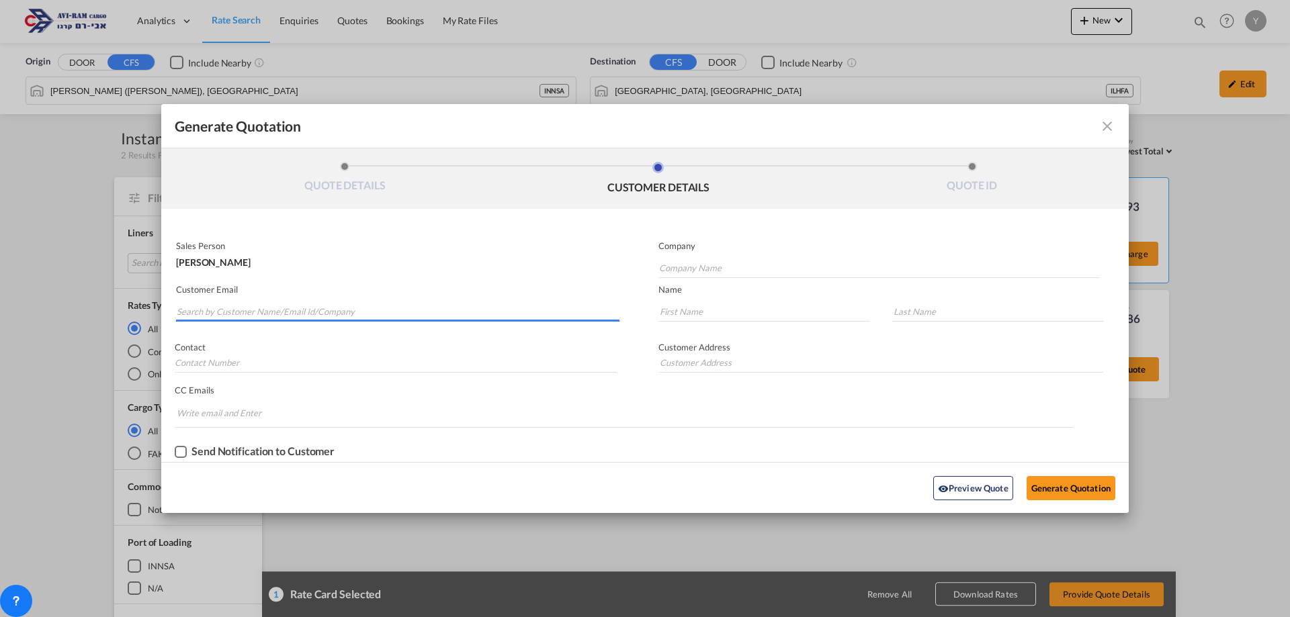
click at [291, 314] on input "Search by Customer Name/Email Id/Company" at bounding box center [398, 312] width 443 height 20
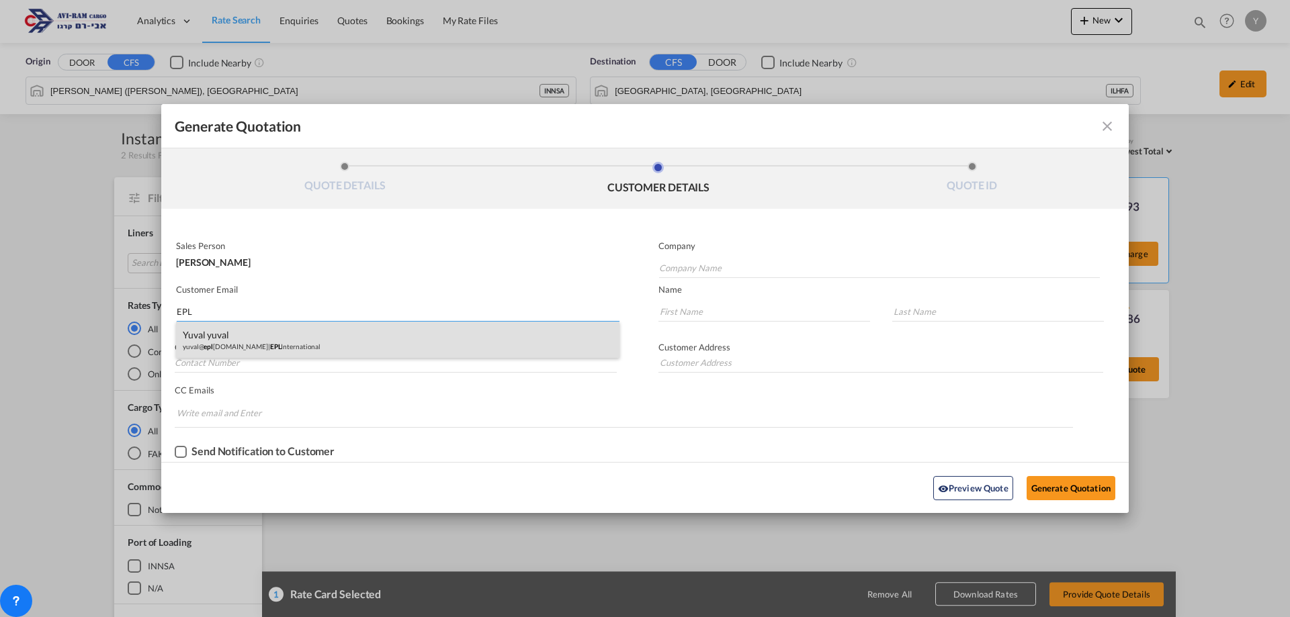
type input "EPL"
click at [267, 340] on div "yuval yuval yuval@ epl [DOMAIN_NAME] | EPL International" at bounding box center [397, 340] width 443 height 36
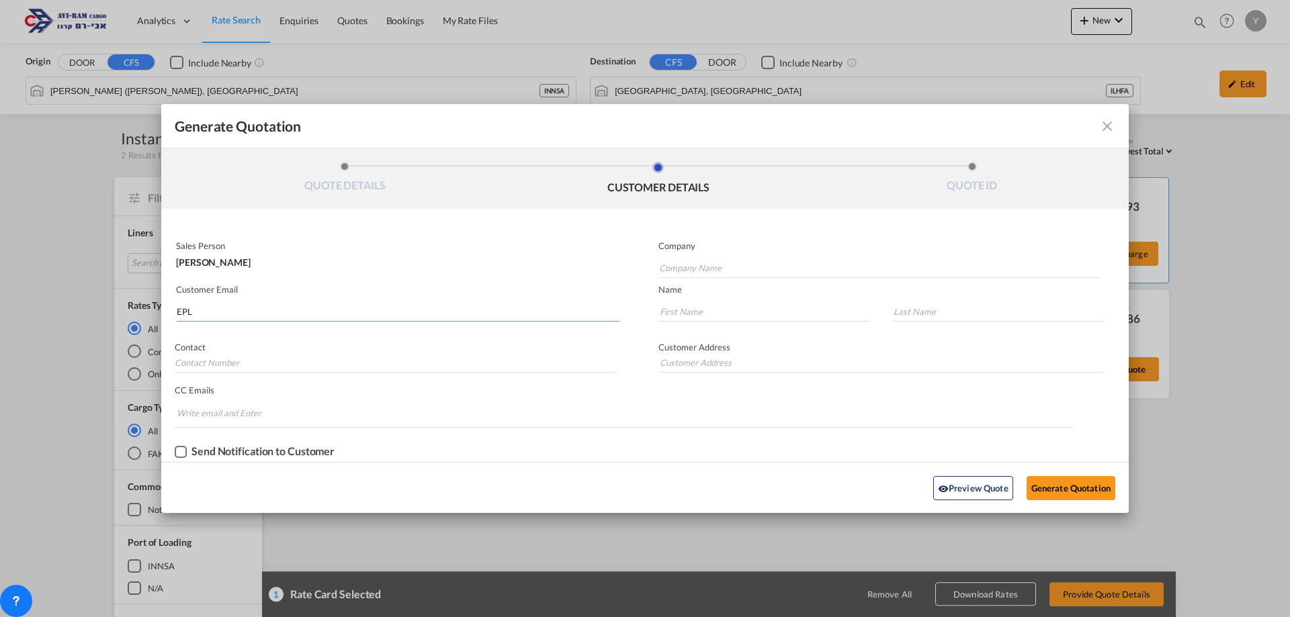
type input "EPL International"
type input "[EMAIL_ADDRESS][DOMAIN_NAME]"
type input "yuval"
type input "0546841220"
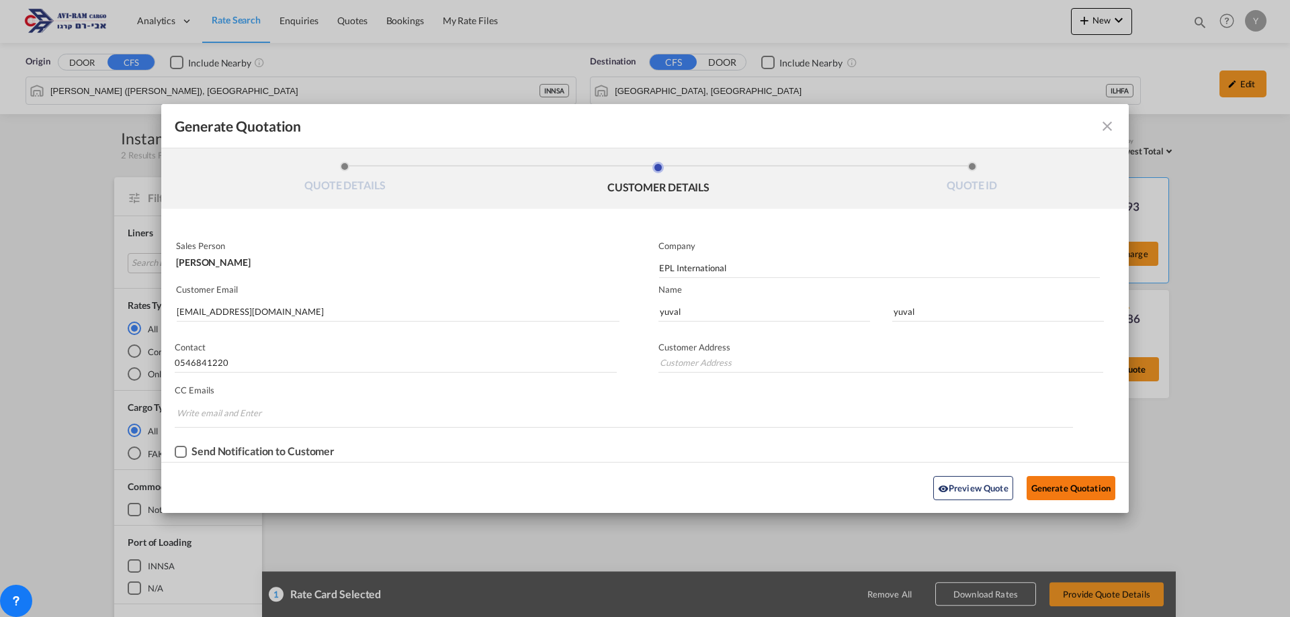
click at [1102, 483] on button "Generate Quotation" at bounding box center [1070, 488] width 89 height 24
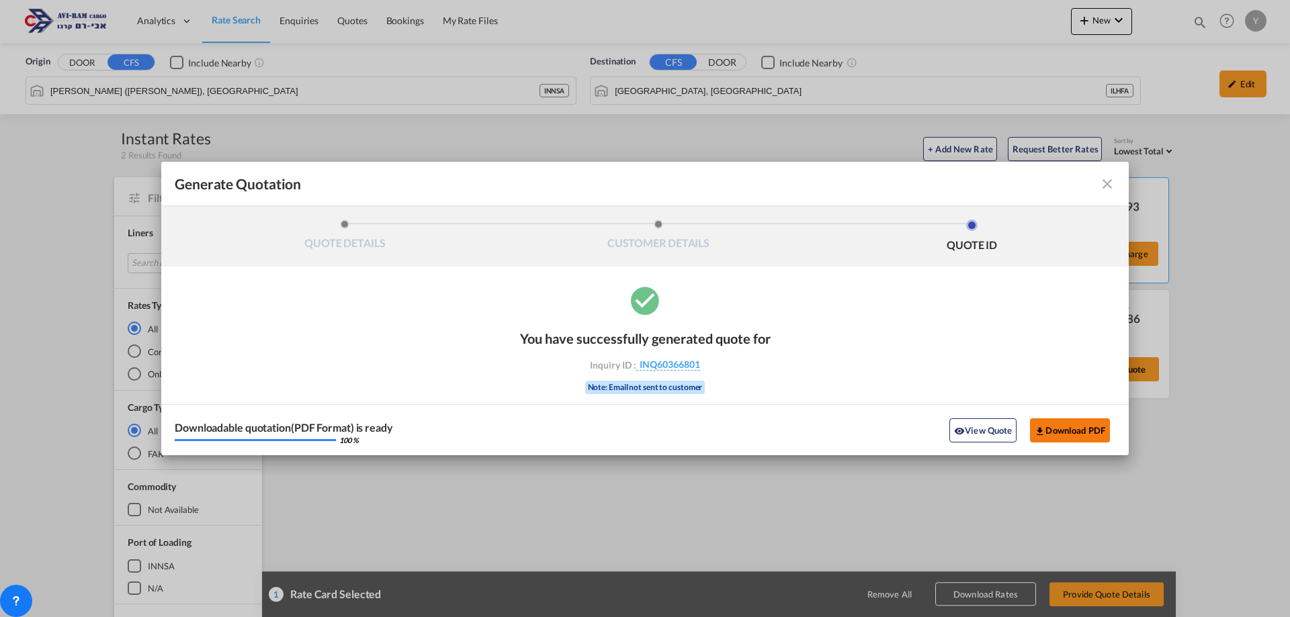
click at [1067, 423] on button "Download PDF" at bounding box center [1070, 430] width 80 height 24
click at [1107, 191] on md-icon "icon-close fg-AAA8AD cursor m-0" at bounding box center [1107, 184] width 16 height 16
